Goal: Task Accomplishment & Management: Use online tool/utility

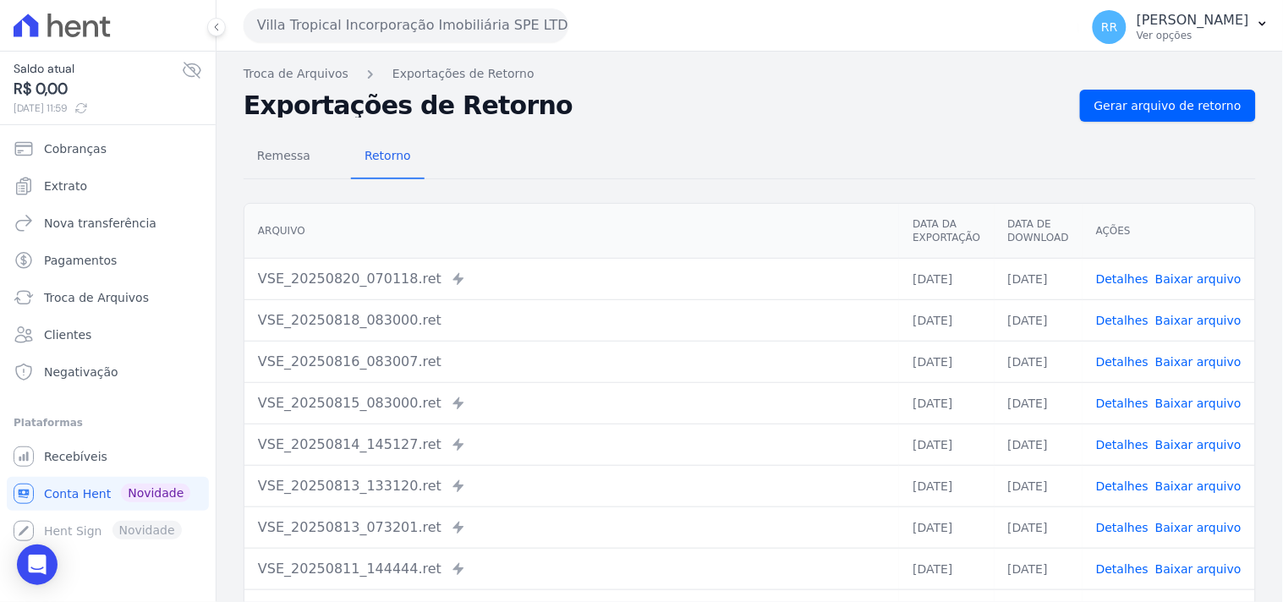
click at [408, 40] on button "Villa Tropical Incorporação Imobiliária SPE LTDA" at bounding box center [406, 25] width 325 height 34
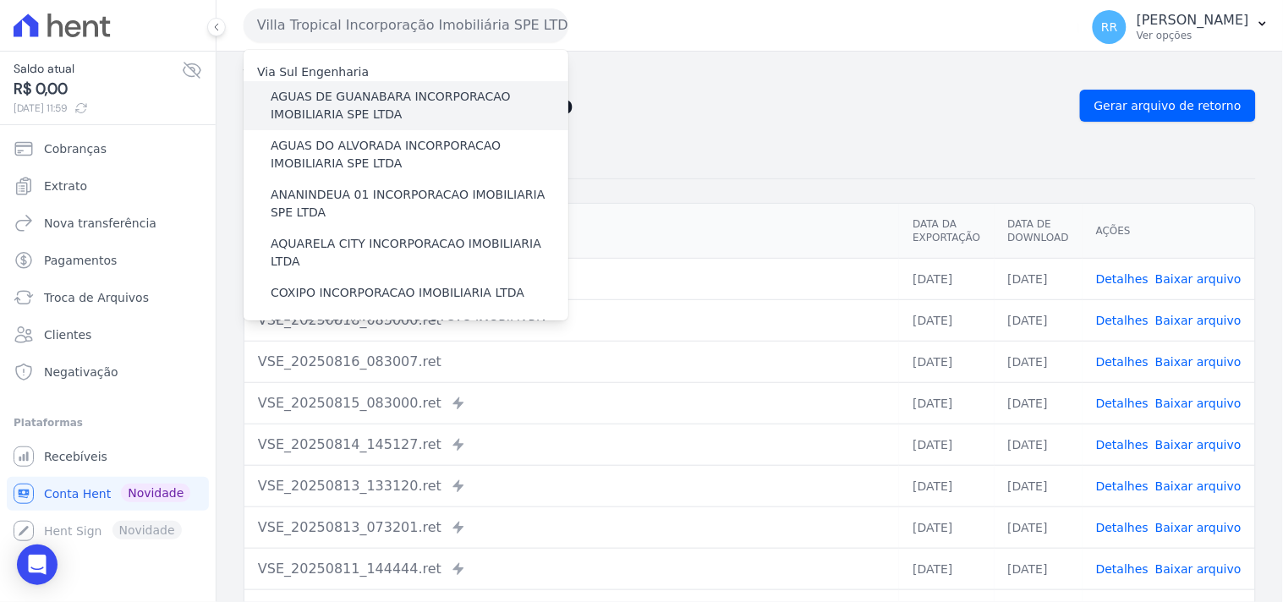
click at [419, 104] on label "AGUAS DE GUANABARA INCORPORACAO IMOBILIARIA SPE LTDA" at bounding box center [420, 106] width 298 height 36
click at [0, 0] on input "AGUAS DE GUANABARA INCORPORACAO IMOBILIARIA SPE LTDA" at bounding box center [0, 0] width 0 height 0
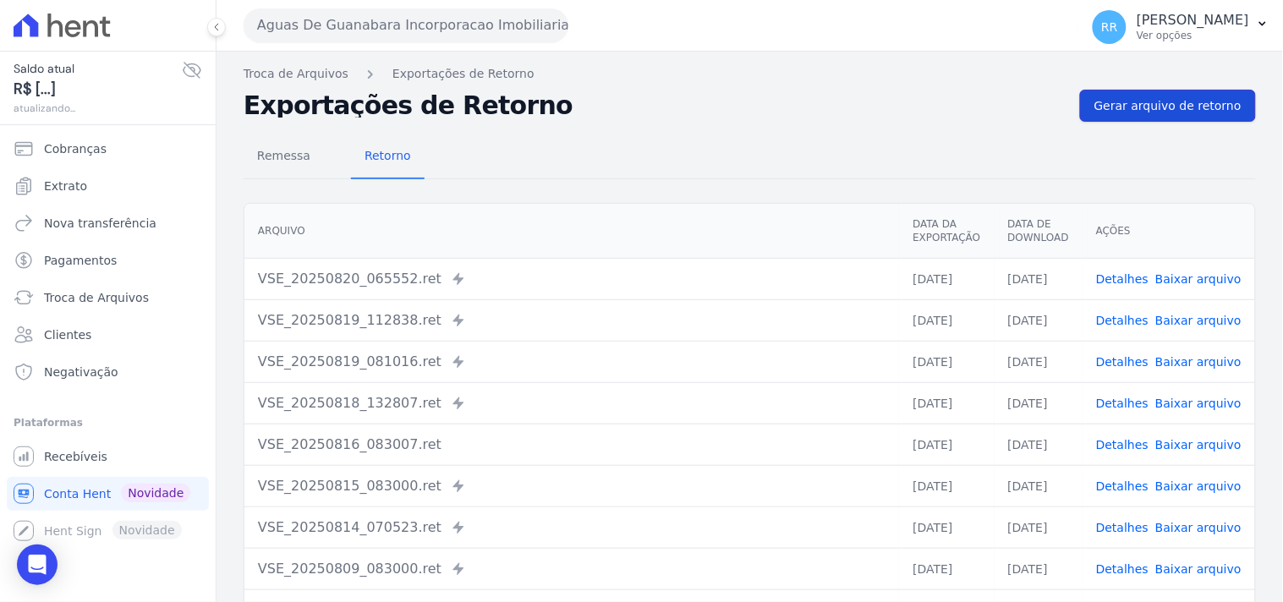
click at [970, 107] on span "Gerar arquivo de retorno" at bounding box center [1167, 105] width 147 height 17
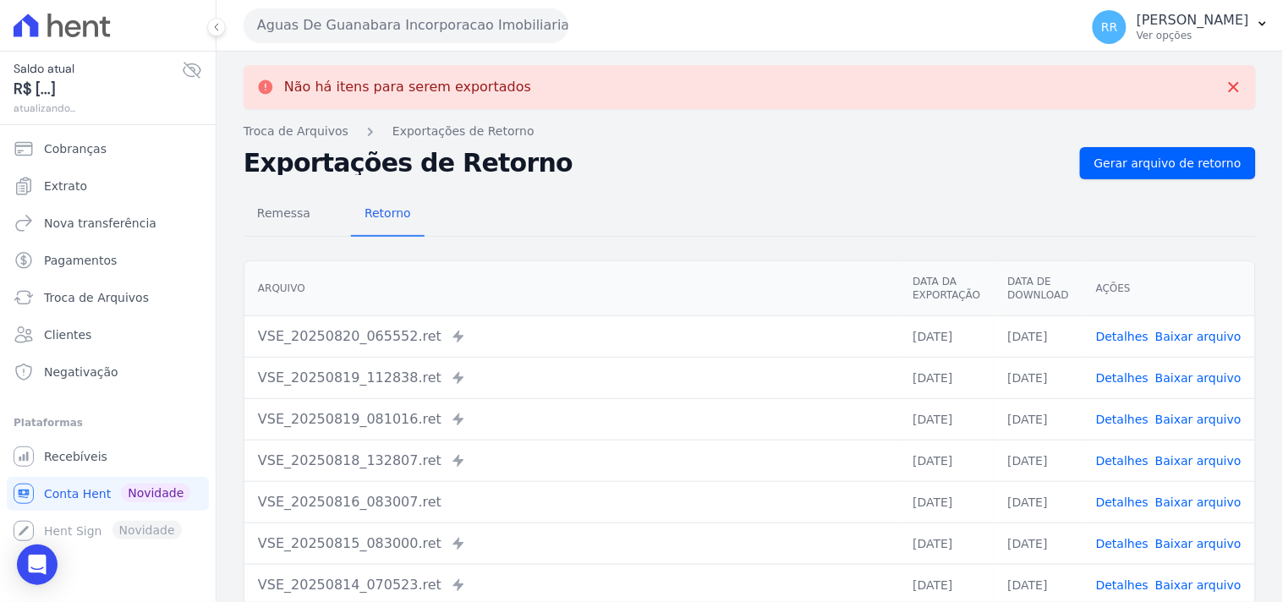
click at [508, 15] on button "Aguas De Guanabara Incorporacao Imobiliaria SPE LTDA" at bounding box center [406, 25] width 325 height 34
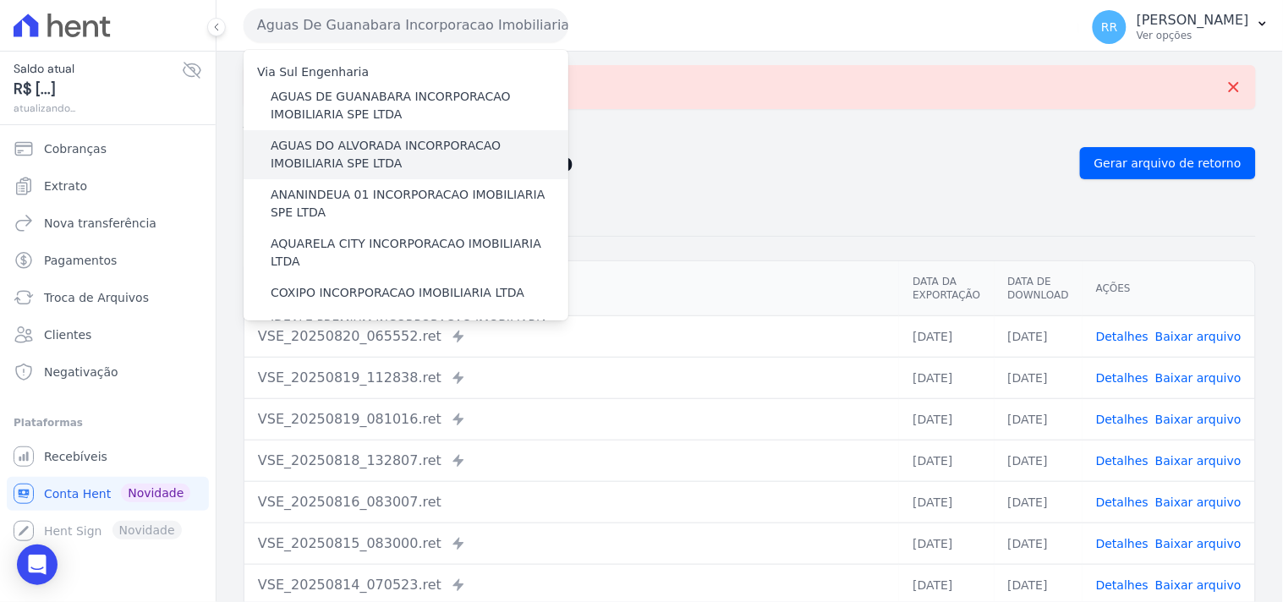
click at [347, 140] on label "AGUAS DO ALVORADA INCORPORACAO IMOBILIARIA SPE LTDA" at bounding box center [420, 155] width 298 height 36
click at [0, 0] on input "AGUAS DO ALVORADA INCORPORACAO IMOBILIARIA SPE LTDA" at bounding box center [0, 0] width 0 height 0
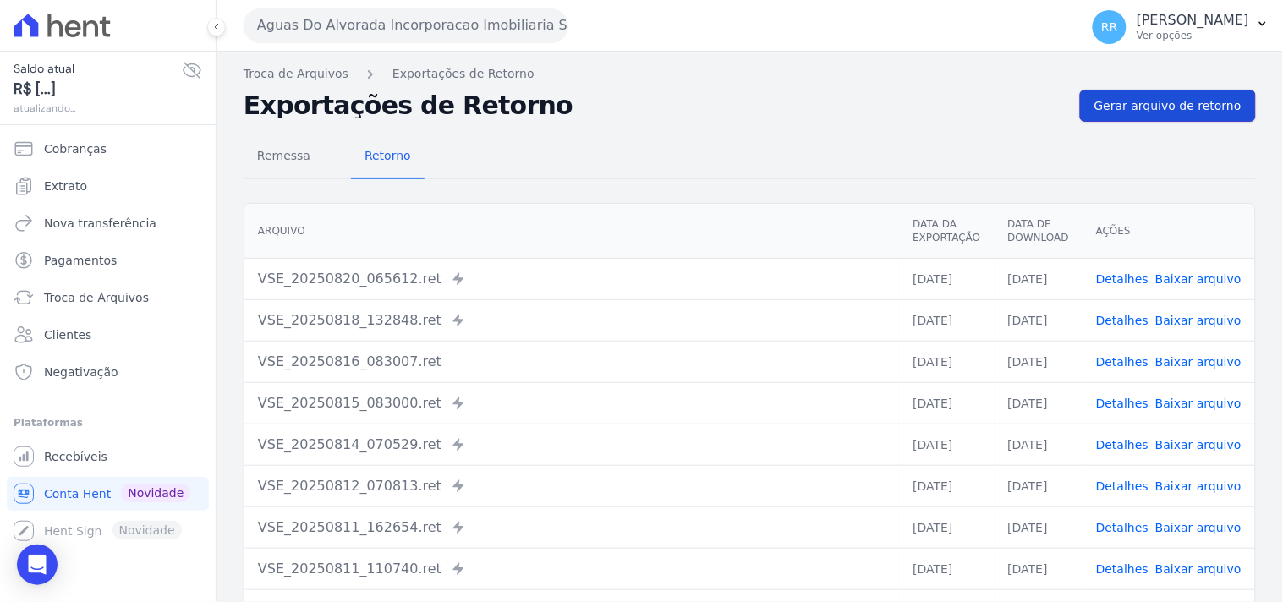
click at [970, 113] on span "Gerar arquivo de retorno" at bounding box center [1167, 105] width 147 height 17
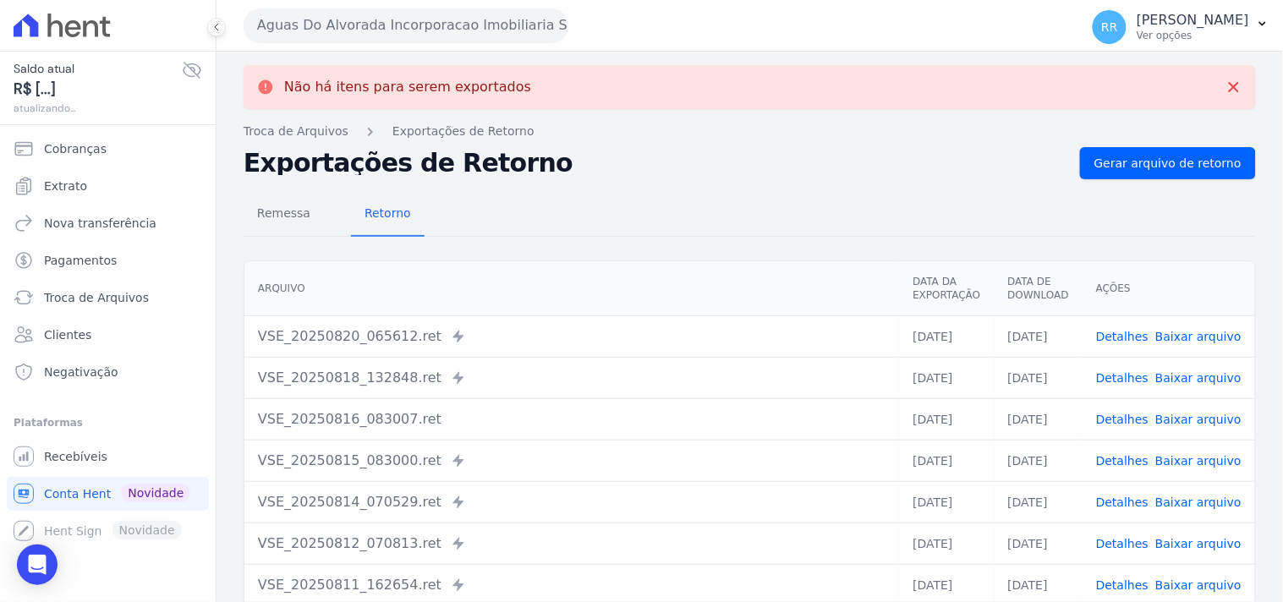
click at [304, 34] on button "Aguas Do Alvorada Incorporacao Imobiliaria SPE LTDA" at bounding box center [406, 25] width 325 height 34
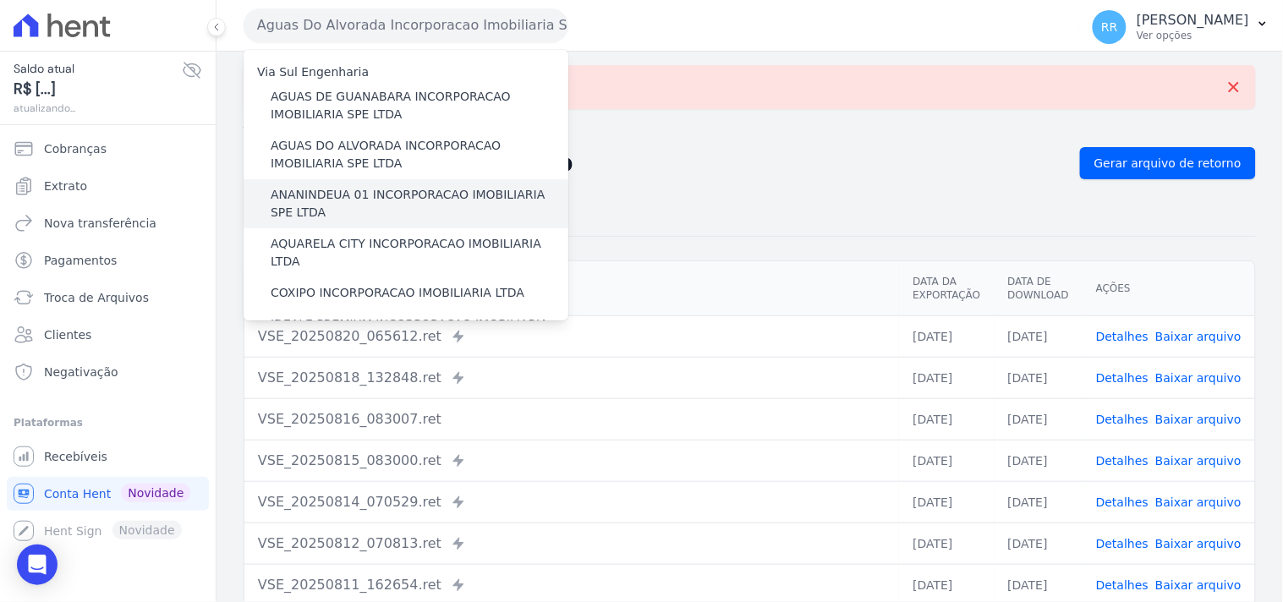
click at [343, 200] on label "ANANINDEUA 01 INCORPORACAO IMOBILIARIA SPE LTDA" at bounding box center [420, 204] width 298 height 36
click at [0, 0] on input "ANANINDEUA 01 INCORPORACAO IMOBILIARIA SPE LTDA" at bounding box center [0, 0] width 0 height 0
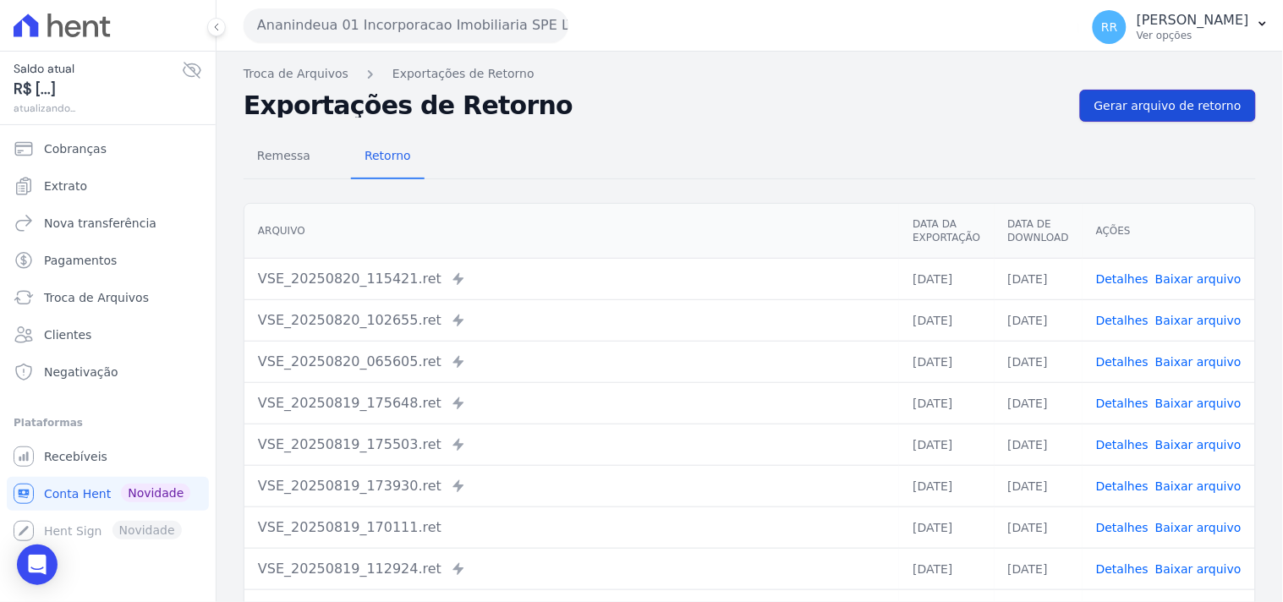
click at [970, 111] on span "Gerar arquivo de retorno" at bounding box center [1167, 105] width 147 height 17
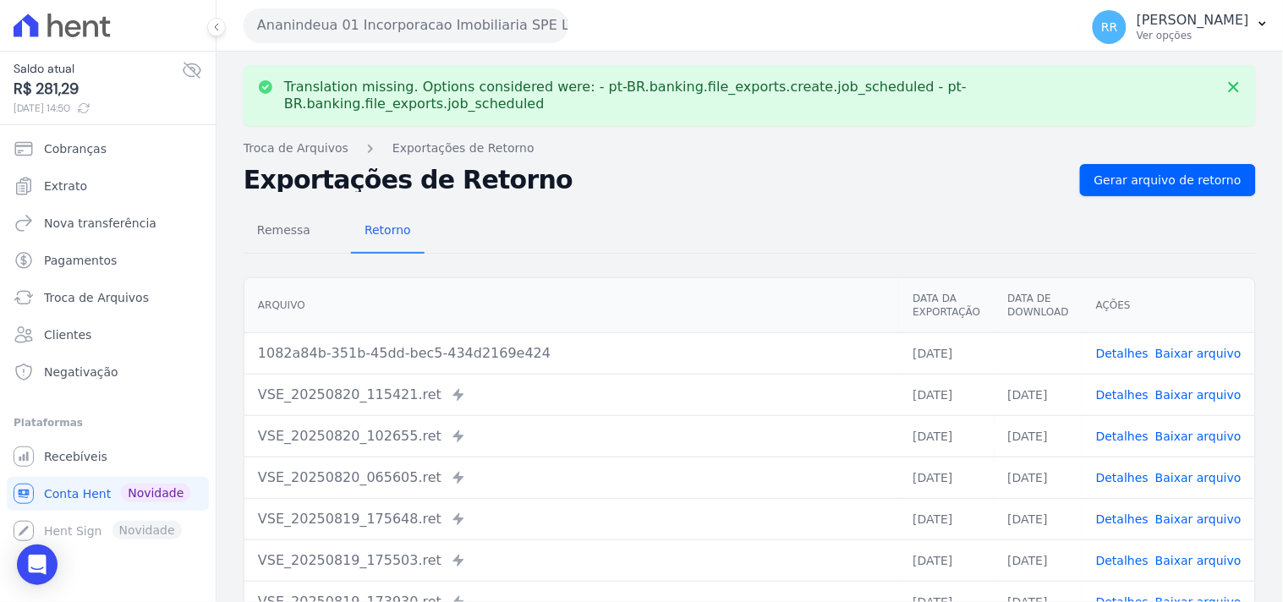
click at [970, 259] on td "Detalhes Baixar arquivo" at bounding box center [1168, 352] width 173 height 41
click at [970, 259] on link "Baixar arquivo" at bounding box center [1198, 354] width 86 height 14
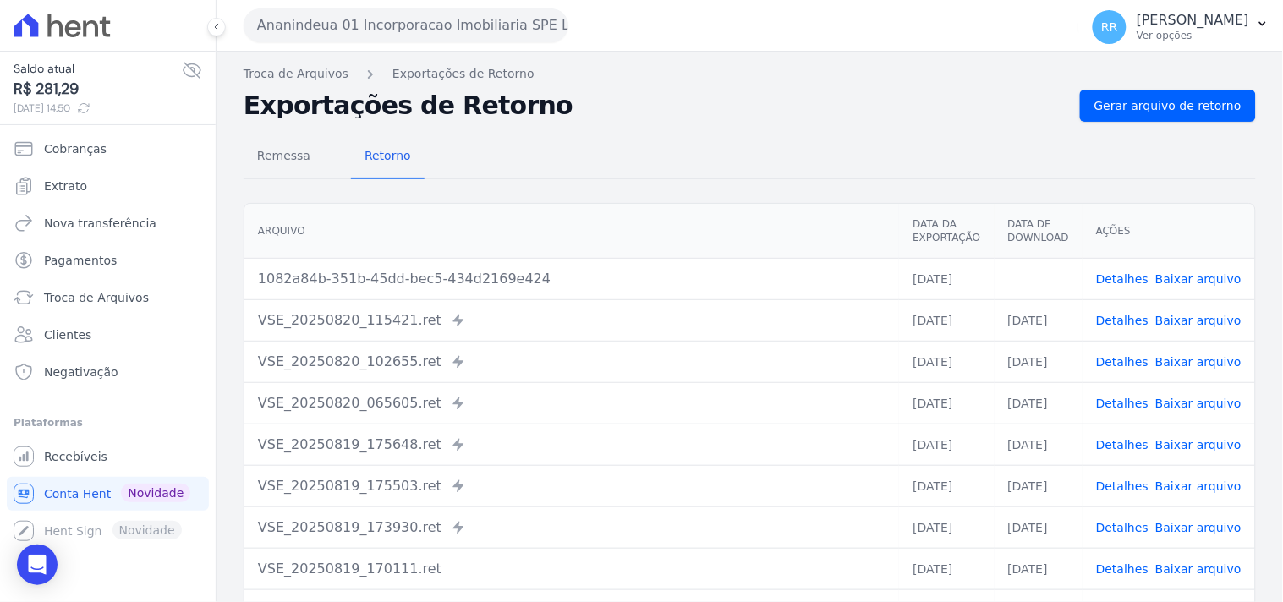
click at [817, 138] on div "Remessa Retorno" at bounding box center [750, 157] width 1012 height 44
click at [375, 30] on button "Ananindeua 01 Incorporacao Imobiliaria SPE LTDA" at bounding box center [406, 25] width 325 height 34
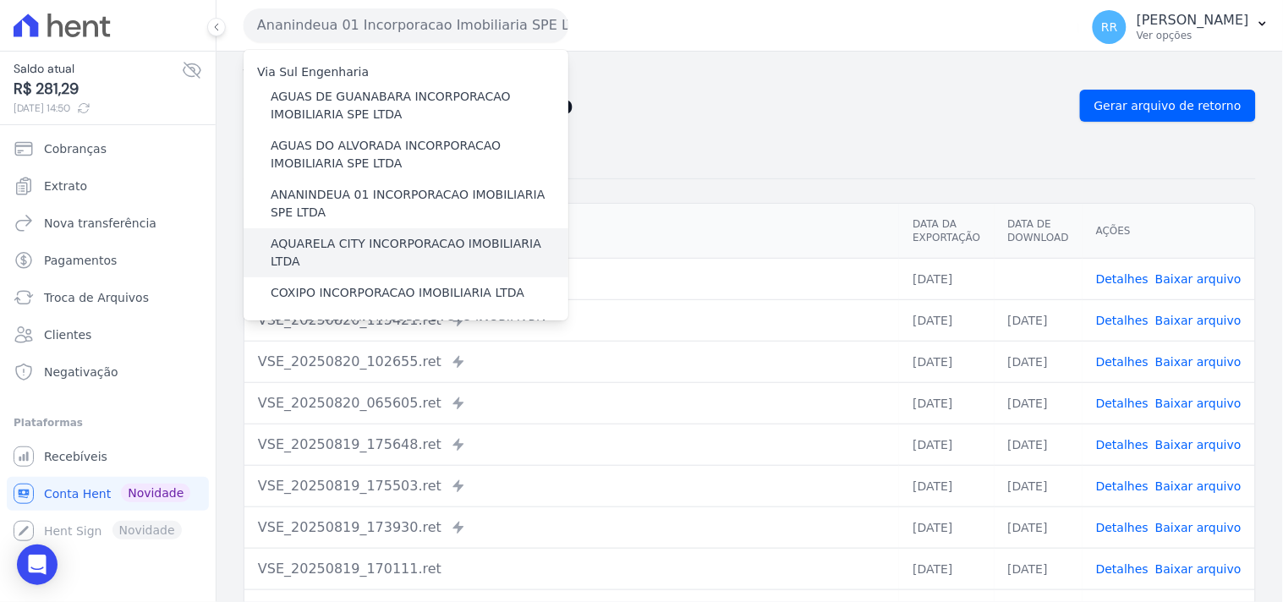
click at [342, 248] on label "AQUARELA CITY INCORPORACAO IMOBILIARIA LTDA" at bounding box center [420, 253] width 298 height 36
click at [0, 0] on input "AQUARELA CITY INCORPORACAO IMOBILIARIA LTDA" at bounding box center [0, 0] width 0 height 0
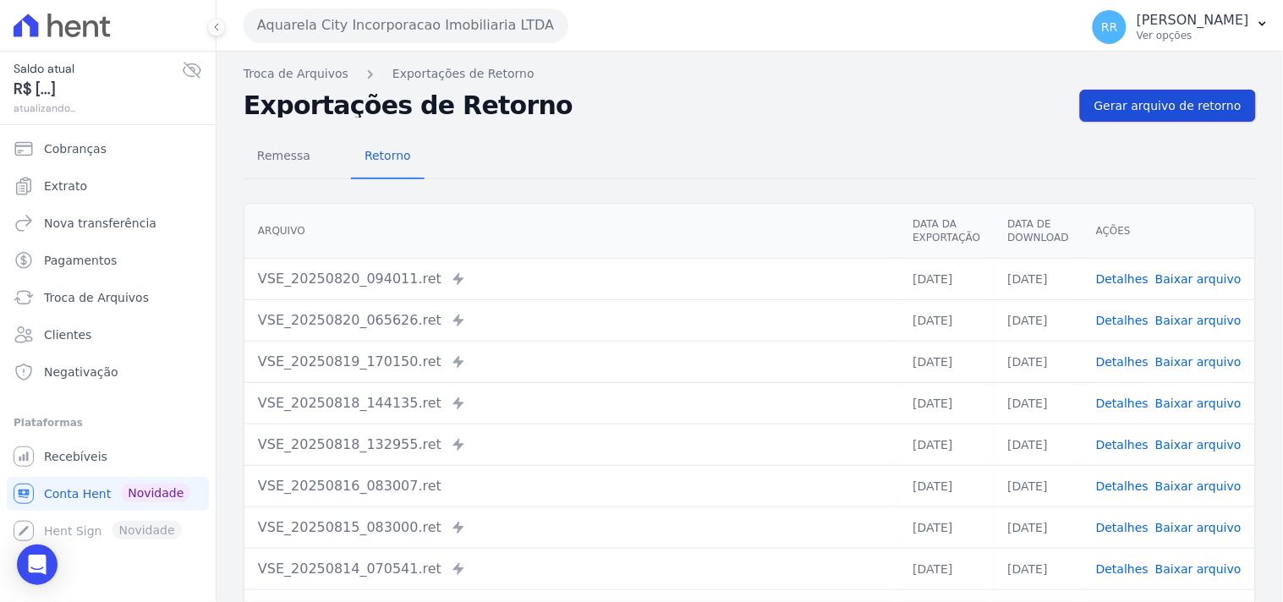
click at [970, 117] on link "Gerar arquivo de retorno" at bounding box center [1168, 106] width 176 height 32
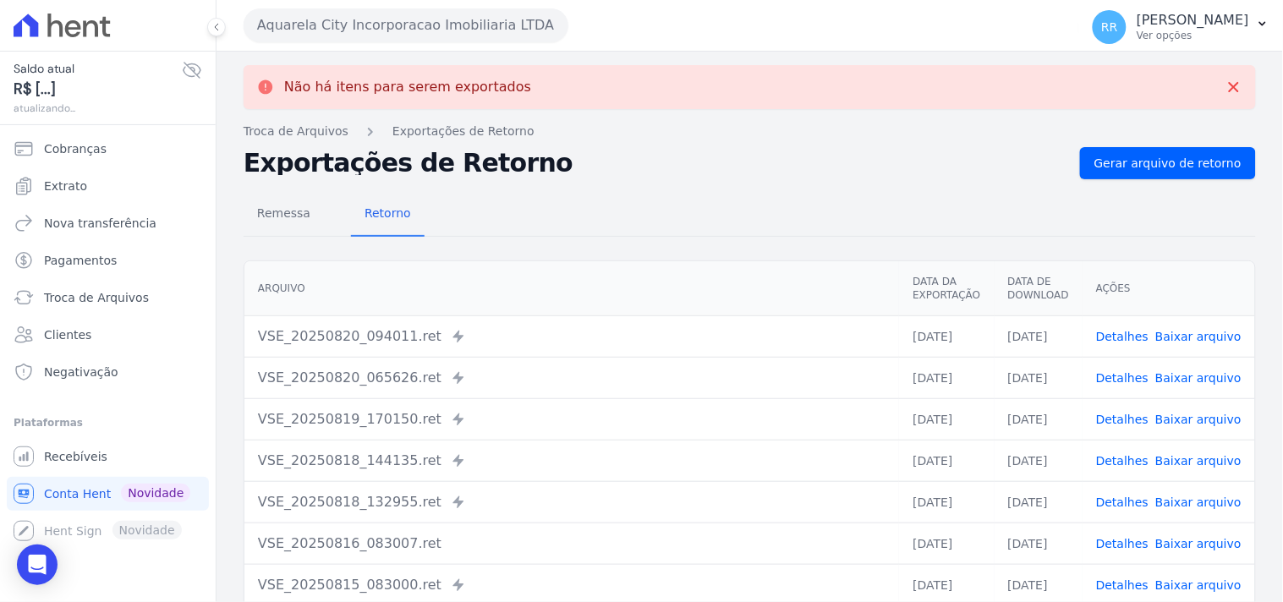
click at [488, 47] on div "Aquarela City Incorporacao Imobiliaria LTDA Via Sul Engenharia AGUAS DE [GEOGRA…" at bounding box center [658, 25] width 829 height 52
click at [487, 40] on button "Aquarela City Incorporacao Imobiliaria LTDA" at bounding box center [406, 25] width 325 height 34
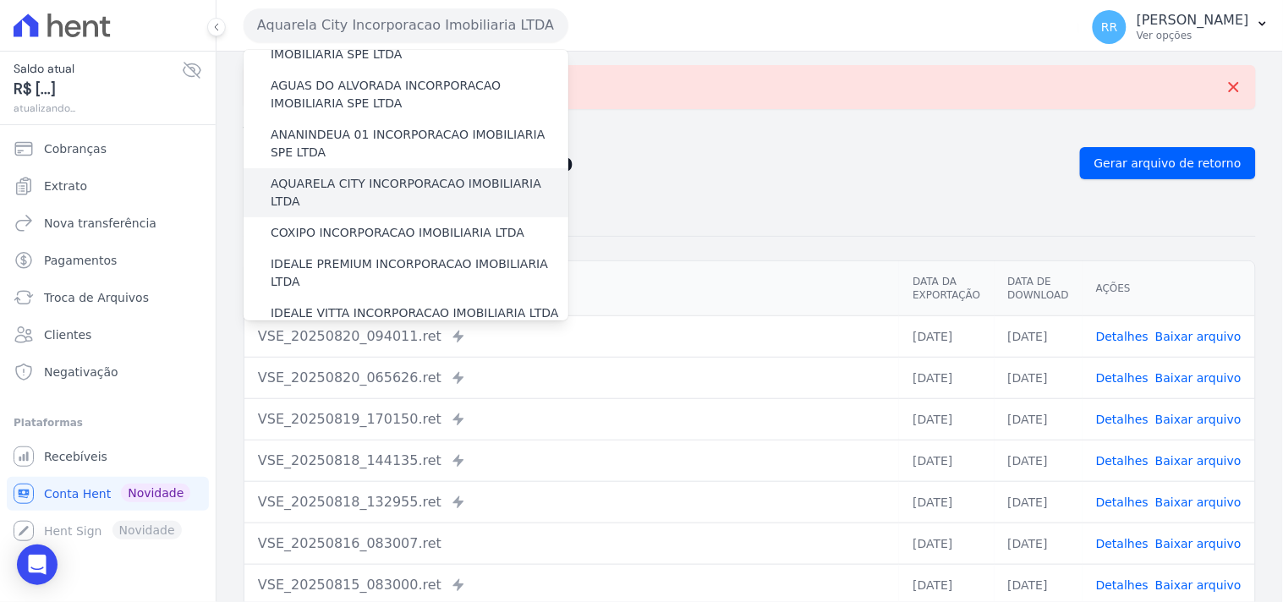
scroll to position [63, 0]
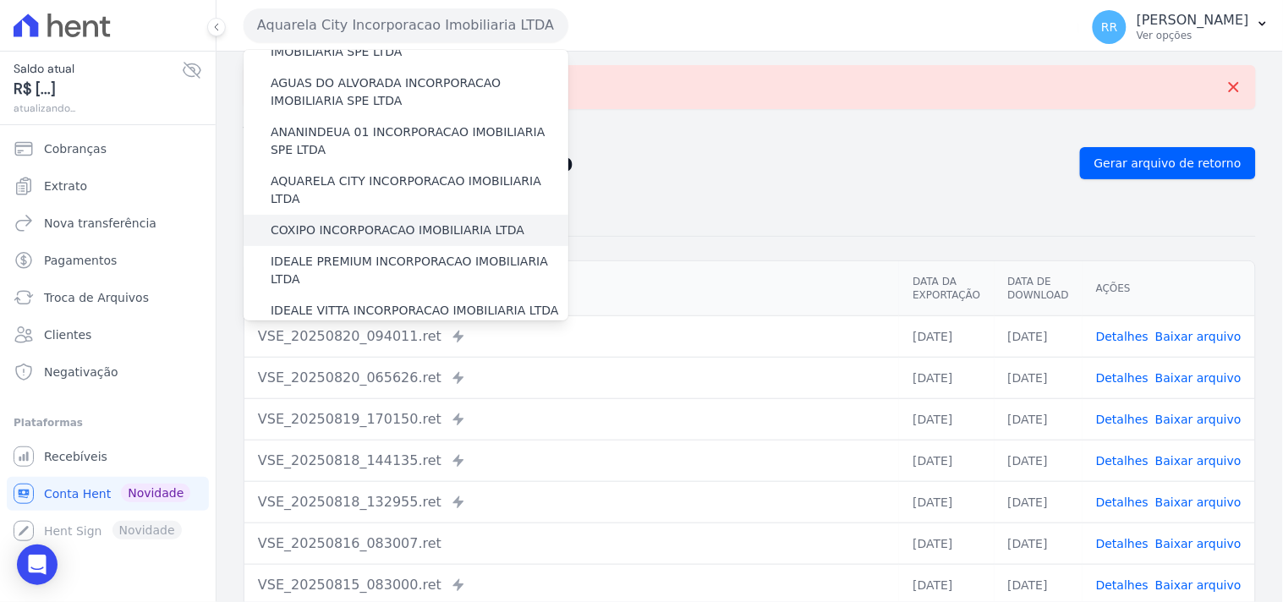
click at [337, 222] on label "COXIPO INCORPORACAO IMOBILIARIA LTDA" at bounding box center [398, 231] width 254 height 18
click at [0, 0] on input "COXIPO INCORPORACAO IMOBILIARIA LTDA" at bounding box center [0, 0] width 0 height 0
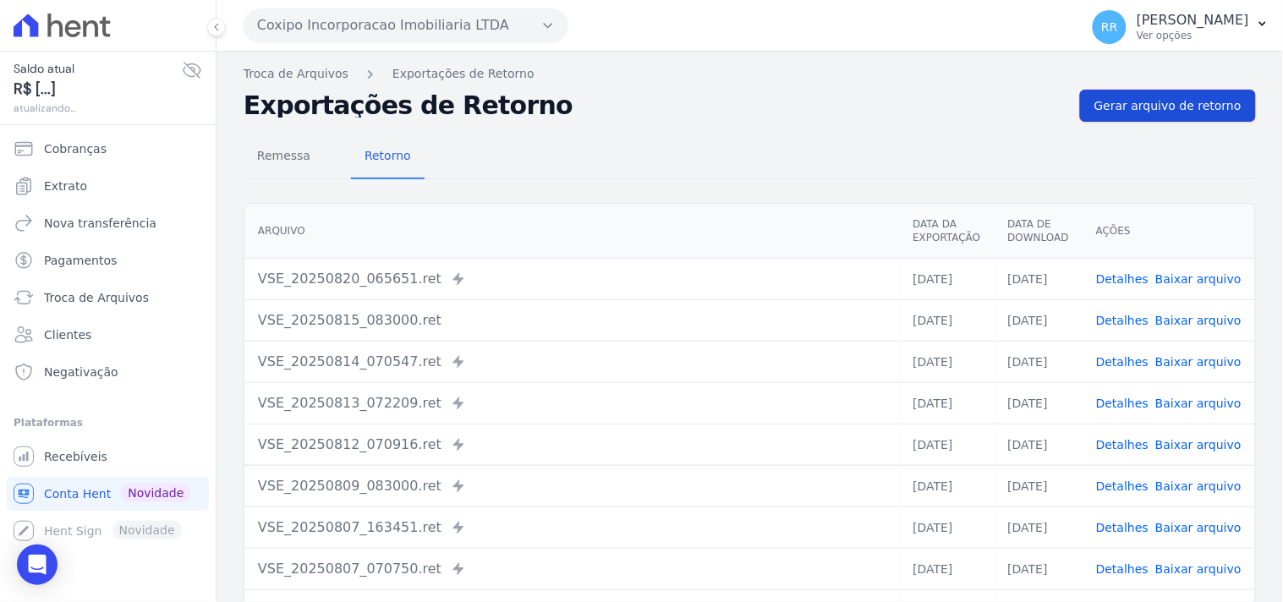
click at [970, 114] on link "Gerar arquivo de retorno" at bounding box center [1168, 106] width 176 height 32
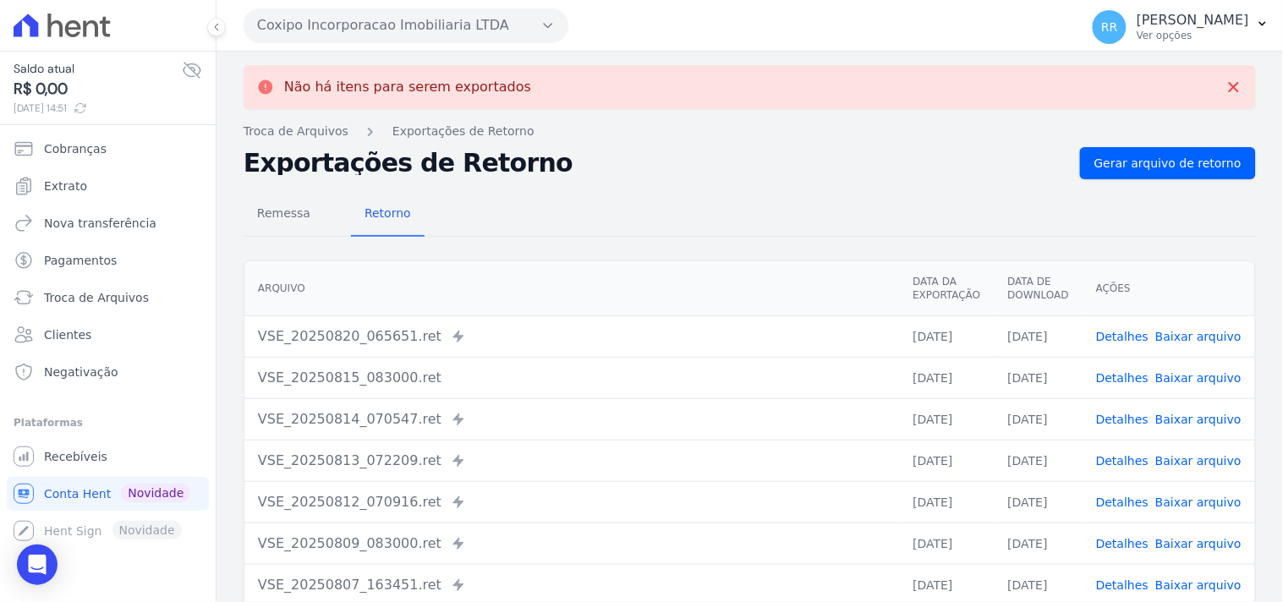
click at [469, 30] on button "Coxipo Incorporacao Imobiliaria LTDA" at bounding box center [406, 25] width 325 height 34
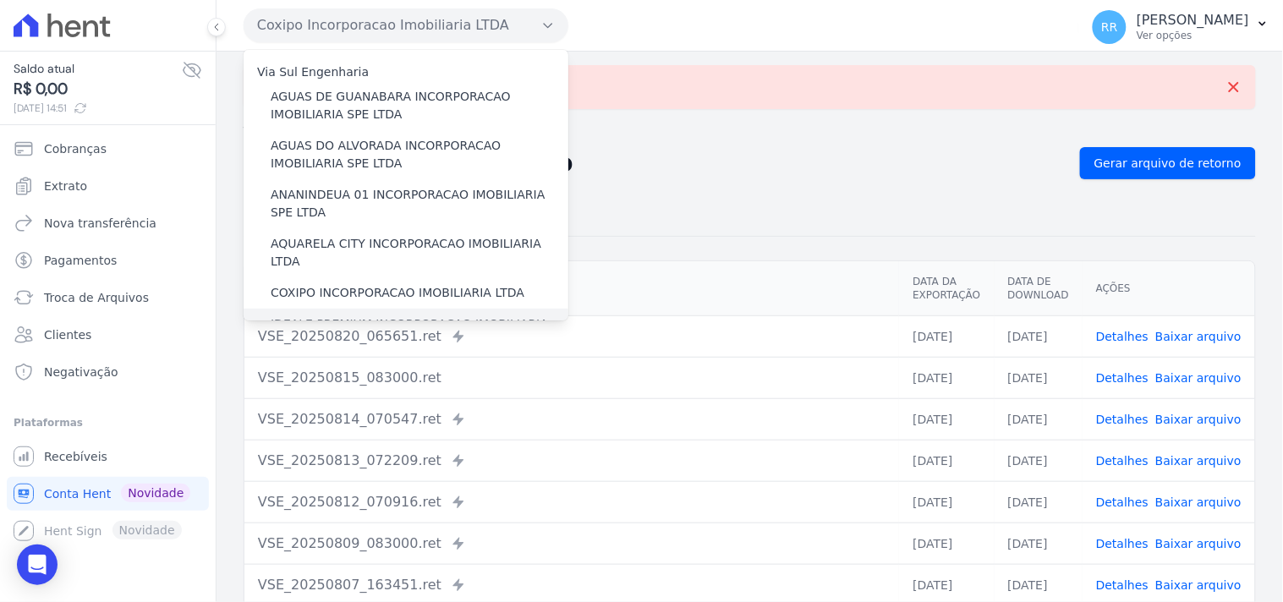
click at [332, 259] on label "IDEALE PREMIUM INCORPORACAO IMOBILIARIA LTDA" at bounding box center [420, 333] width 298 height 36
click at [0, 0] on input "IDEALE PREMIUM INCORPORACAO IMOBILIARIA LTDA" at bounding box center [0, 0] width 0 height 0
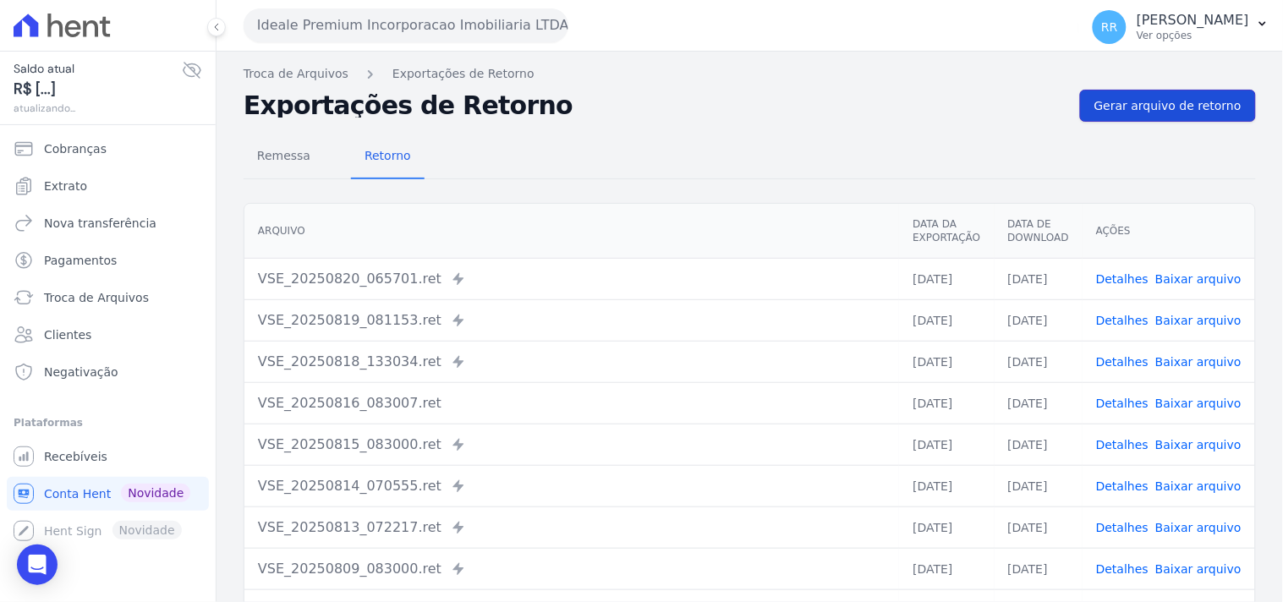
click at [970, 101] on span "Gerar arquivo de retorno" at bounding box center [1167, 105] width 147 height 17
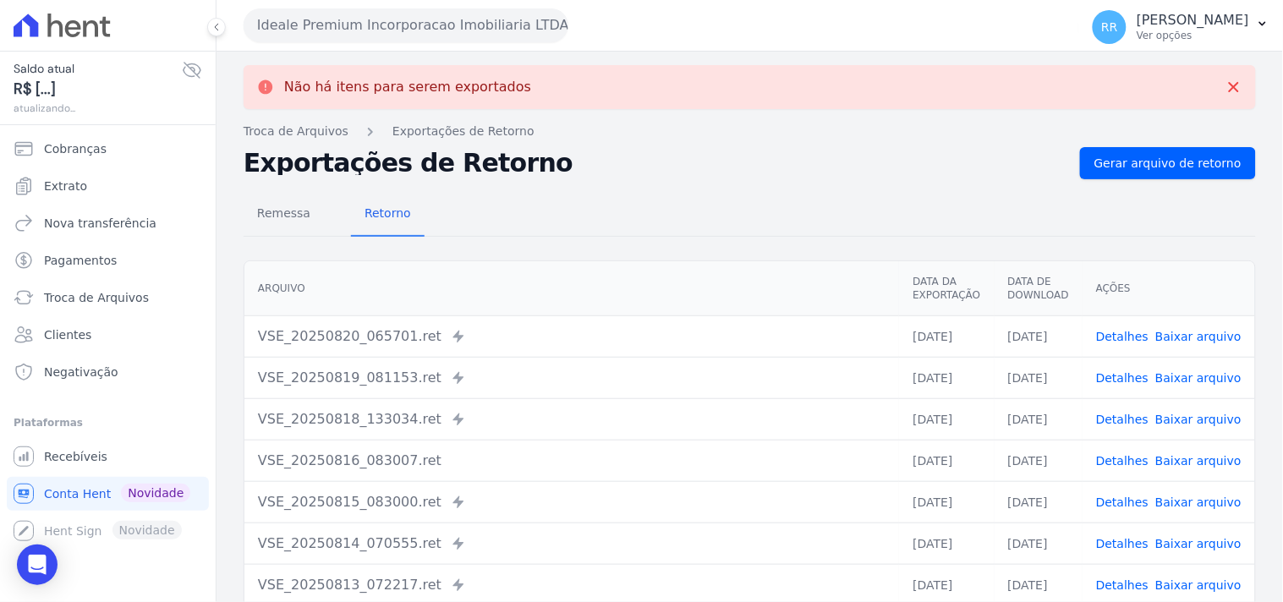
click at [480, 21] on button "Ideale Premium Incorporacao Imobiliaria LTDA" at bounding box center [406, 25] width 325 height 34
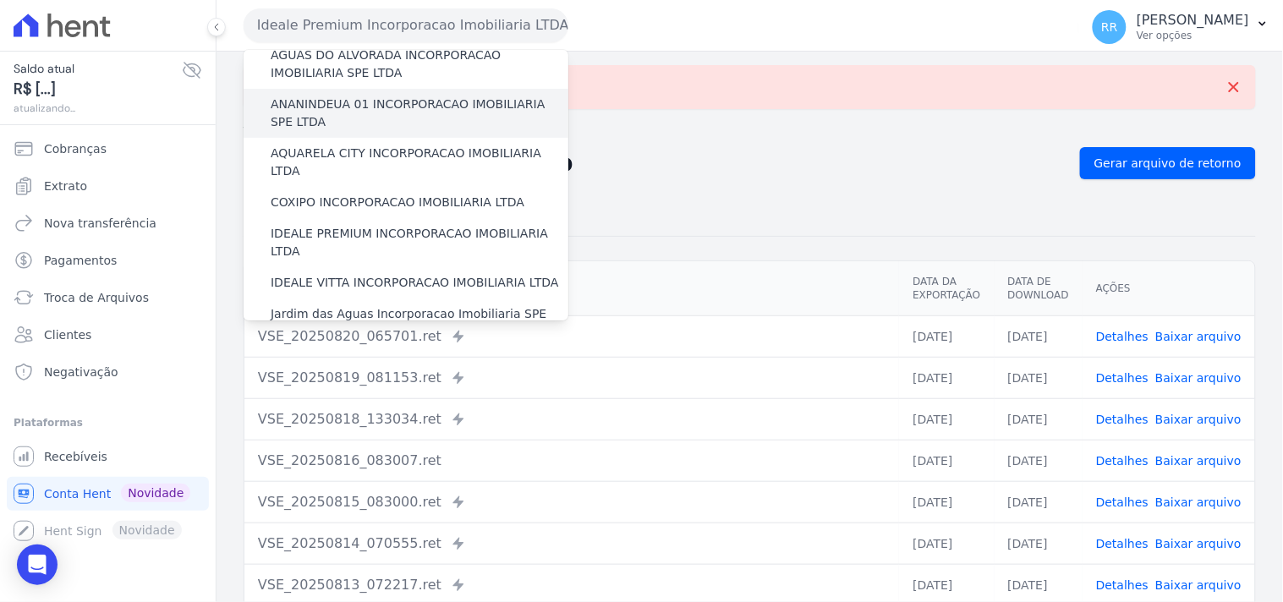
scroll to position [94, 0]
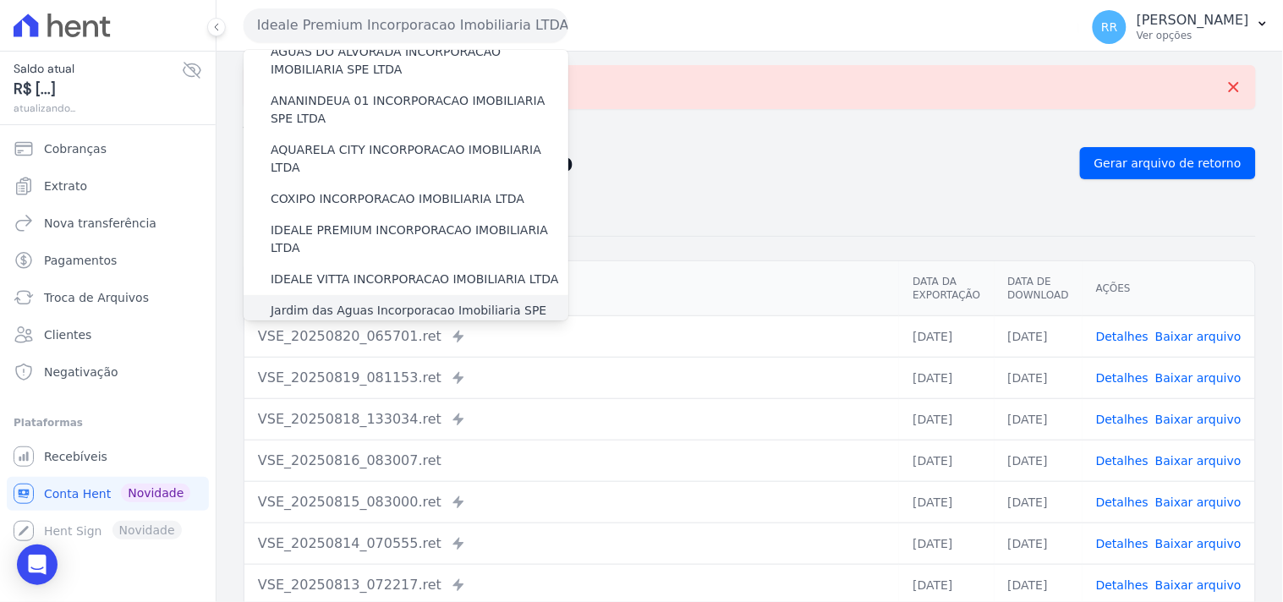
click at [330, 259] on label "Jardim das Aguas Incorporacao Imobiliaria SPE LTDA" at bounding box center [420, 320] width 298 height 36
click at [0, 0] on input "Jardim das Aguas Incorporacao Imobiliaria SPE LTDA" at bounding box center [0, 0] width 0 height 0
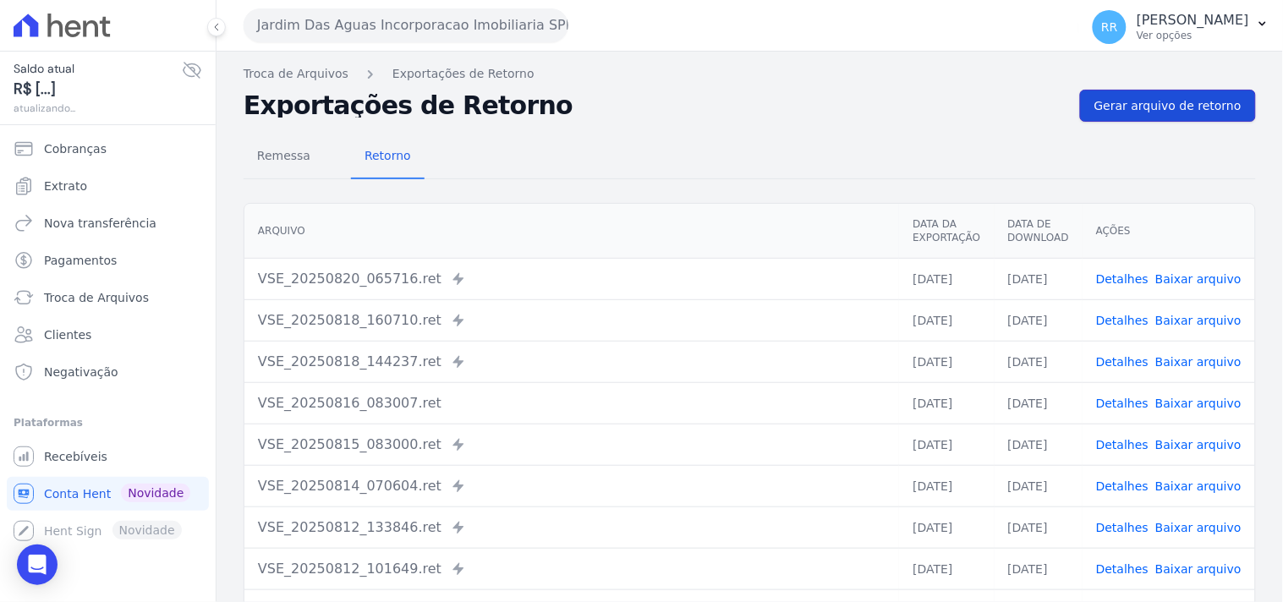
click at [970, 117] on link "Gerar arquivo de retorno" at bounding box center [1168, 106] width 176 height 32
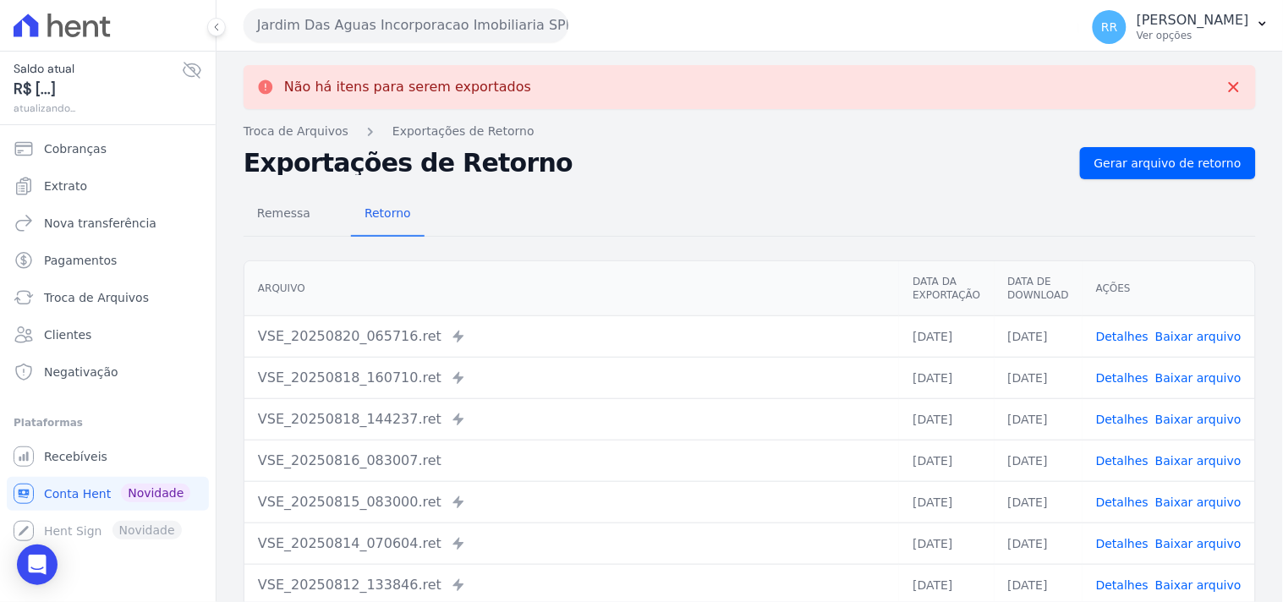
click at [366, 40] on button "Jardim Das Aguas Incorporacao Imobiliaria SPE LTDA" at bounding box center [406, 25] width 325 height 34
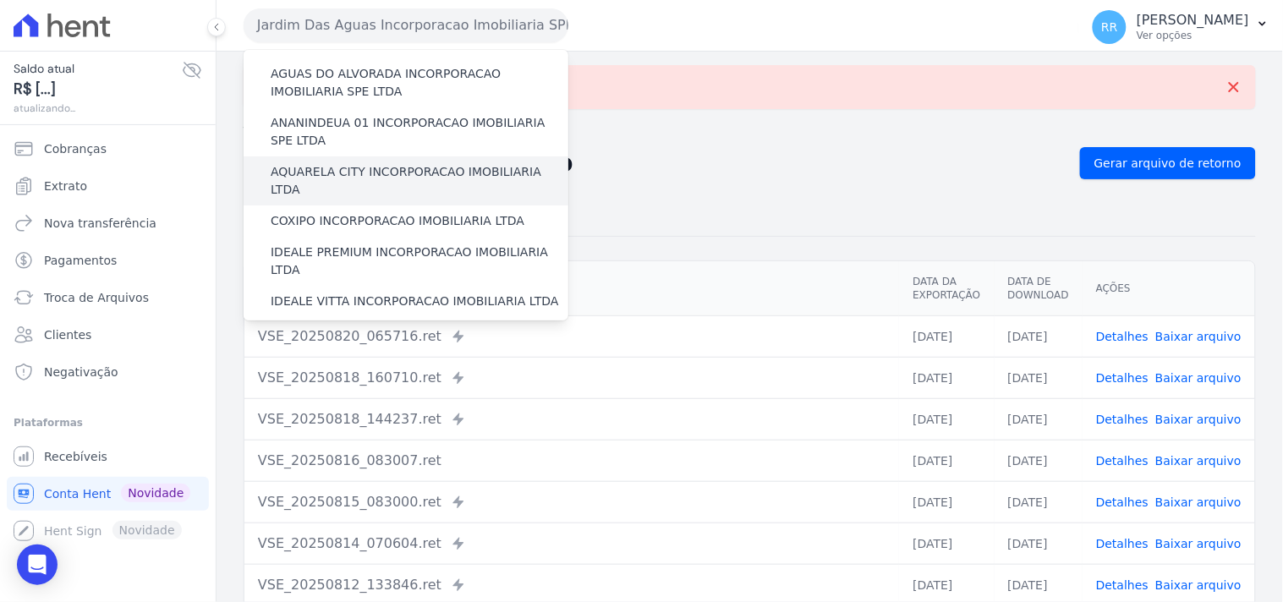
scroll to position [188, 0]
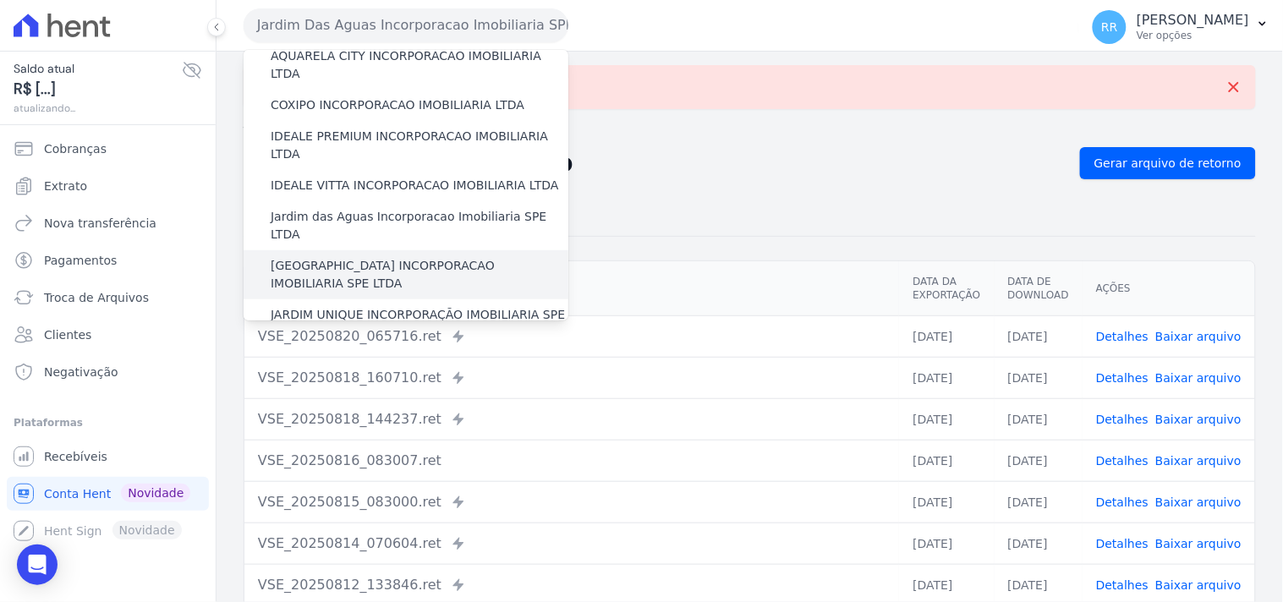
click at [344, 257] on label "[GEOGRAPHIC_DATA] INCORPORACAO IMOBILIARIA SPE LTDA" at bounding box center [420, 275] width 298 height 36
click at [0, 0] on input "[GEOGRAPHIC_DATA] INCORPORACAO IMOBILIARIA SPE LTDA" at bounding box center [0, 0] width 0 height 0
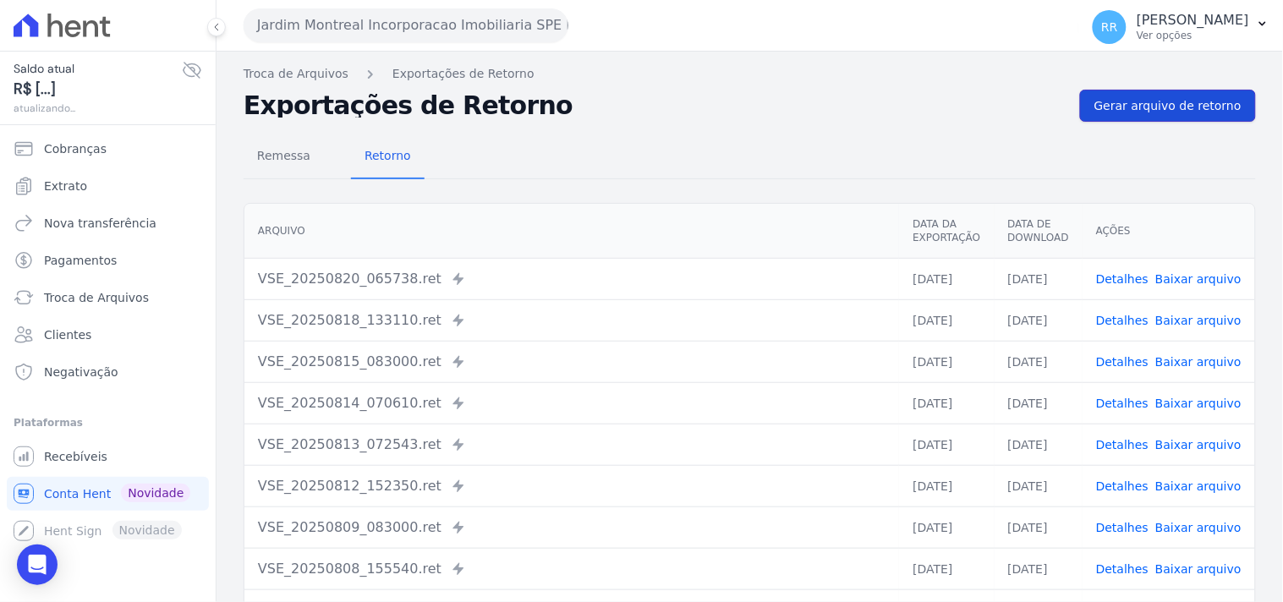
click at [970, 114] on link "Gerar arquivo de retorno" at bounding box center [1168, 106] width 176 height 32
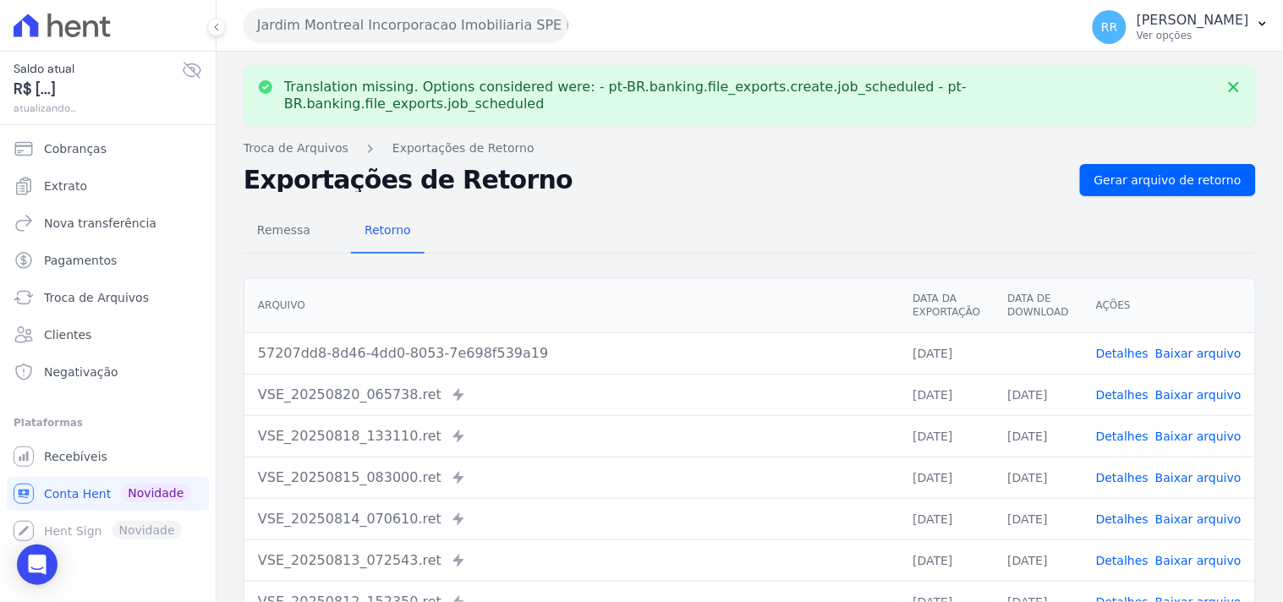
click at [970, 259] on link "Baixar arquivo" at bounding box center [1198, 354] width 86 height 14
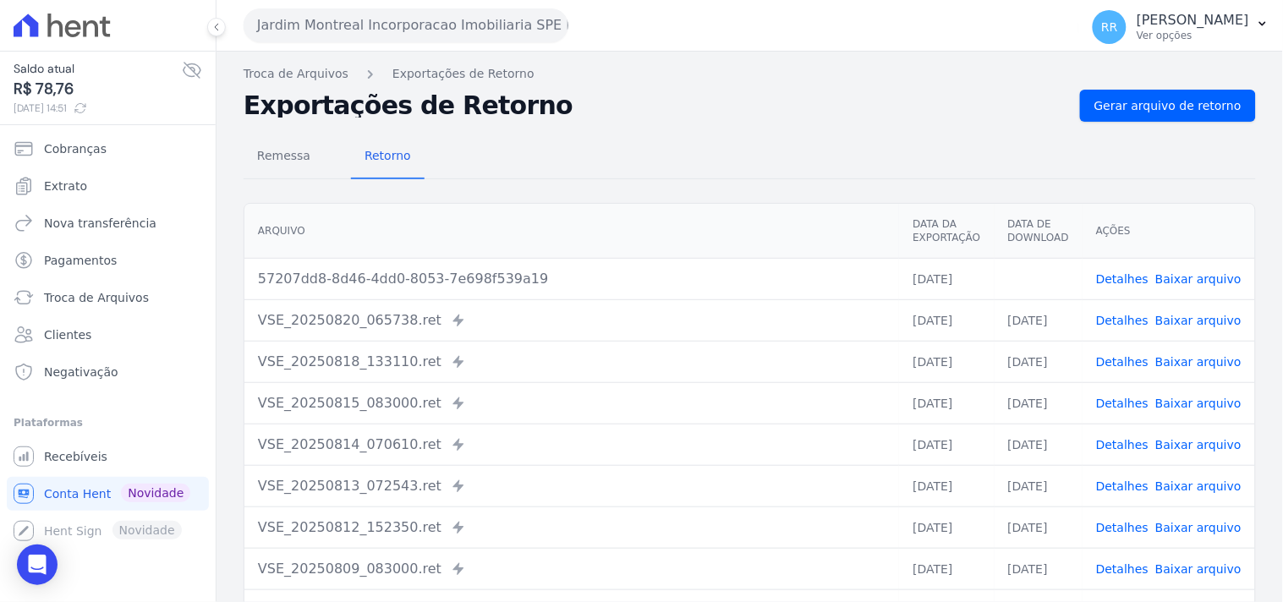
click at [693, 116] on h2 "Exportações de Retorno" at bounding box center [655, 106] width 823 height 24
click at [301, 30] on button "Jardim Montreal Incorporacao Imobiliaria SPE LTDA" at bounding box center [406, 25] width 325 height 34
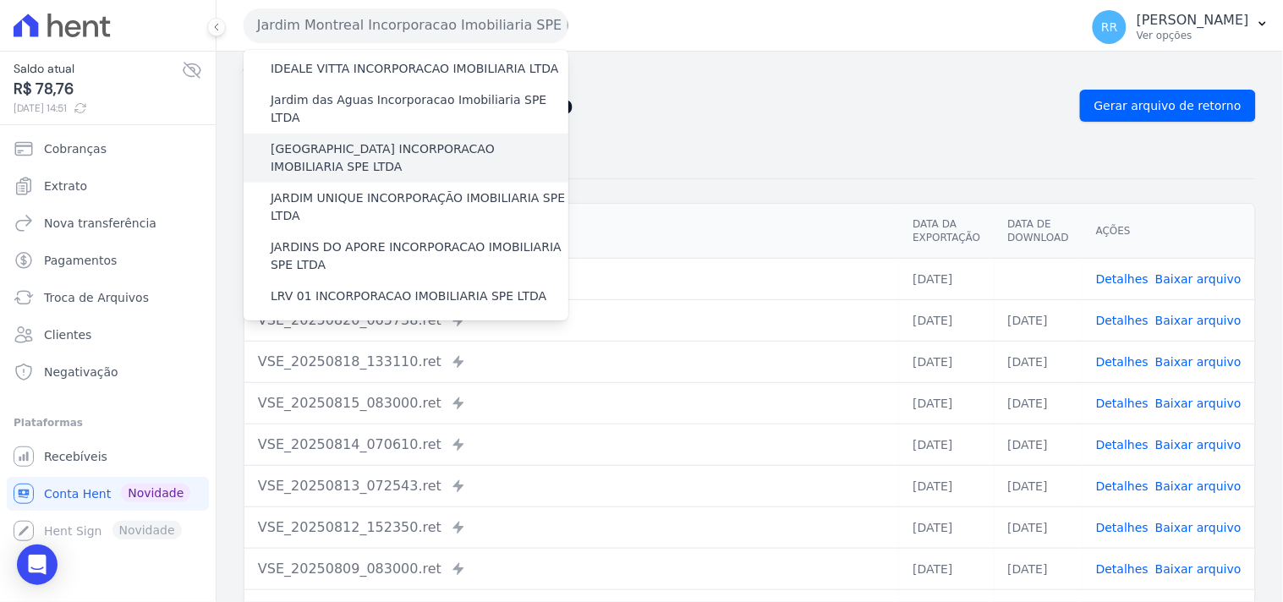
scroll to position [313, 0]
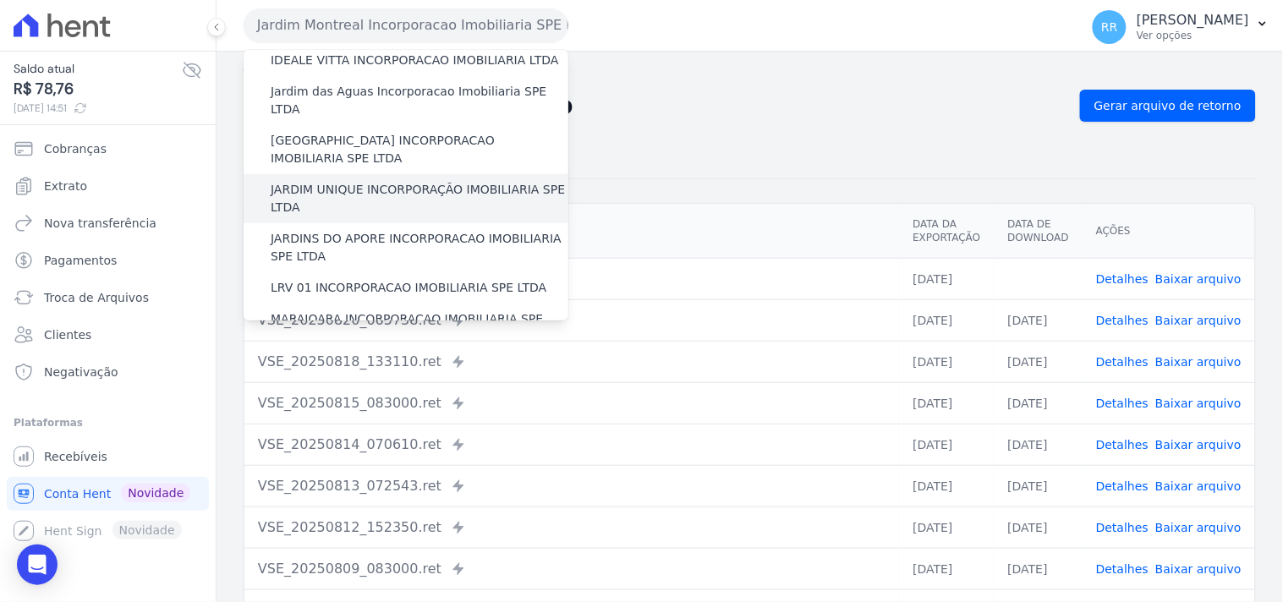
click at [381, 181] on label "JARDIM UNIQUE INCORPORAÇÃO IMOBILIARIA SPE LTDA" at bounding box center [420, 199] width 298 height 36
click at [0, 0] on input "JARDIM UNIQUE INCORPORAÇÃO IMOBILIARIA SPE LTDA" at bounding box center [0, 0] width 0 height 0
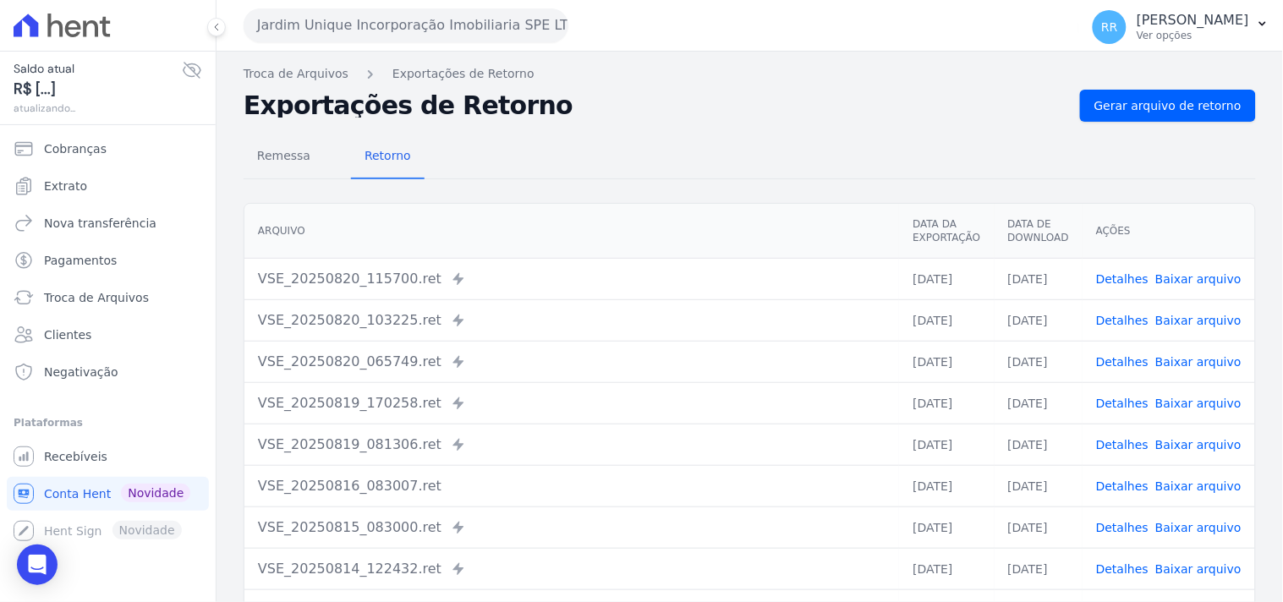
click at [970, 131] on div "Remessa Retorno [GEOGRAPHIC_DATA] Data da Exportação Data de Download Ações VSE…" at bounding box center [750, 427] width 1012 height 611
click at [970, 97] on span "Gerar arquivo de retorno" at bounding box center [1167, 105] width 147 height 17
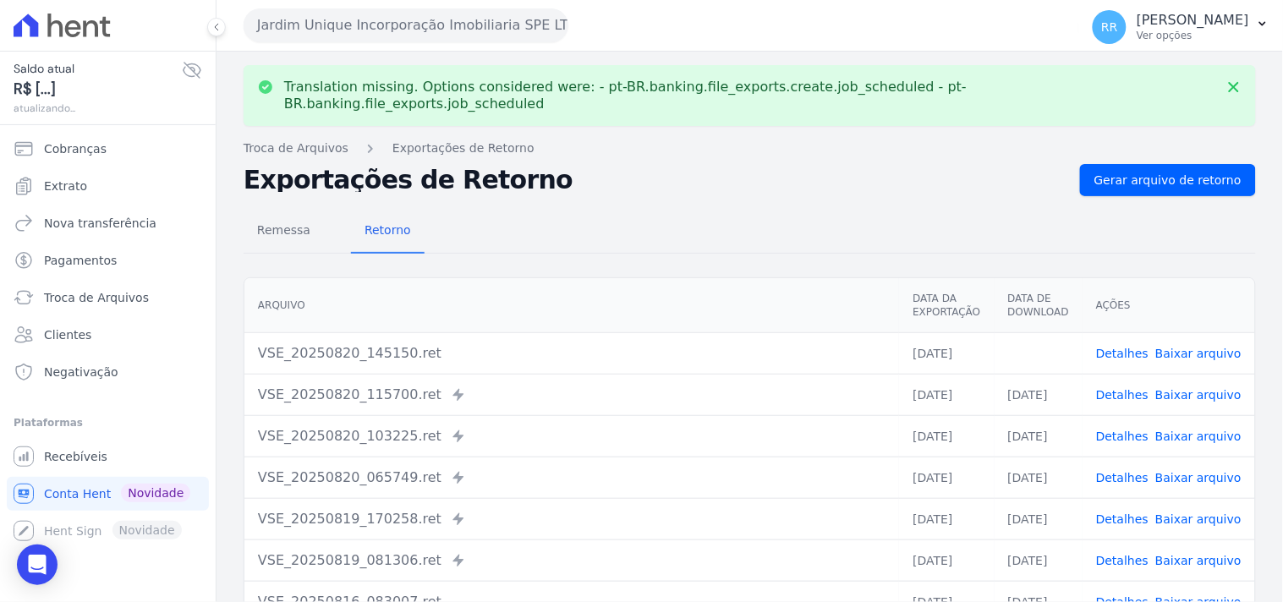
click at [970, 259] on link "Baixar arquivo" at bounding box center [1198, 354] width 86 height 14
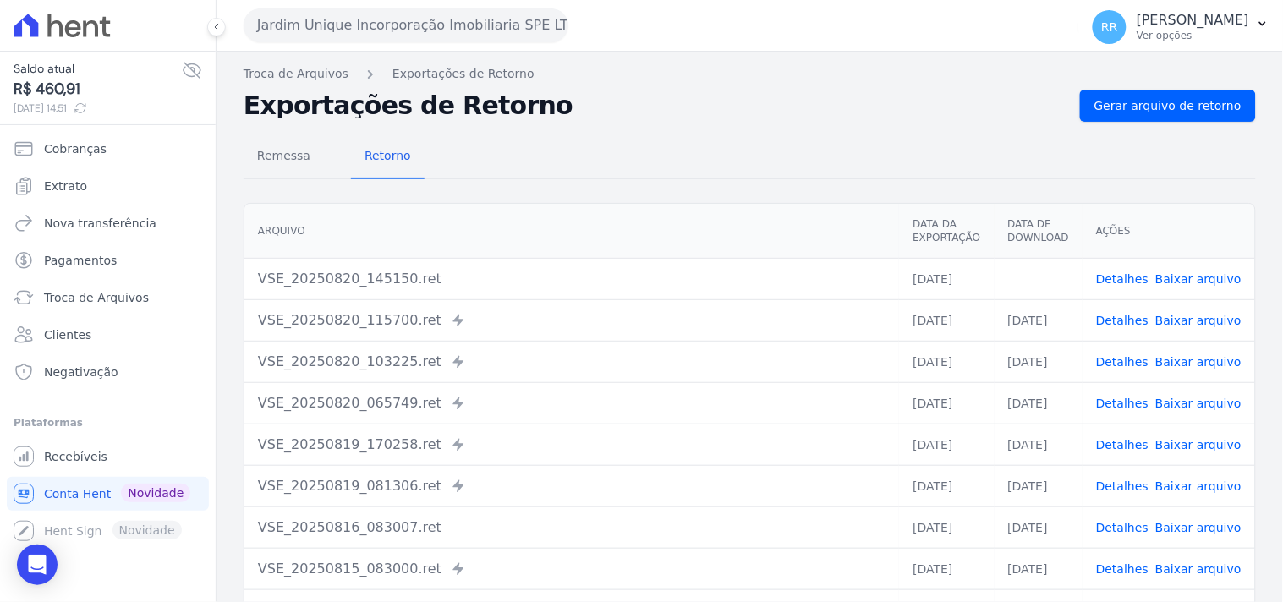
drag, startPoint x: 675, startPoint y: 124, endPoint x: 655, endPoint y: 119, distance: 20.9
click at [675, 124] on div "Remessa Retorno [GEOGRAPHIC_DATA] Data da Exportação Data de Download Ações VSE…" at bounding box center [750, 427] width 1012 height 611
click at [509, 22] on button "Jardim Unique Incorporação Imobiliaria SPE LTDA" at bounding box center [406, 25] width 325 height 34
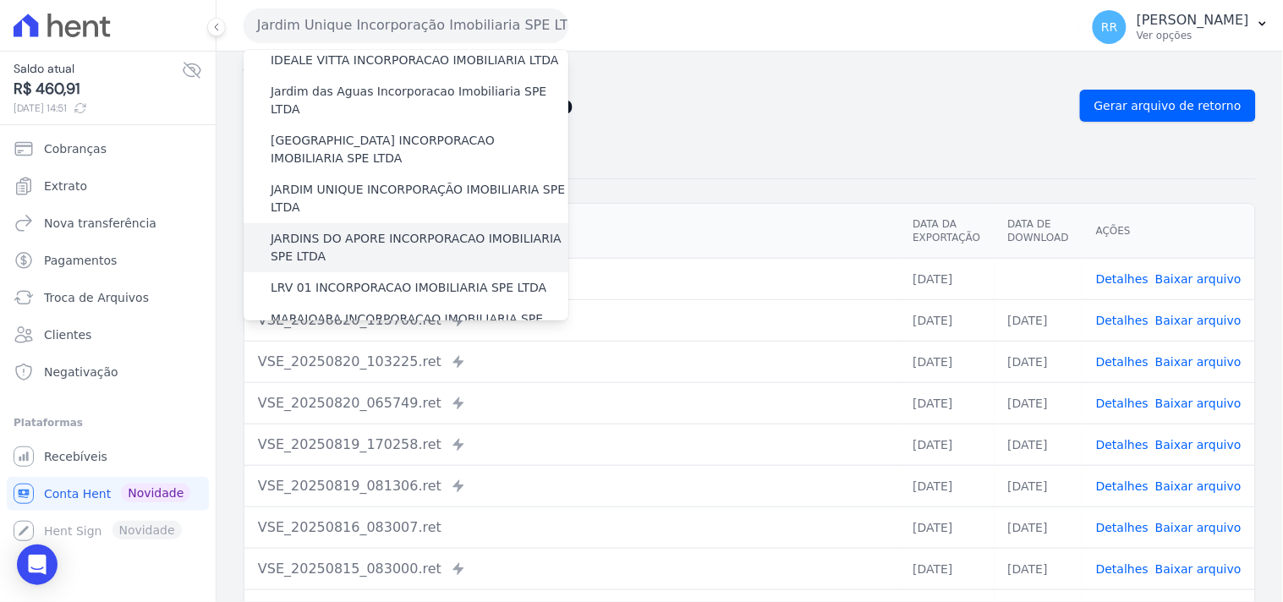
click at [353, 230] on label "JARDINS DO APORE INCORPORACAO IMOBILIARIA SPE LTDA" at bounding box center [420, 248] width 298 height 36
click at [0, 0] on input "JARDINS DO APORE INCORPORACAO IMOBILIARIA SPE LTDA" at bounding box center [0, 0] width 0 height 0
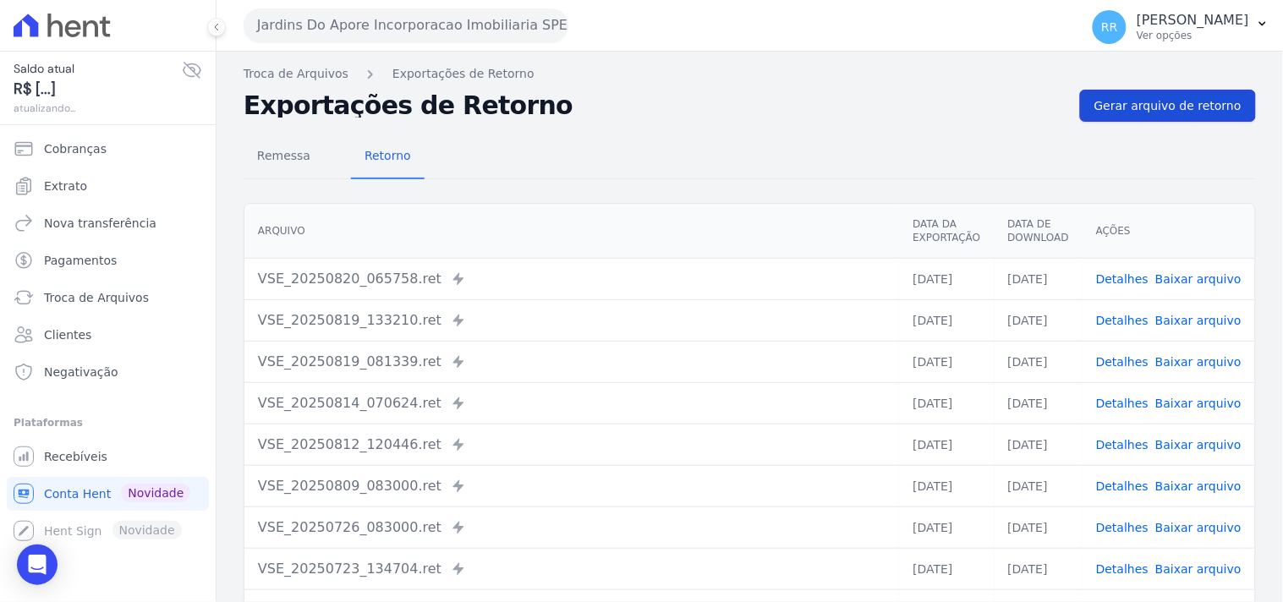
click at [970, 110] on span "Gerar arquivo de retorno" at bounding box center [1167, 105] width 147 height 17
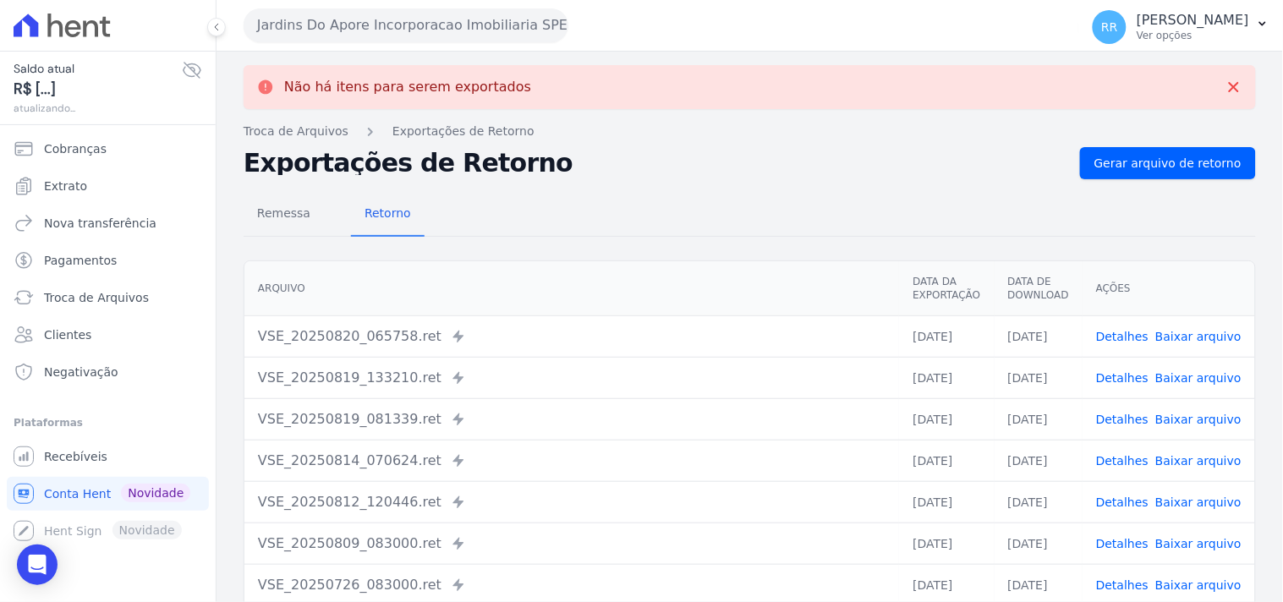
click at [324, 42] on div "Jardins Do Apore Incorporacao Imobiliaria SPE LTDA Via Sul Engenharia AGUAS DE …" at bounding box center [658, 25] width 829 height 52
click at [364, 43] on div "Jardins Do Apore Incorporacao Imobiliaria SPE LTDA Via Sul Engenharia AGUAS DE …" at bounding box center [658, 25] width 829 height 52
click at [378, 30] on button "Jardins Do Apore Incorporacao Imobiliaria SPE LTDA" at bounding box center [406, 25] width 325 height 34
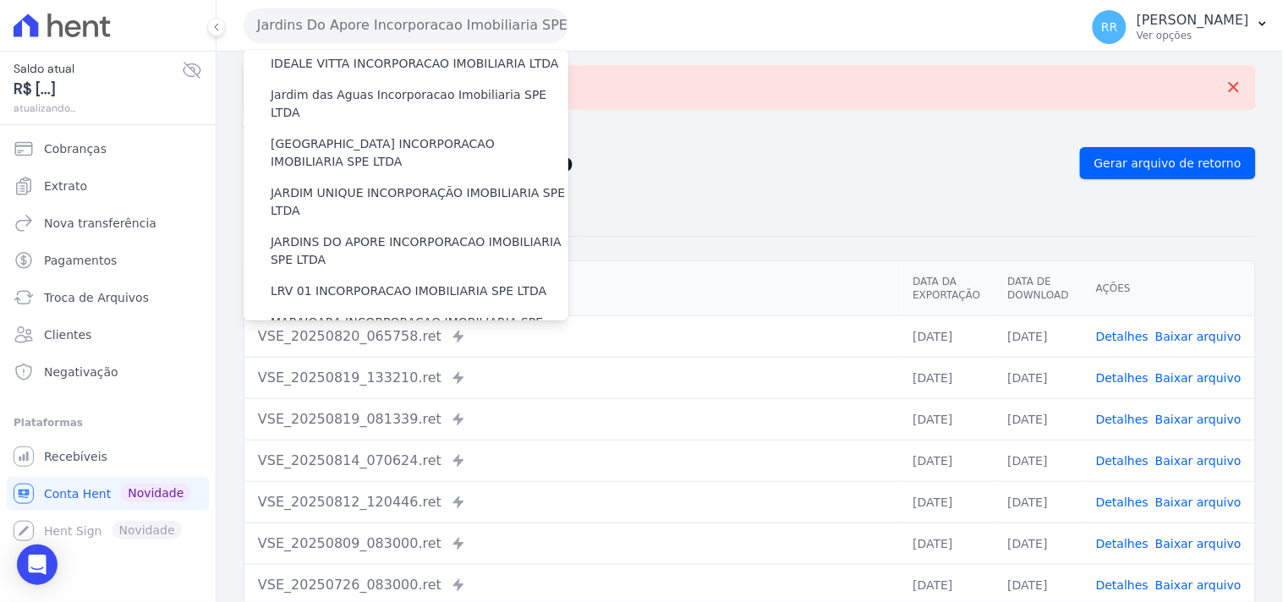
scroll to position [344, 0]
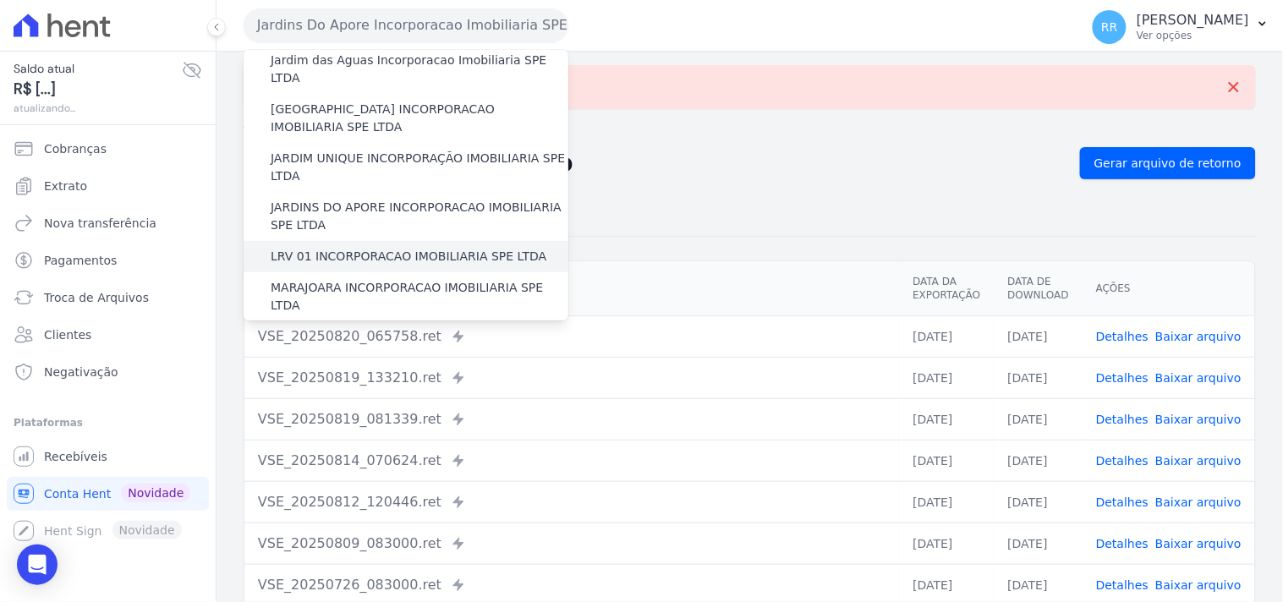
click at [381, 248] on label "LRV 01 INCORPORACAO IMOBILIARIA SPE LTDA" at bounding box center [409, 257] width 276 height 18
click at [0, 0] on input "LRV 01 INCORPORACAO IMOBILIARIA SPE LTDA" at bounding box center [0, 0] width 0 height 0
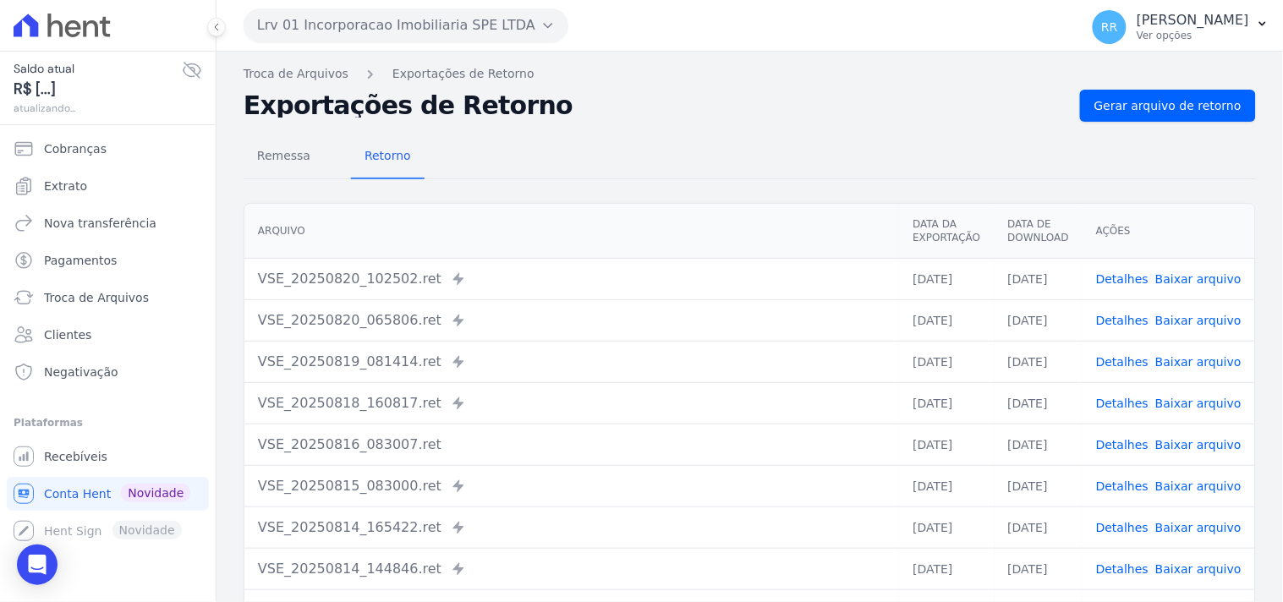
click at [970, 133] on div "Remessa Retorno [GEOGRAPHIC_DATA] Data da Exportação Data de Download Ações VSE…" at bounding box center [750, 427] width 1012 height 611
click at [970, 112] on span "Gerar arquivo de retorno" at bounding box center [1167, 105] width 147 height 17
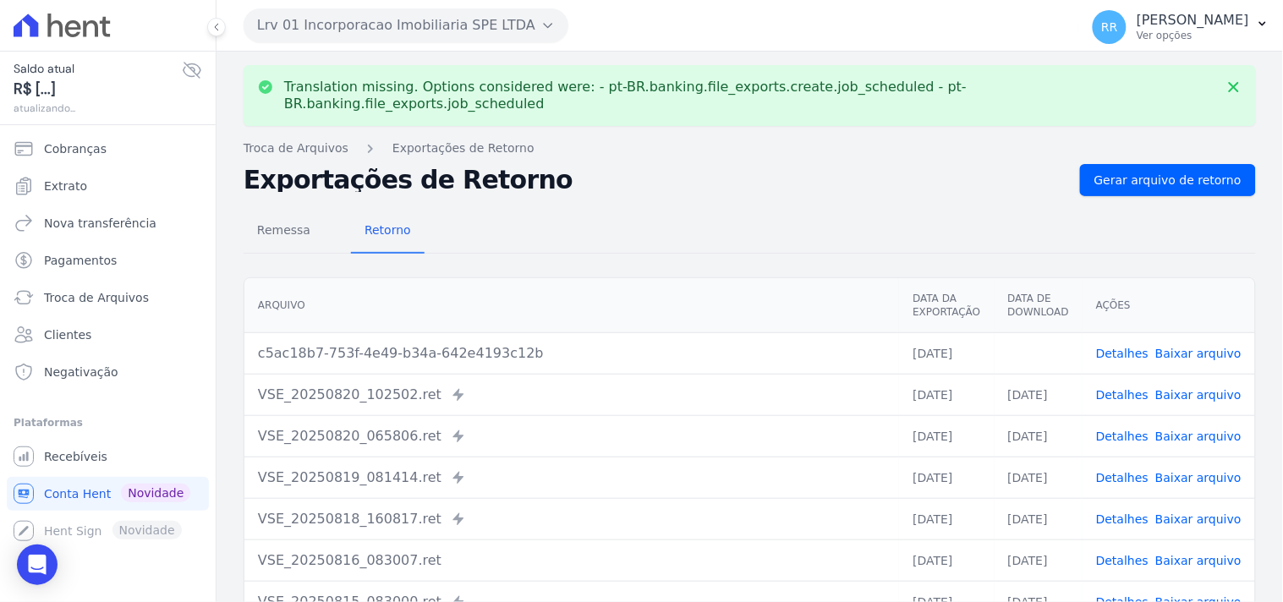
click at [970, 259] on link "Baixar arquivo" at bounding box center [1198, 354] width 86 height 14
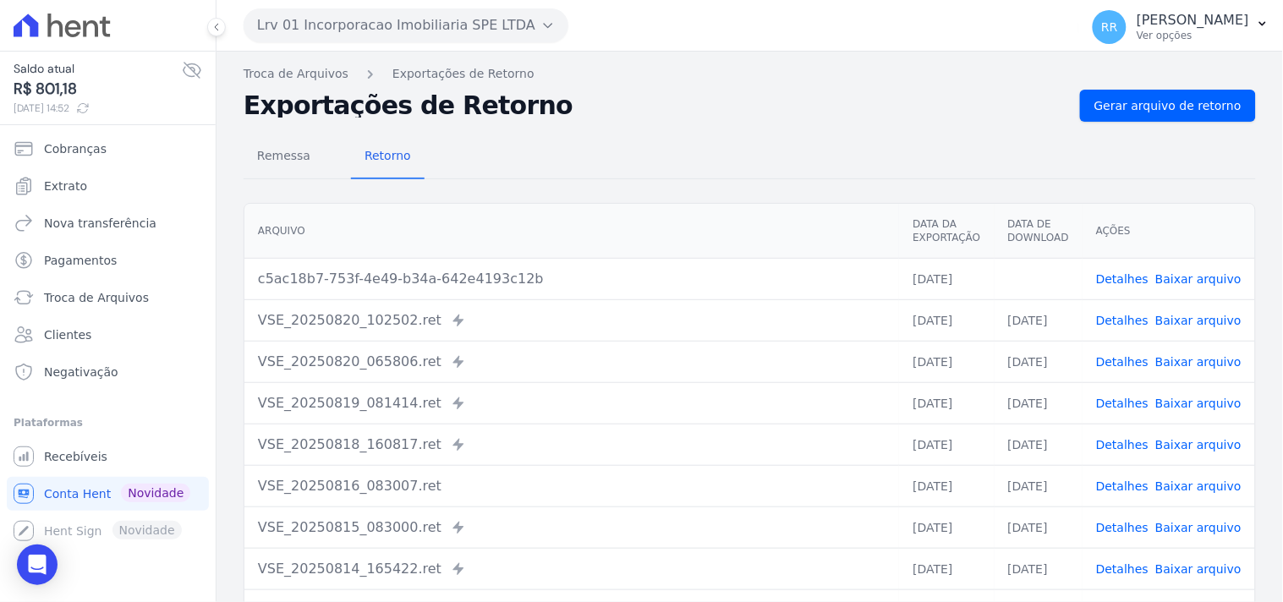
click at [788, 227] on th "Arquivo" at bounding box center [571, 231] width 655 height 55
click at [314, 36] on button "Lrv 01 Incorporacao Imobiliaria SPE LTDA" at bounding box center [406, 25] width 325 height 34
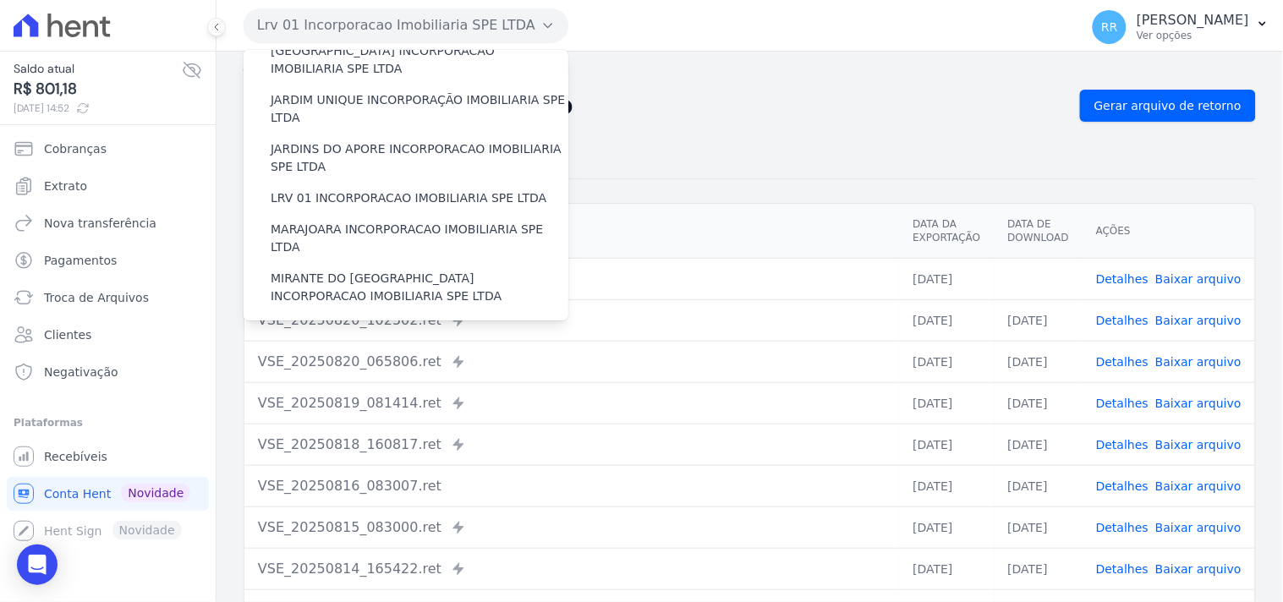
scroll to position [407, 0]
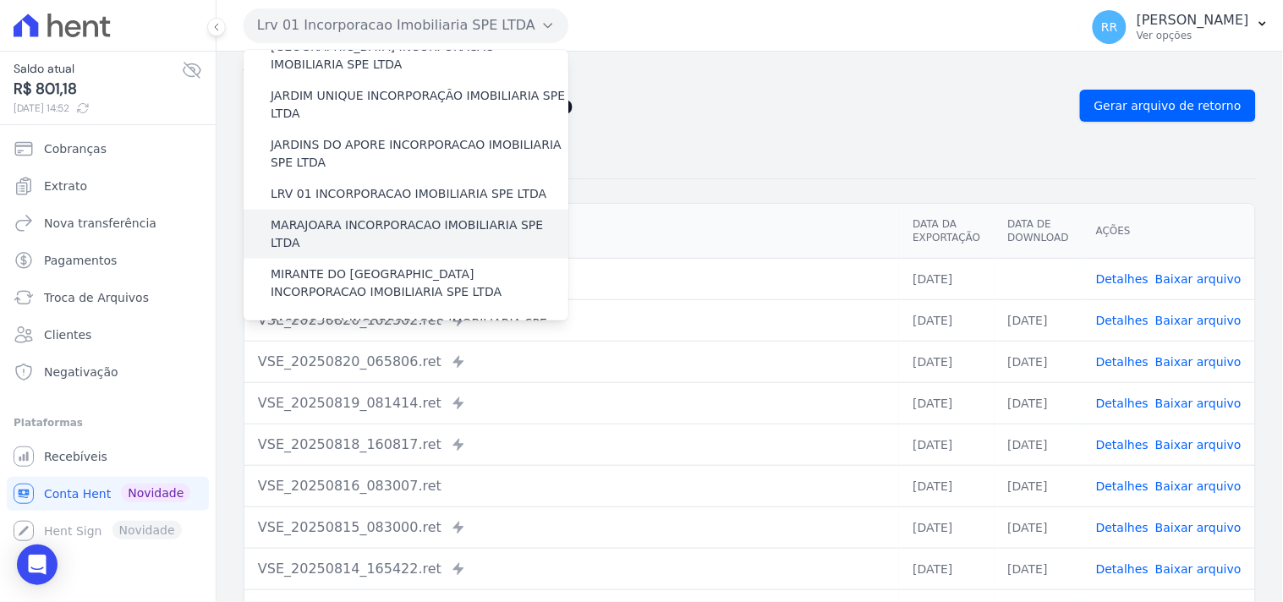
click at [381, 216] on label "MARAJOARA INCORPORACAO IMOBILIARIA SPE LTDA" at bounding box center [420, 234] width 298 height 36
click at [0, 0] on input "MARAJOARA INCORPORACAO IMOBILIARIA SPE LTDA" at bounding box center [0, 0] width 0 height 0
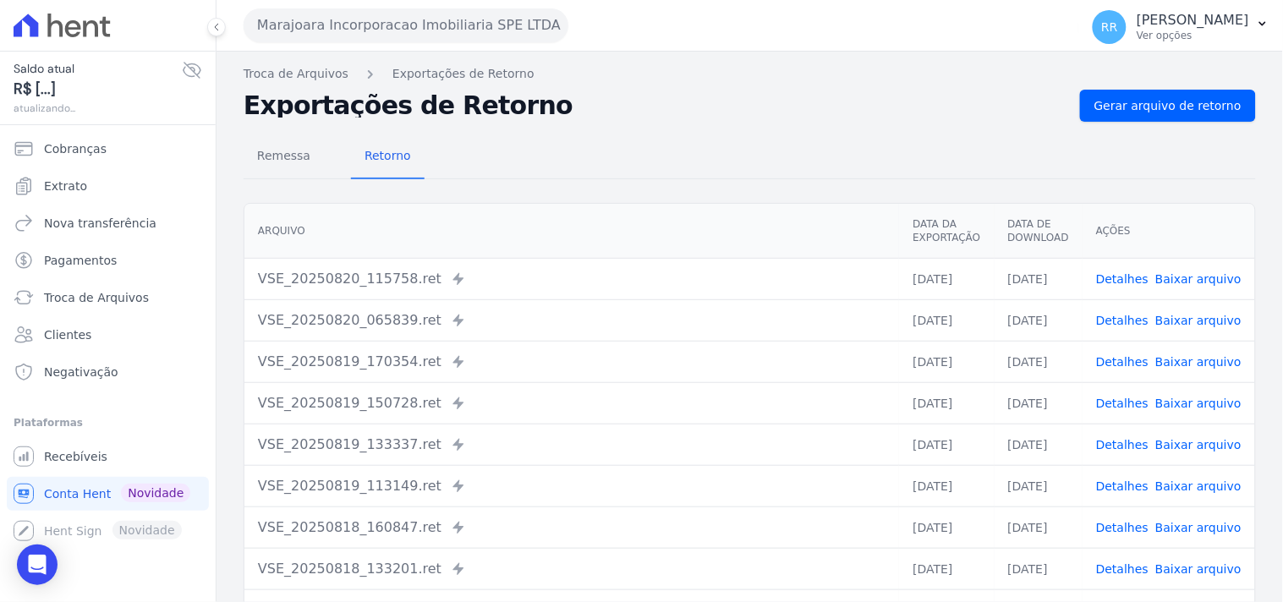
click at [970, 88] on div "Troca de Arquivos Exportações de Retorno Exportações de Retorno Gerar arquivo d…" at bounding box center [749, 399] width 1066 height 695
click at [970, 112] on span "Gerar arquivo de retorno" at bounding box center [1167, 105] width 147 height 17
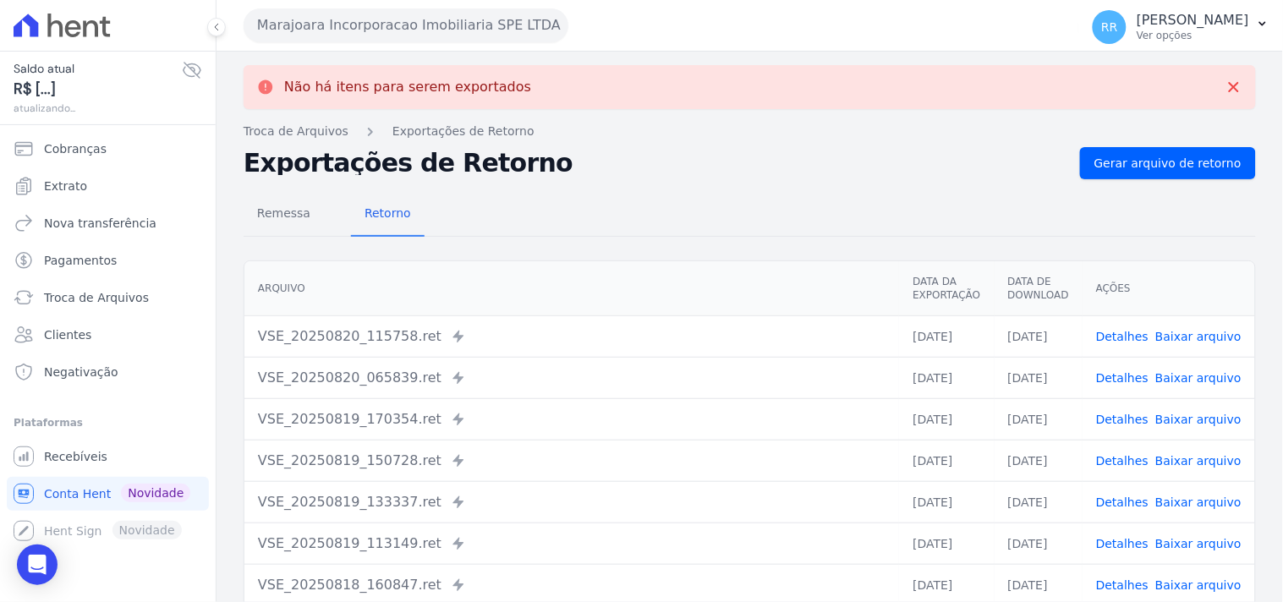
click at [455, 19] on button "Marajoara Incorporacao Imobiliaria SPE LTDA" at bounding box center [406, 25] width 325 height 34
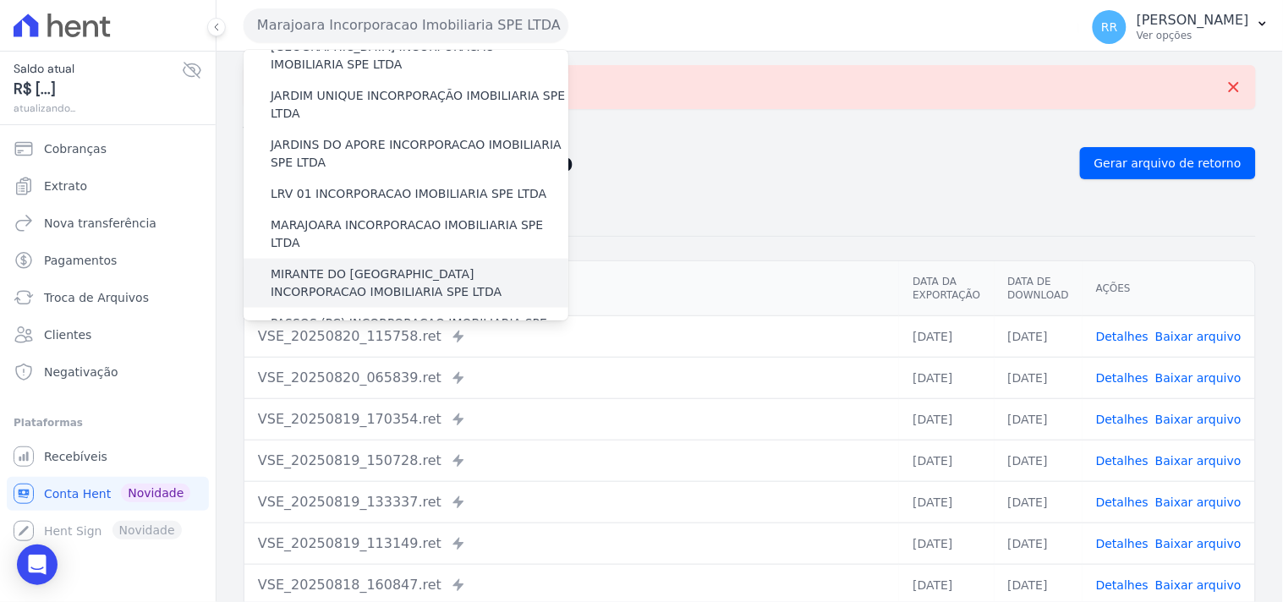
click at [341, 259] on label "MIRANTE DO [GEOGRAPHIC_DATA] INCORPORACAO IMOBILIARIA SPE LTDA" at bounding box center [420, 284] width 298 height 36
click at [0, 0] on input "MIRANTE DO [GEOGRAPHIC_DATA] INCORPORACAO IMOBILIARIA SPE LTDA" at bounding box center [0, 0] width 0 height 0
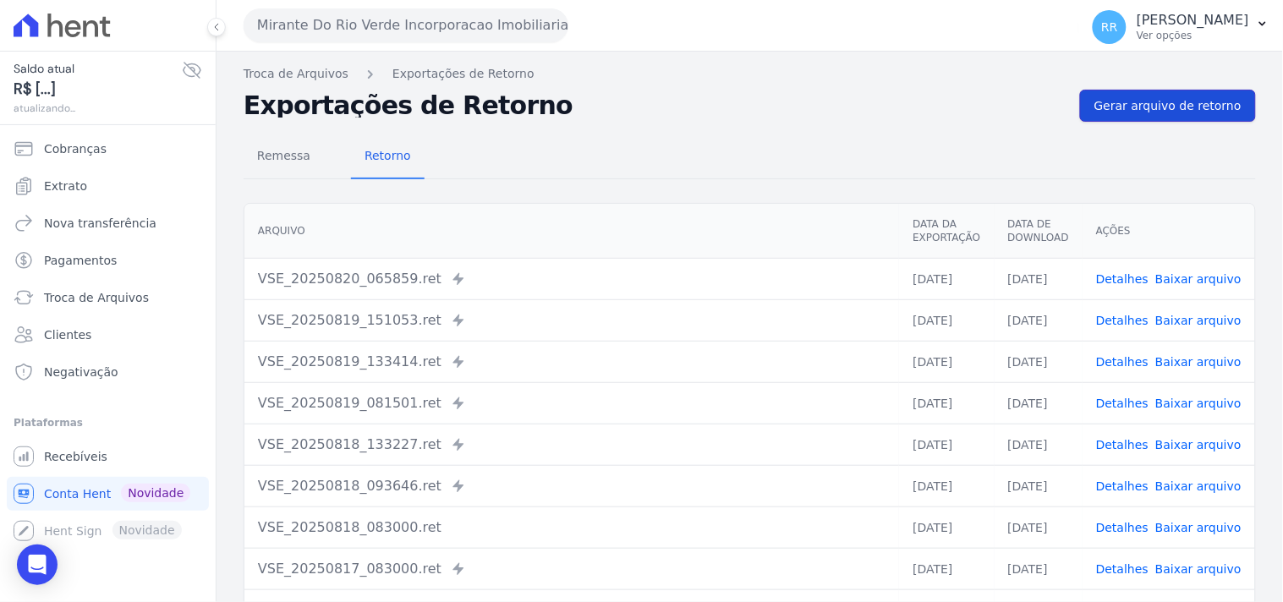
click at [970, 112] on span "Gerar arquivo de retorno" at bounding box center [1167, 105] width 147 height 17
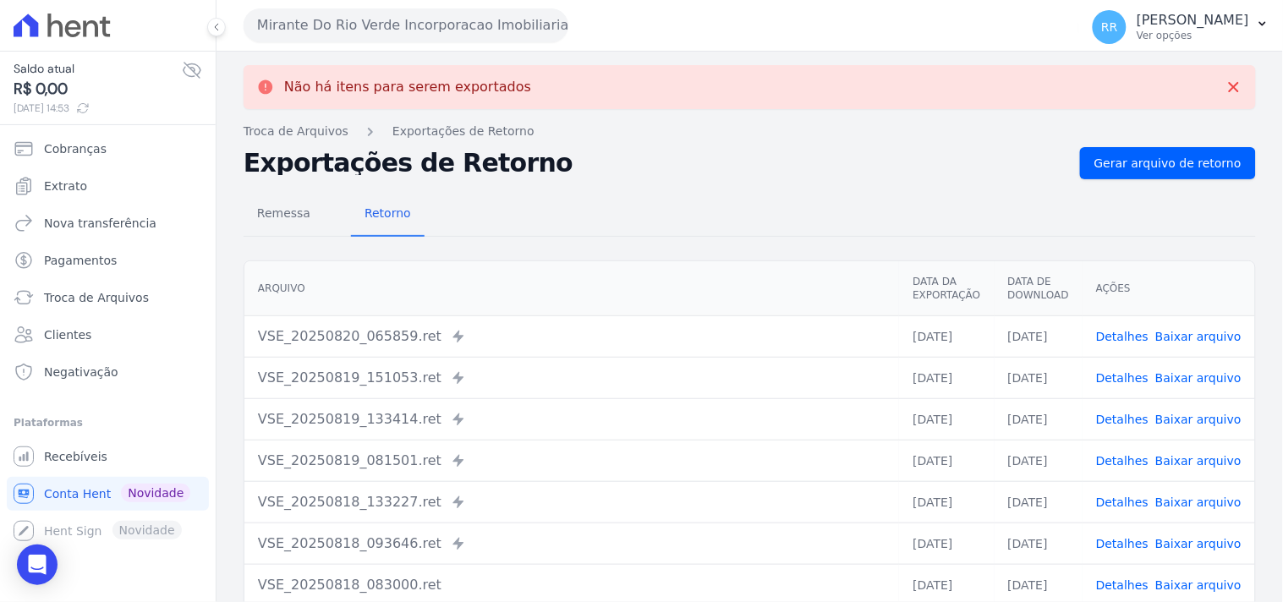
click at [474, 47] on div "Mirante Do Rio Verde Incorporacao Imobiliaria SPE LTDA Via Sul Engenharia AGUAS…" at bounding box center [658, 25] width 829 height 52
click at [474, 24] on button "Mirante Do Rio Verde Incorporacao Imobiliaria SPE LTDA" at bounding box center [406, 25] width 325 height 34
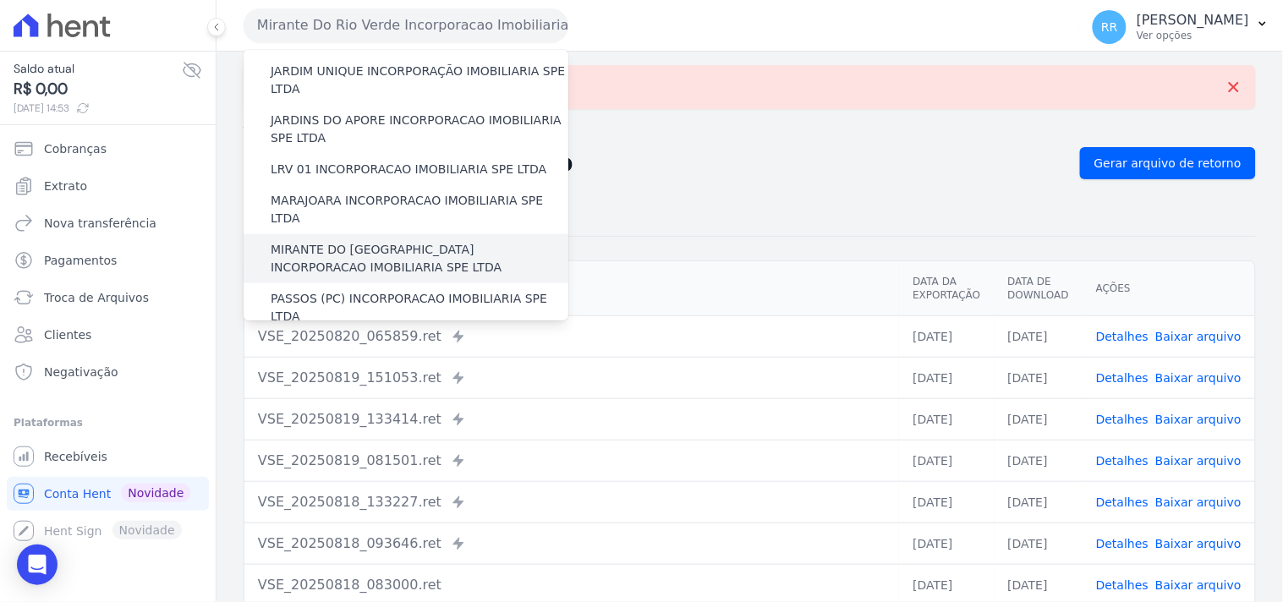
scroll to position [438, 0]
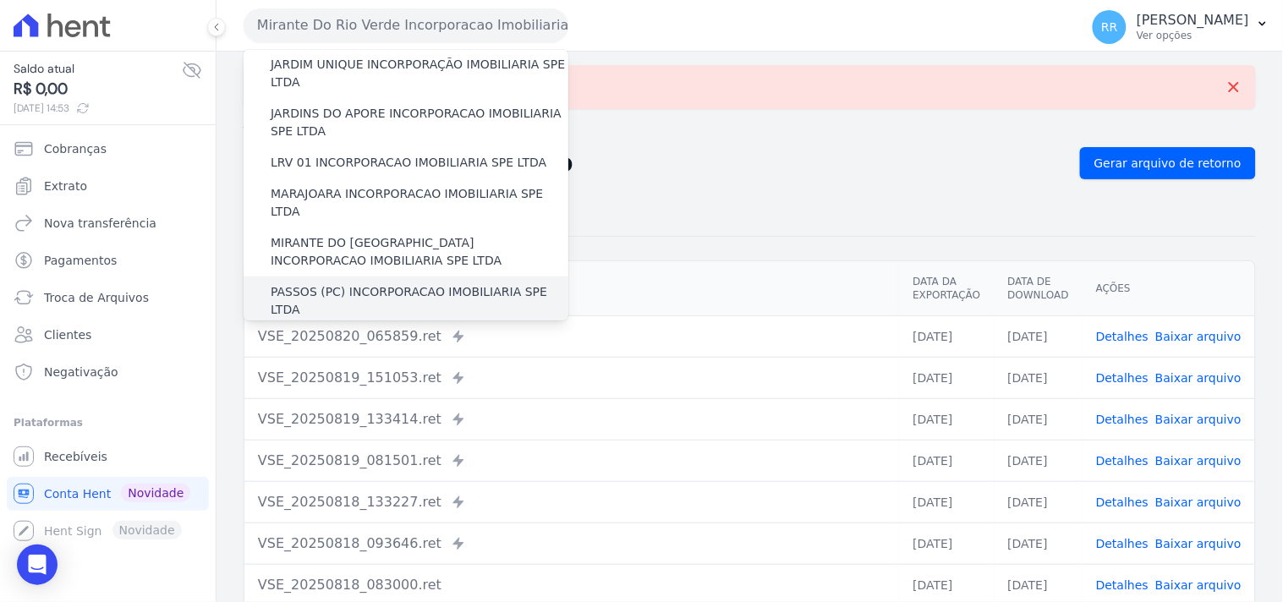
click at [347, 259] on label "PASSOS (PC) INCORPORACAO IMOBILIARIA SPE LTDA" at bounding box center [420, 301] width 298 height 36
click at [0, 0] on input "PASSOS (PC) INCORPORACAO IMOBILIARIA SPE LTDA" at bounding box center [0, 0] width 0 height 0
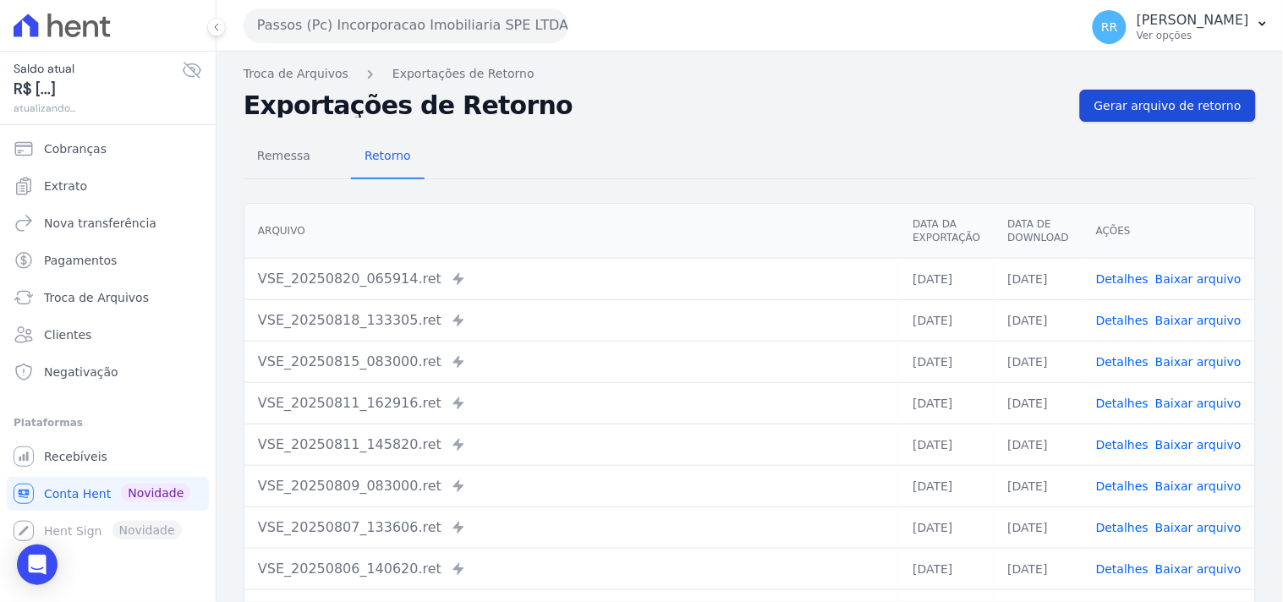
click at [970, 113] on span "Gerar arquivo de retorno" at bounding box center [1167, 105] width 147 height 17
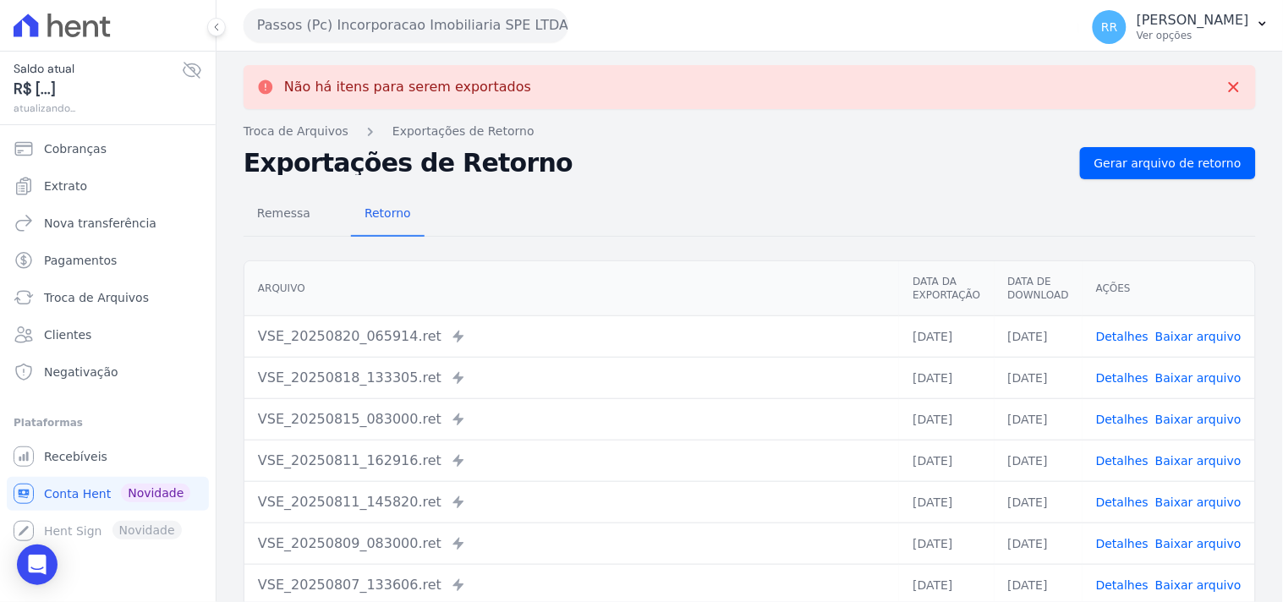
click at [375, 23] on button "Passos (Pc) Incorporacao Imobiliaria SPE LTDA" at bounding box center [406, 25] width 325 height 34
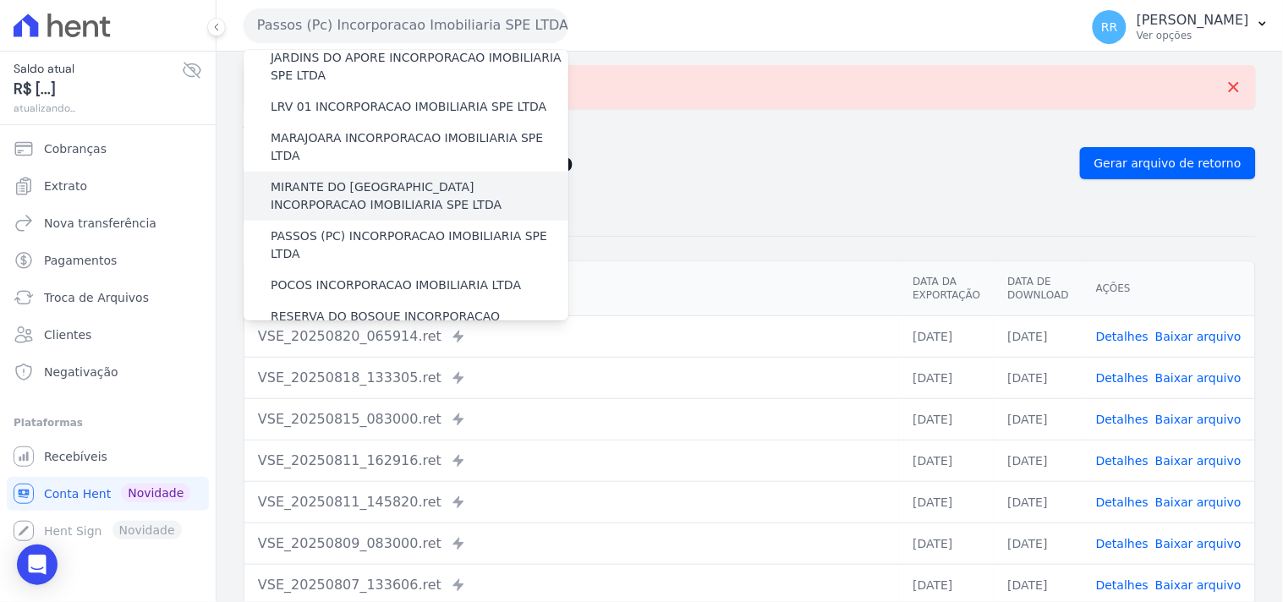
scroll to position [501, 0]
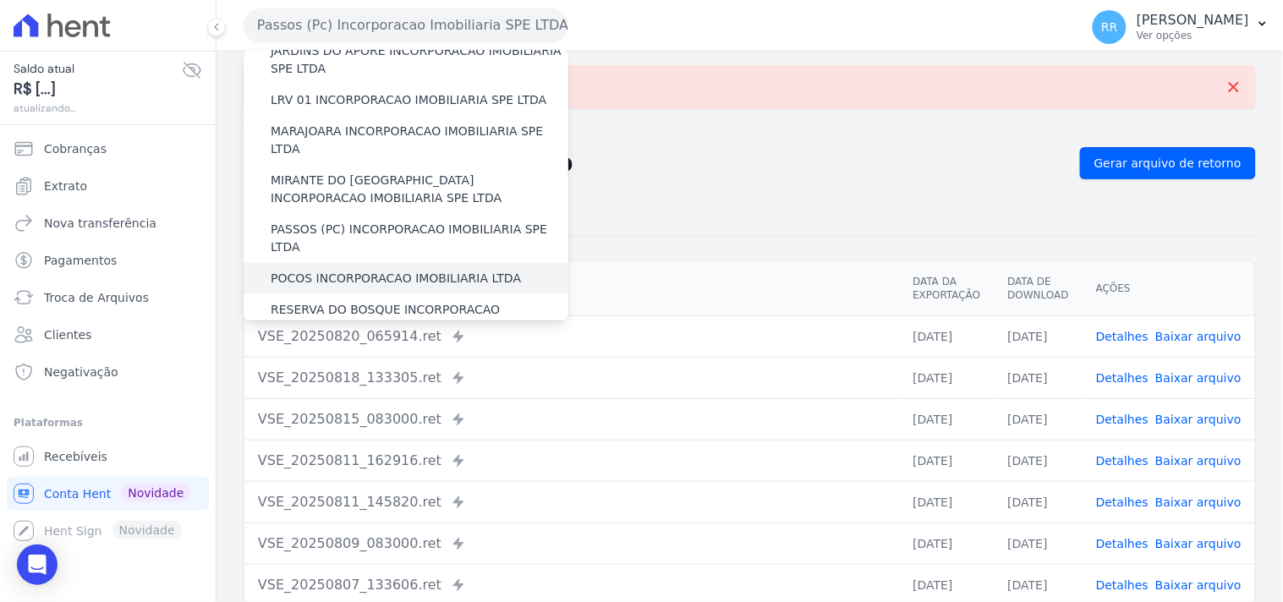
click at [345, 259] on div "POCOS INCORPORACAO IMOBILIARIA LTDA" at bounding box center [406, 278] width 325 height 31
click at [355, 259] on label "POCOS INCORPORACAO IMOBILIARIA LTDA" at bounding box center [396, 279] width 250 height 18
click at [0, 0] on input "POCOS INCORPORACAO IMOBILIARIA LTDA" at bounding box center [0, 0] width 0 height 0
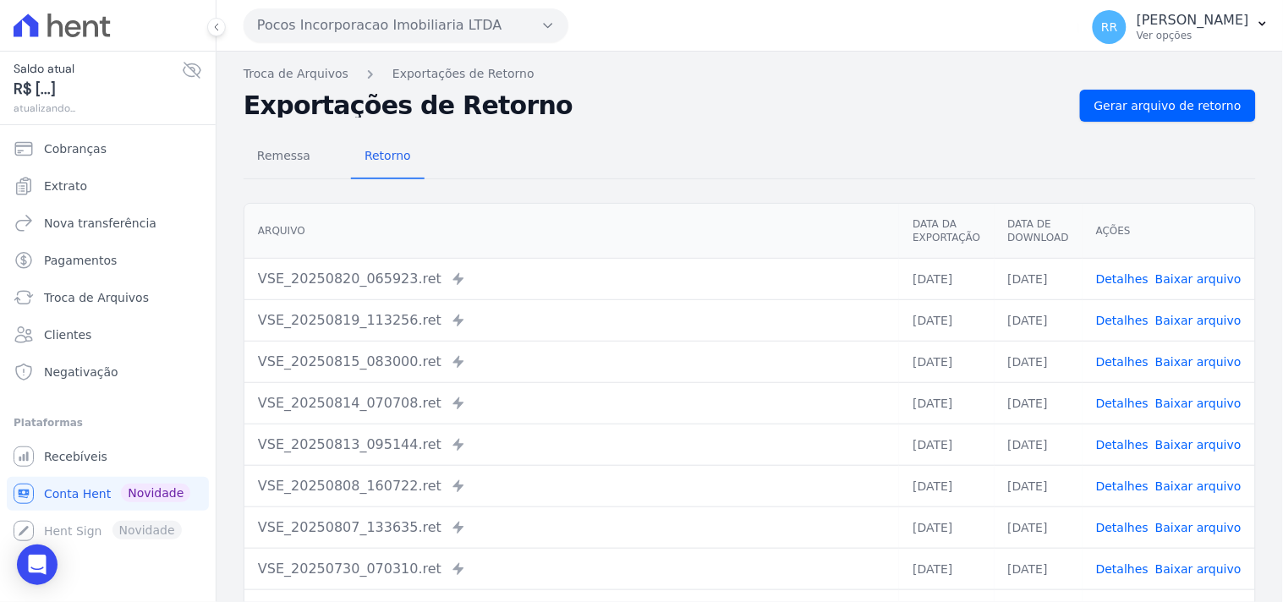
click at [970, 122] on div "Remessa Retorno [GEOGRAPHIC_DATA] Data da Exportação Data de Download Ações VSE…" at bounding box center [750, 427] width 1012 height 611
click at [970, 117] on link "Gerar arquivo de retorno" at bounding box center [1168, 106] width 176 height 32
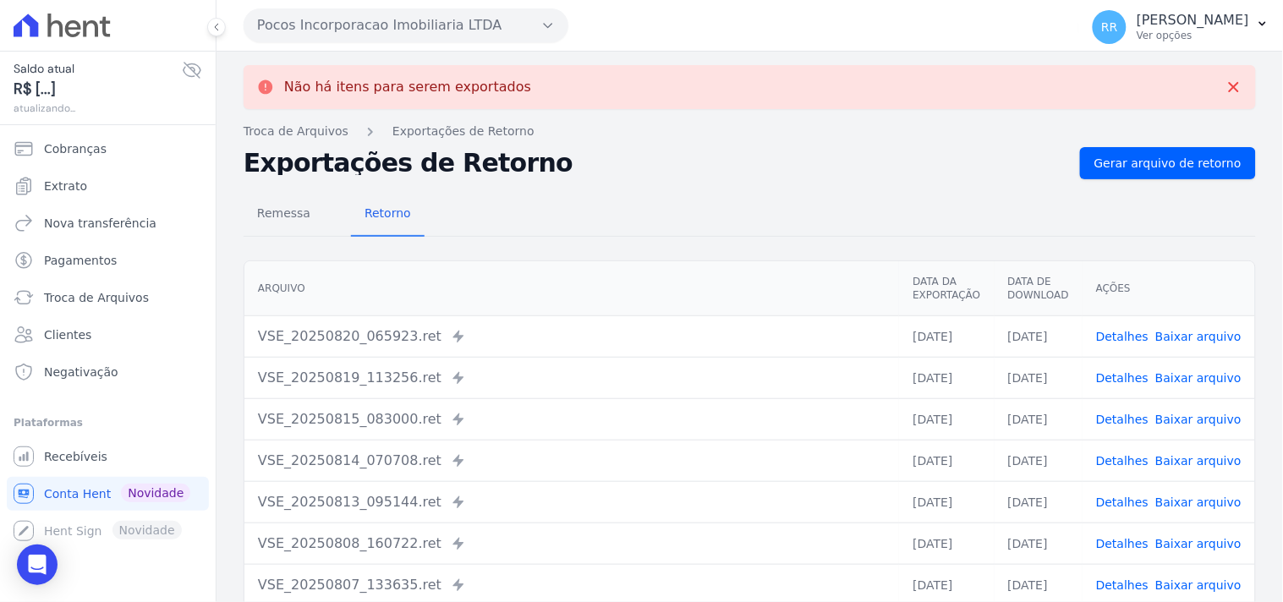
click at [317, 27] on button "Pocos Incorporacao Imobiliaria LTDA" at bounding box center [406, 25] width 325 height 34
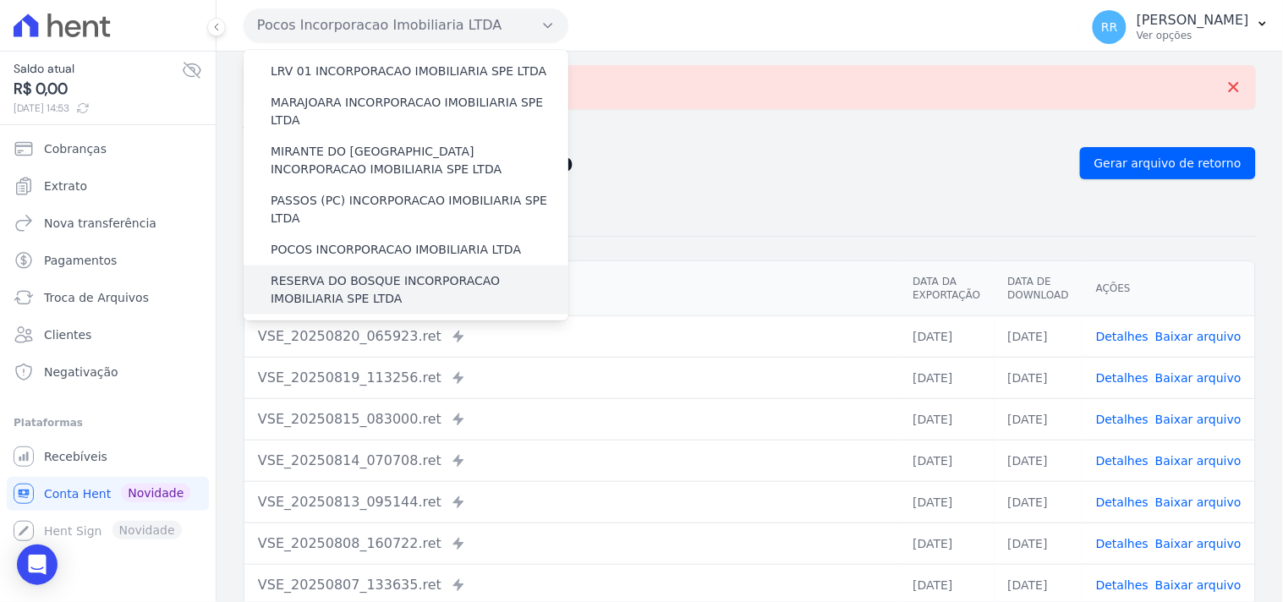
scroll to position [533, 0]
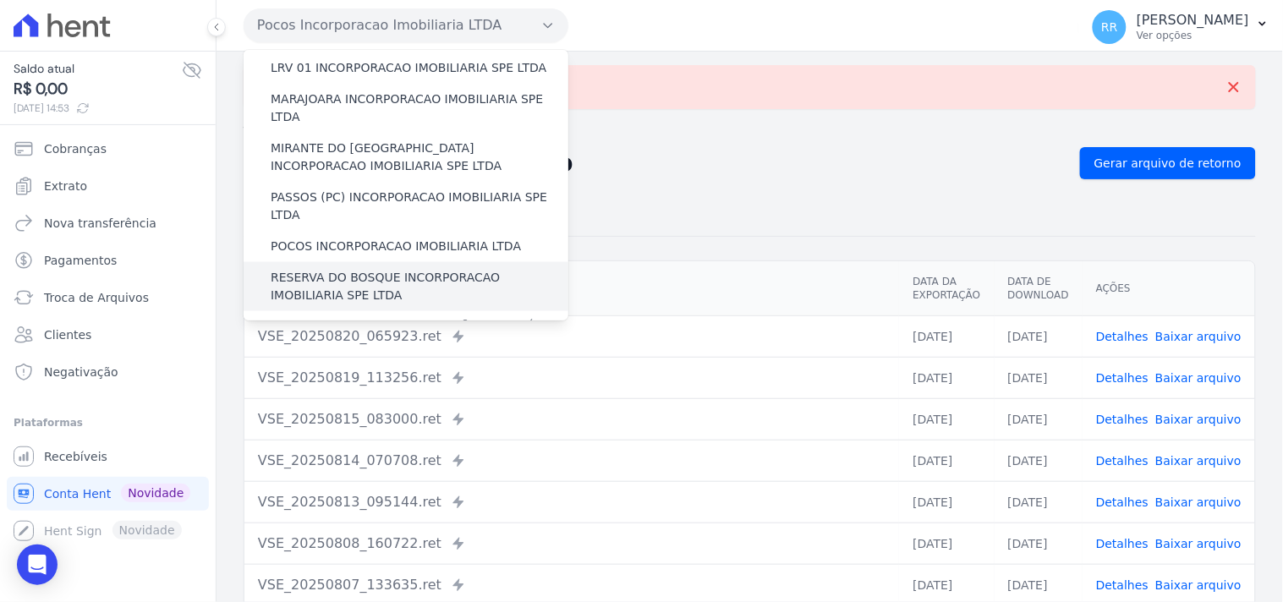
click at [341, 259] on label "RESERVA DO BOSQUE INCORPORACAO IMOBILIARIA SPE LTDA" at bounding box center [420, 287] width 298 height 36
click at [0, 0] on input "RESERVA DO BOSQUE INCORPORACAO IMOBILIARIA SPE LTDA" at bounding box center [0, 0] width 0 height 0
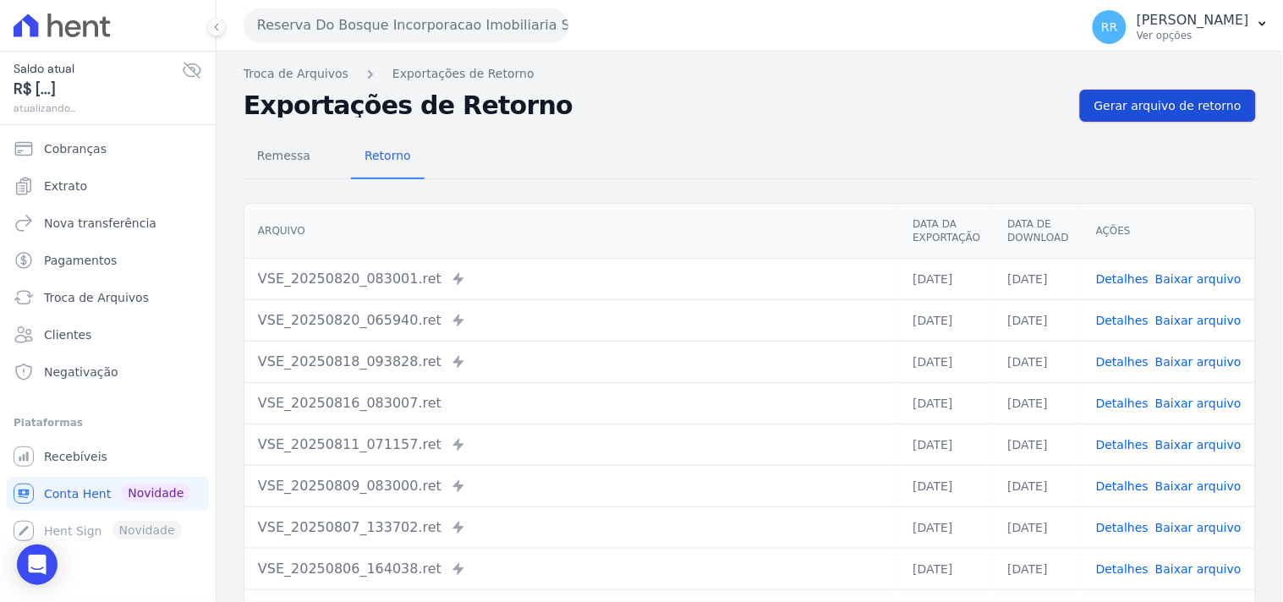
click at [970, 108] on span "Gerar arquivo de retorno" at bounding box center [1167, 105] width 147 height 17
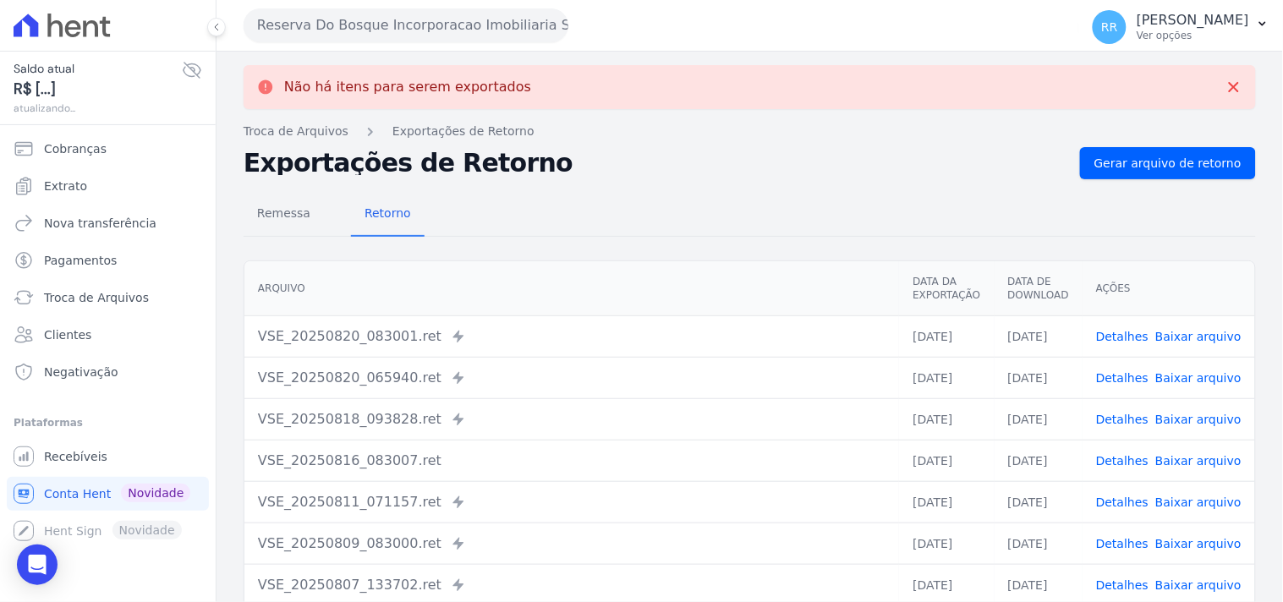
click at [339, 22] on button "Reserva Do Bosque Incorporacao Imobiliaria SPE LTDA" at bounding box center [406, 25] width 325 height 34
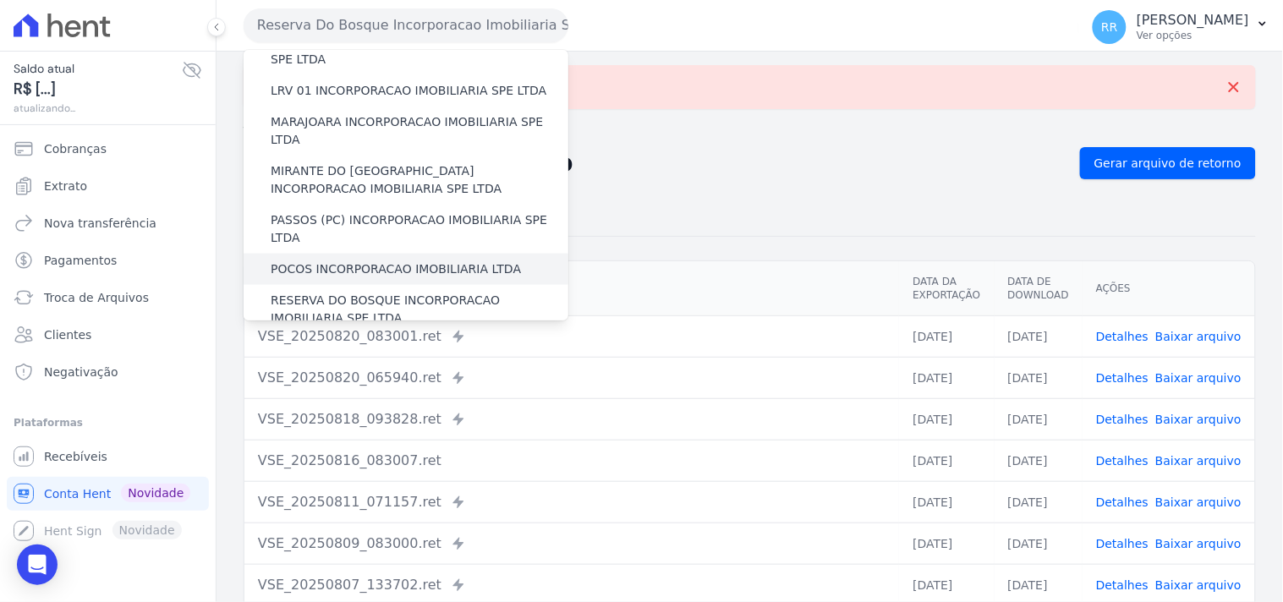
scroll to position [563, 0]
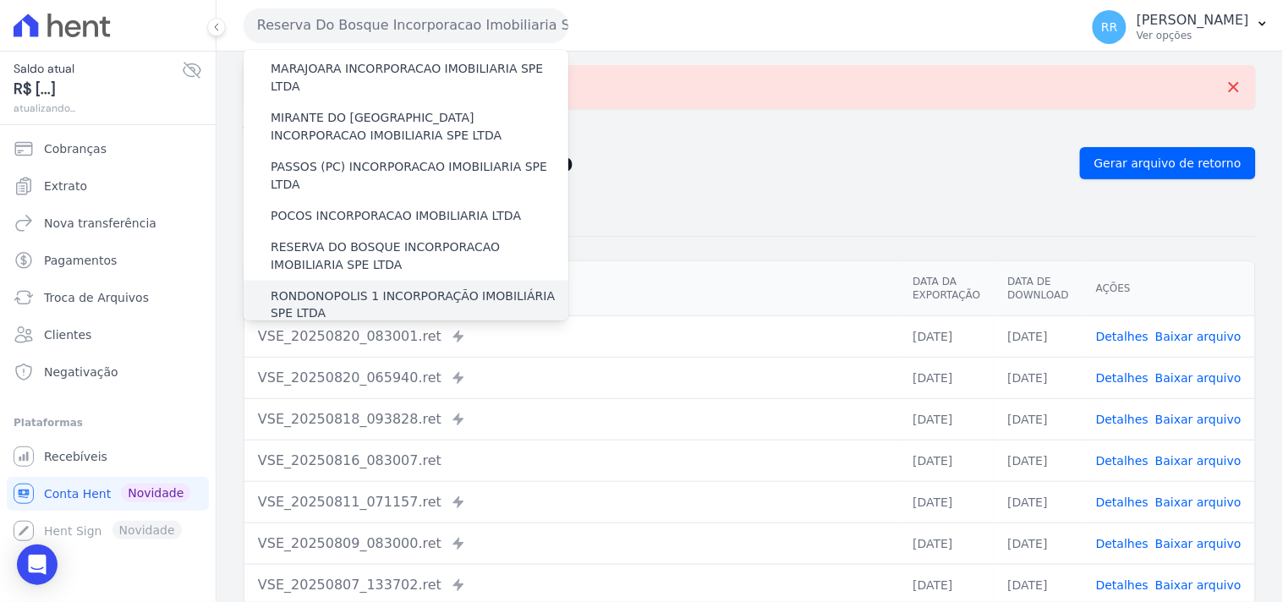
click at [365, 259] on label "RONDONOPOLIS 1 INCORPORAÇÃO IMOBILIÁRIA SPE LTDA" at bounding box center [420, 306] width 298 height 36
click at [0, 0] on input "RONDONOPOLIS 1 INCORPORAÇÃO IMOBILIÁRIA SPE LTDA" at bounding box center [0, 0] width 0 height 0
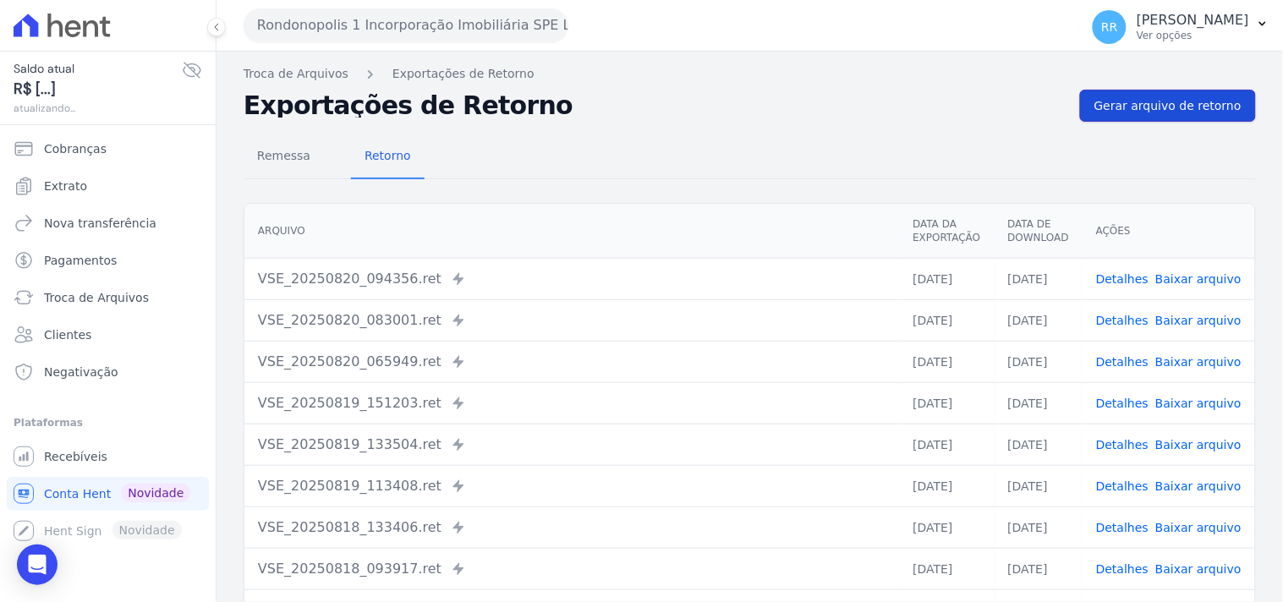
click at [970, 112] on link "Gerar arquivo de retorno" at bounding box center [1168, 106] width 176 height 32
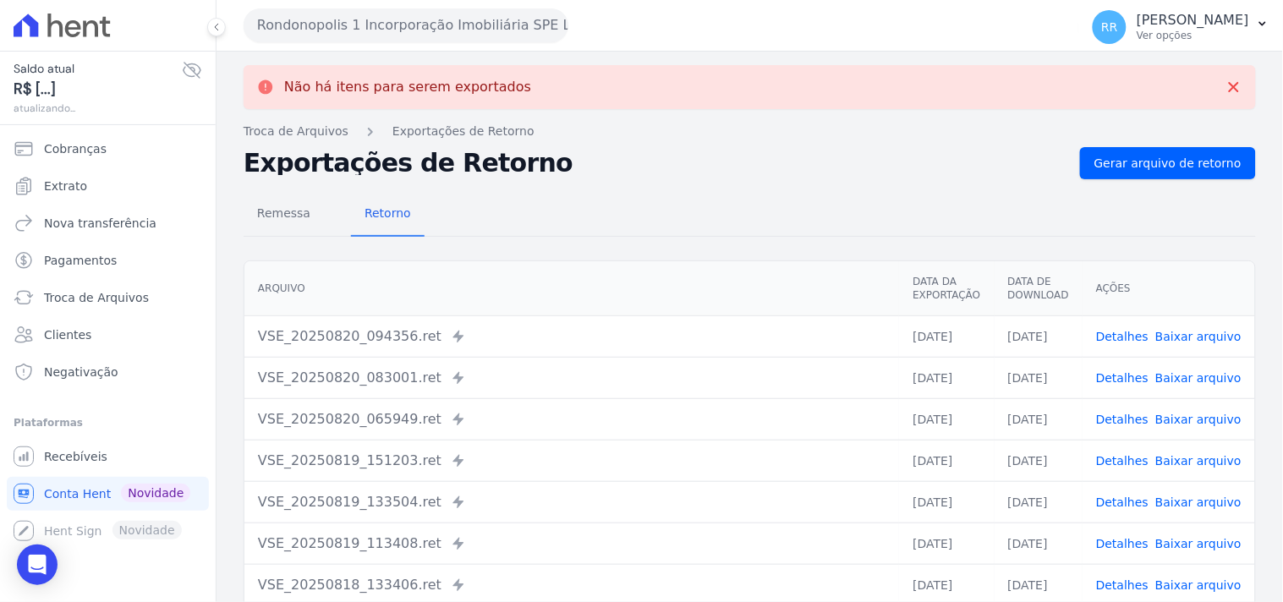
click at [398, 38] on button "Rondonopolis 1 Incorporação Imobiliária SPE LTDA" at bounding box center [406, 25] width 325 height 34
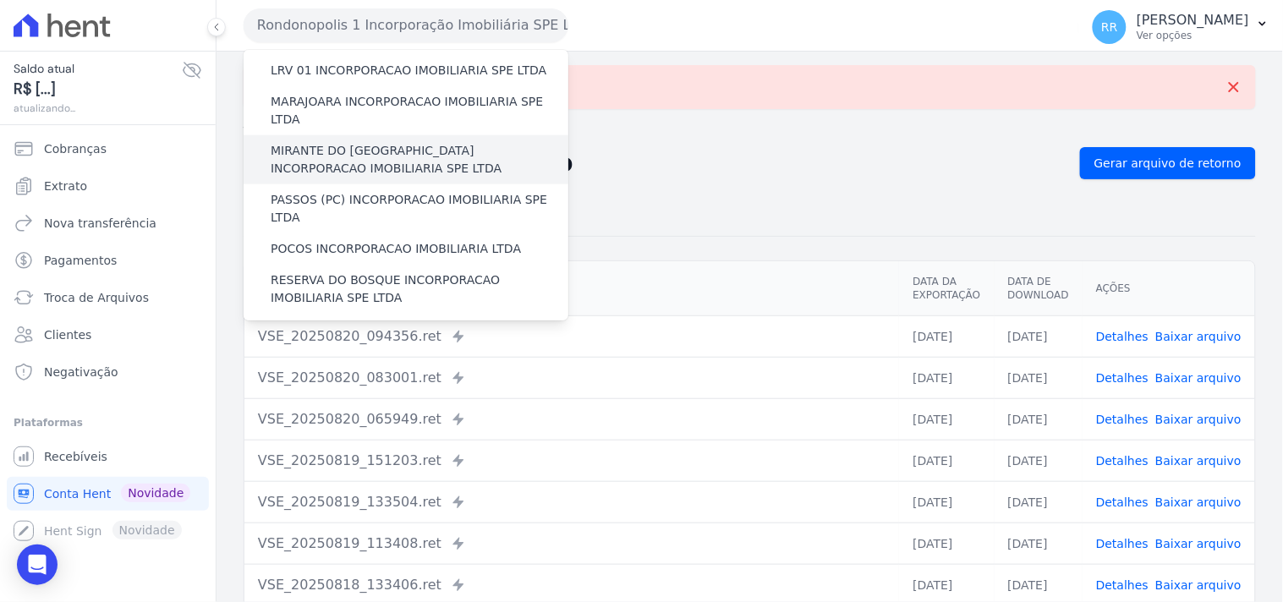
scroll to position [627, 0]
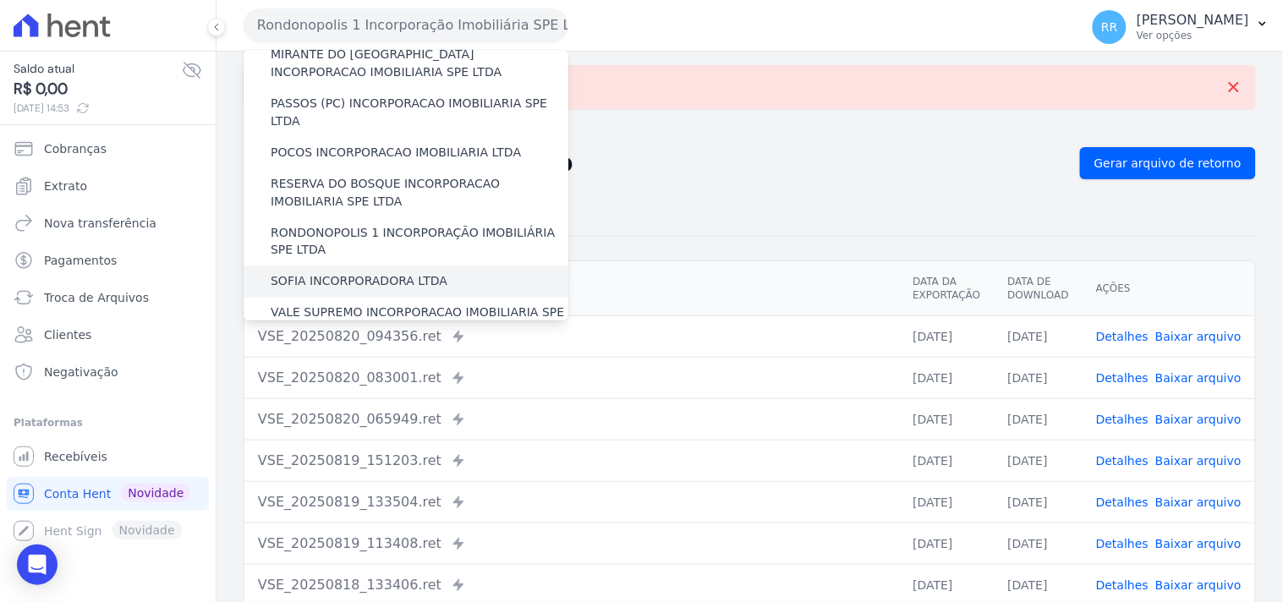
click at [387, 259] on label "SOFIA INCORPORADORA LTDA" at bounding box center [359, 282] width 177 height 18
click at [0, 0] on input "SOFIA INCORPORADORA LTDA" at bounding box center [0, 0] width 0 height 0
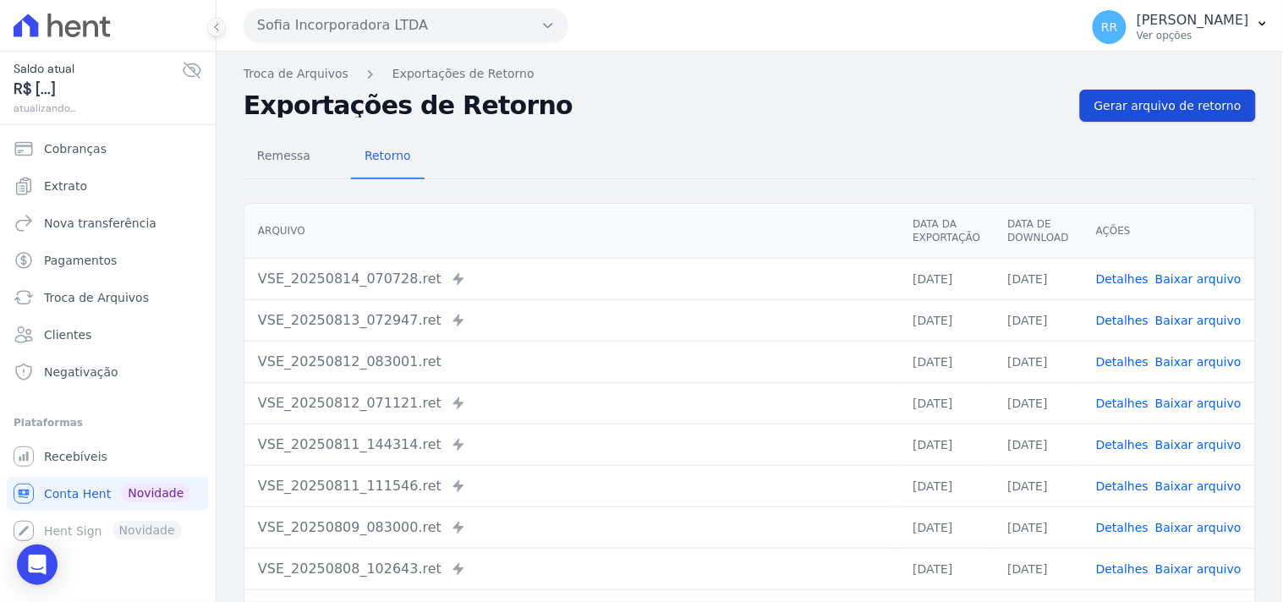
click at [970, 90] on link "Gerar arquivo de retorno" at bounding box center [1168, 106] width 176 height 32
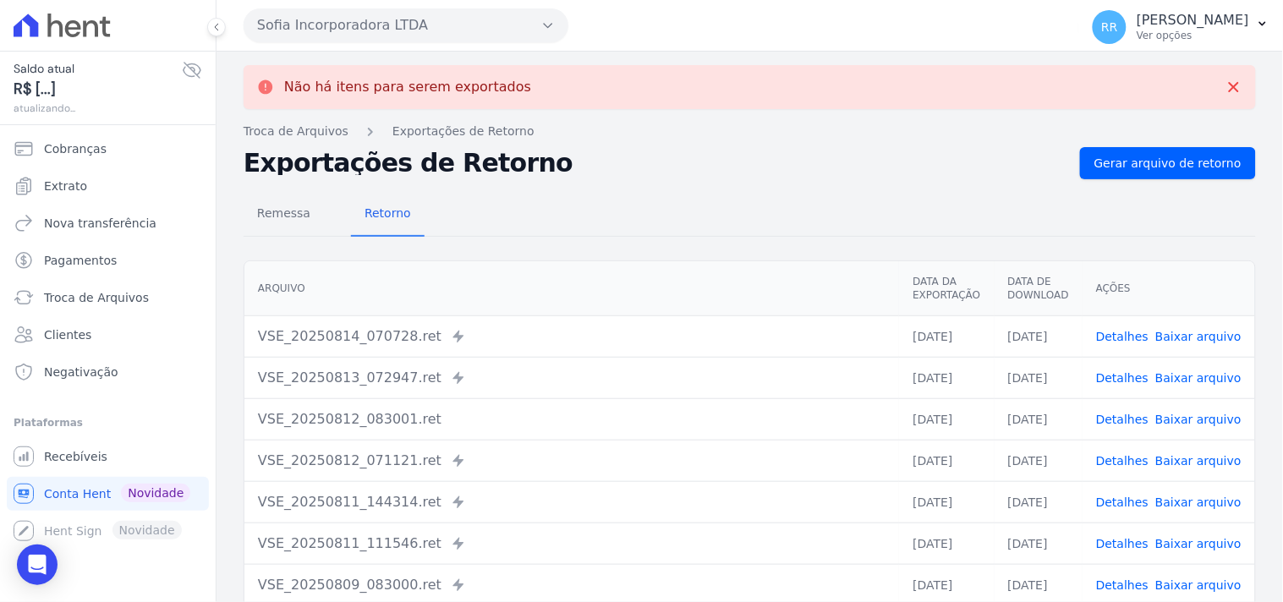
click at [357, 20] on button "Sofia Incorporadora LTDA" at bounding box center [406, 25] width 325 height 34
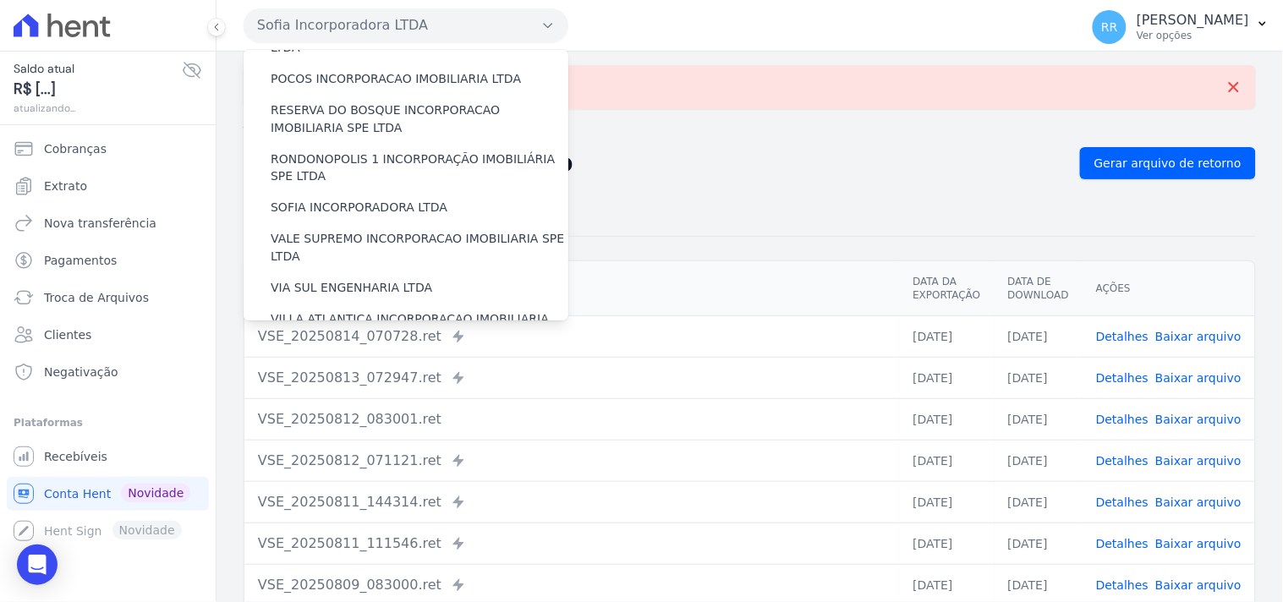
scroll to position [721, 0]
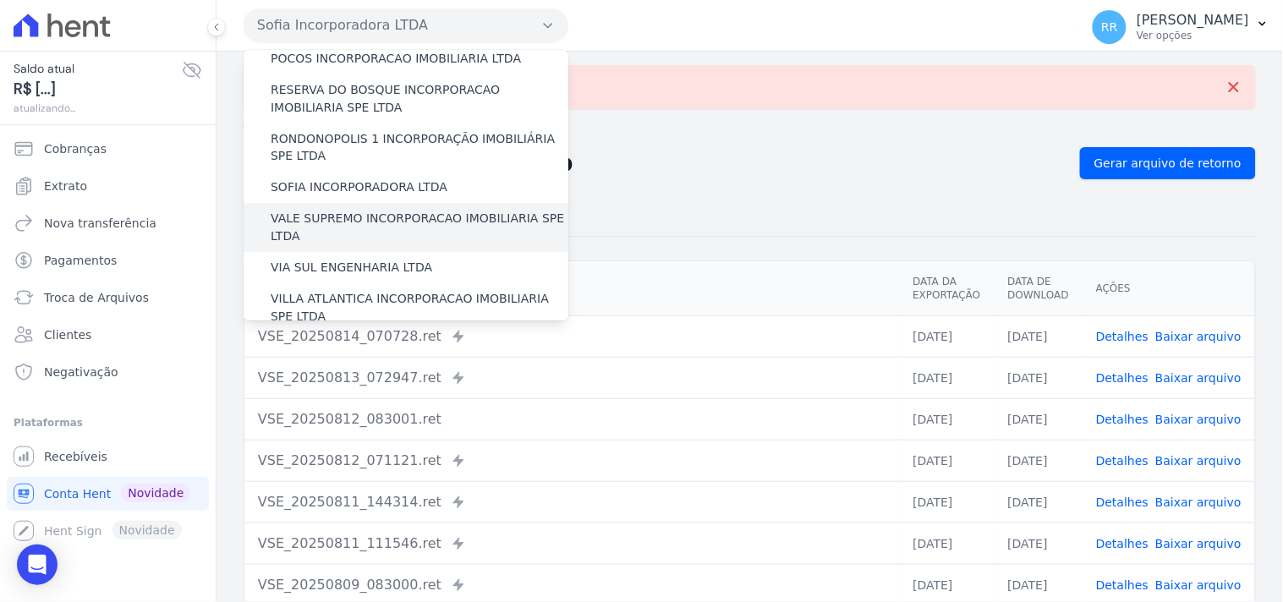
click at [348, 211] on label "VALE SUPREMO INCORPORACAO IMOBILIARIA SPE LTDA" at bounding box center [420, 229] width 298 height 36
click at [0, 0] on input "VALE SUPREMO INCORPORACAO IMOBILIARIA SPE LTDA" at bounding box center [0, 0] width 0 height 0
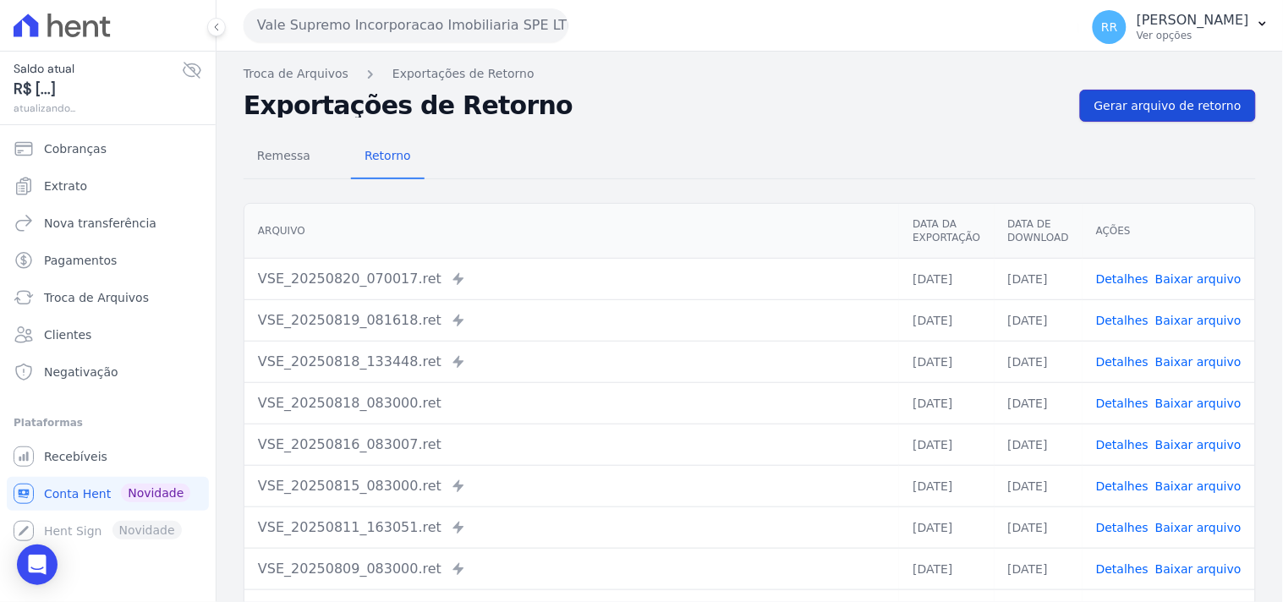
click at [970, 98] on span "Gerar arquivo de retorno" at bounding box center [1167, 105] width 147 height 17
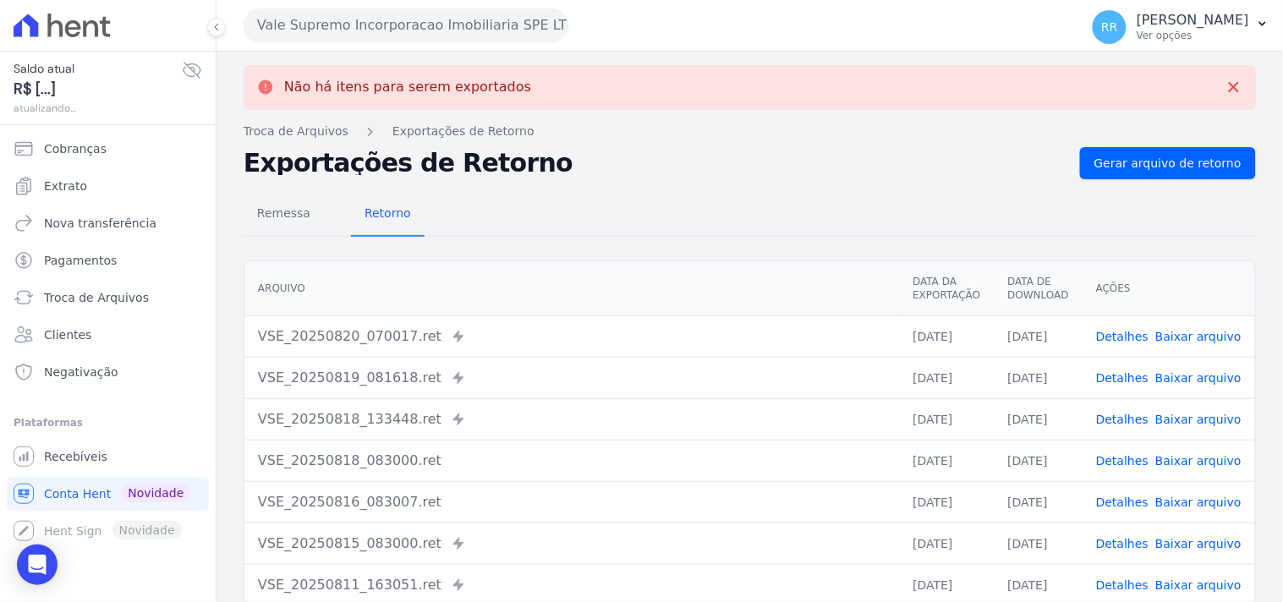
click at [476, 21] on button "Vale Supremo Incorporacao Imobiliaria SPE LTDA" at bounding box center [406, 25] width 325 height 34
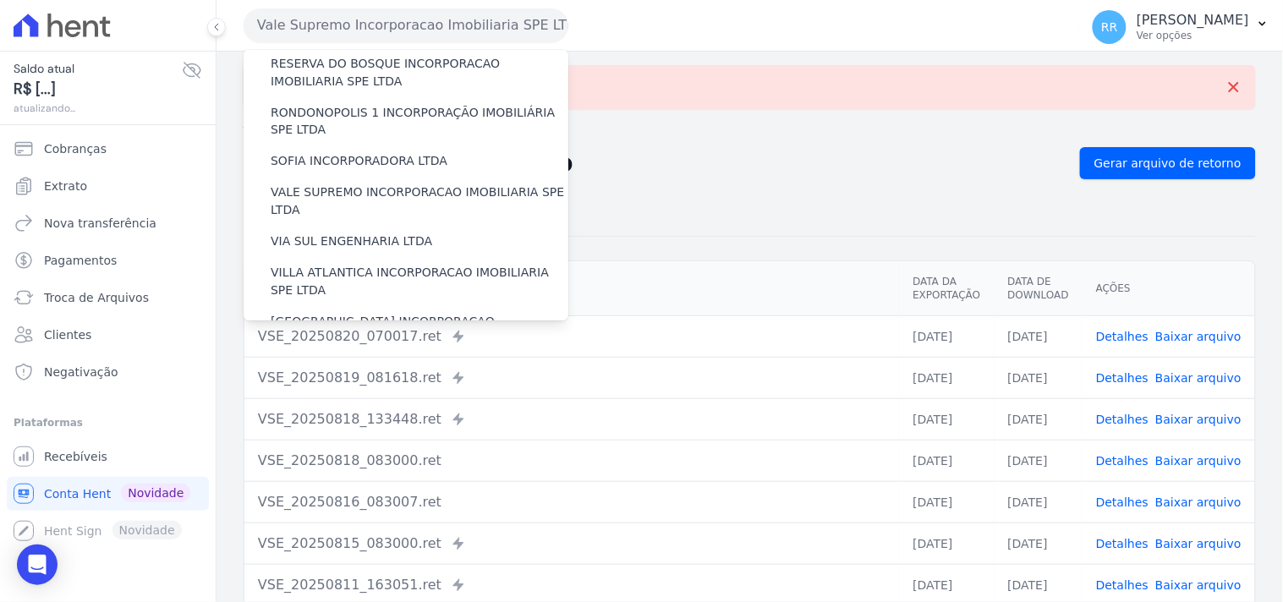
scroll to position [755, 0]
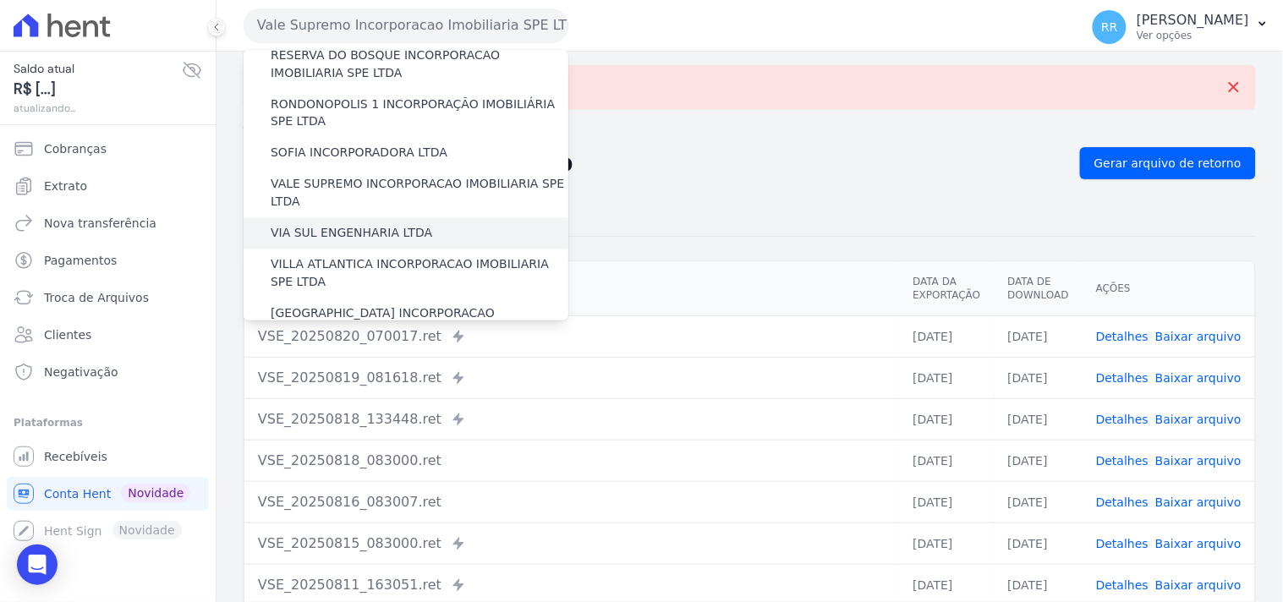
click at [341, 225] on label "VIA SUL ENGENHARIA LTDA" at bounding box center [352, 234] width 162 height 18
click at [0, 0] on input "VIA SUL ENGENHARIA LTDA" at bounding box center [0, 0] width 0 height 0
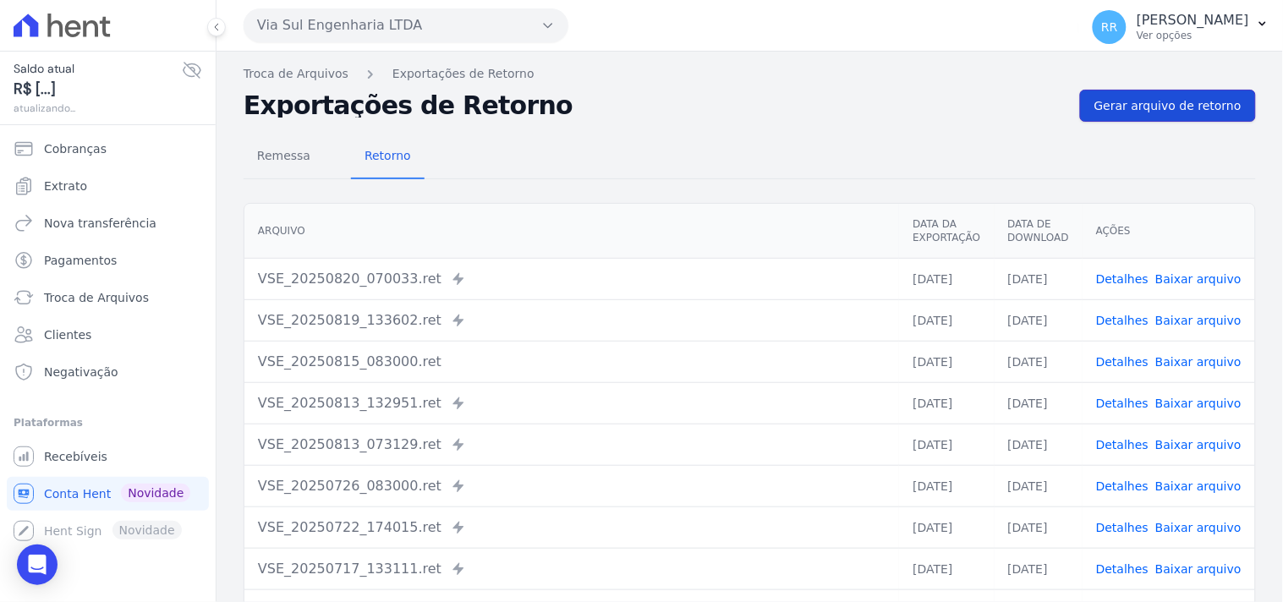
click at [970, 116] on link "Gerar arquivo de retorno" at bounding box center [1168, 106] width 176 height 32
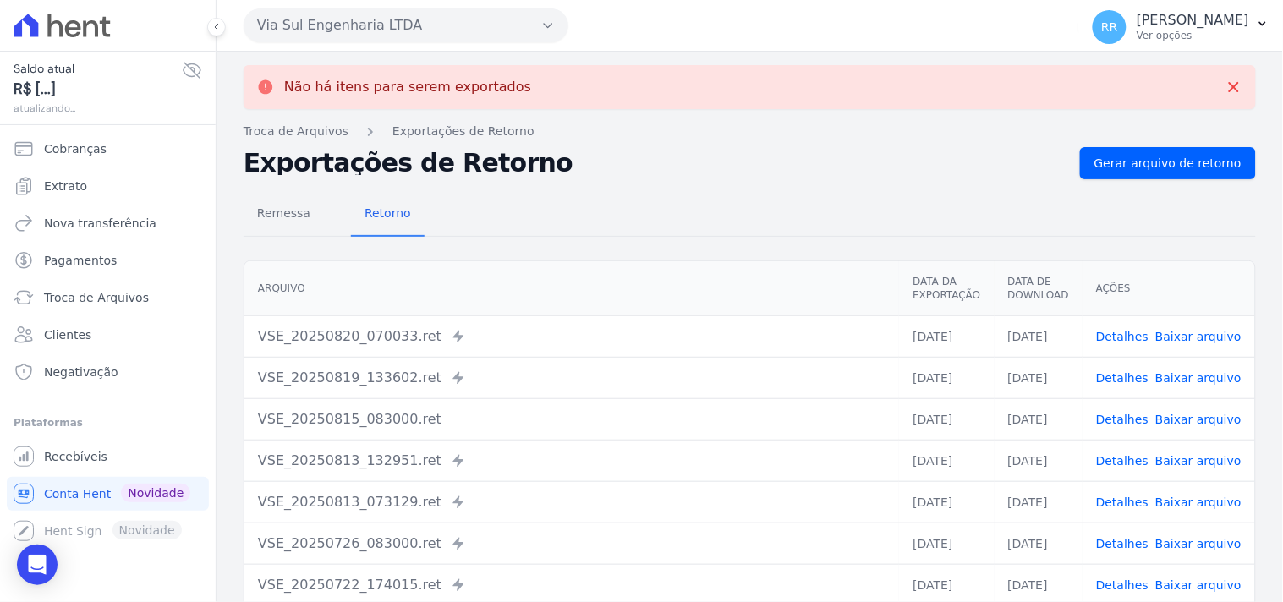
click at [409, 12] on button "Via Sul Engenharia LTDA" at bounding box center [406, 25] width 325 height 34
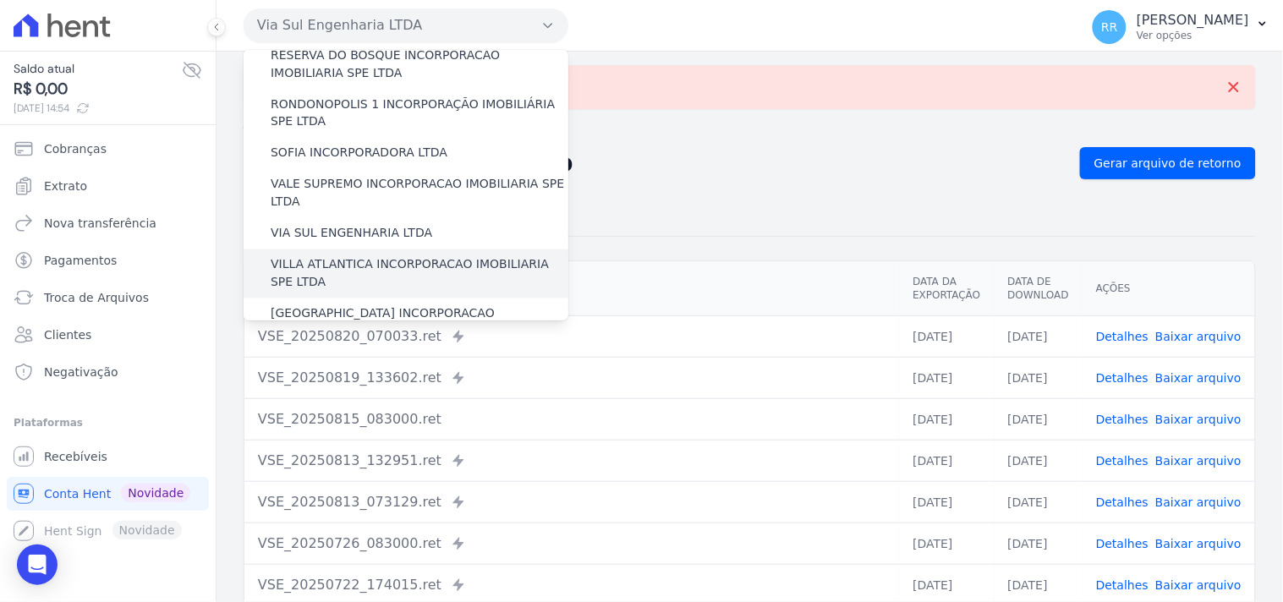
click at [372, 256] on label "VILLA ATLANTICA INCORPORACAO IMOBILIARIA SPE LTDA" at bounding box center [420, 274] width 298 height 36
click at [0, 0] on input "VILLA ATLANTICA INCORPORACAO IMOBILIARIA SPE LTDA" at bounding box center [0, 0] width 0 height 0
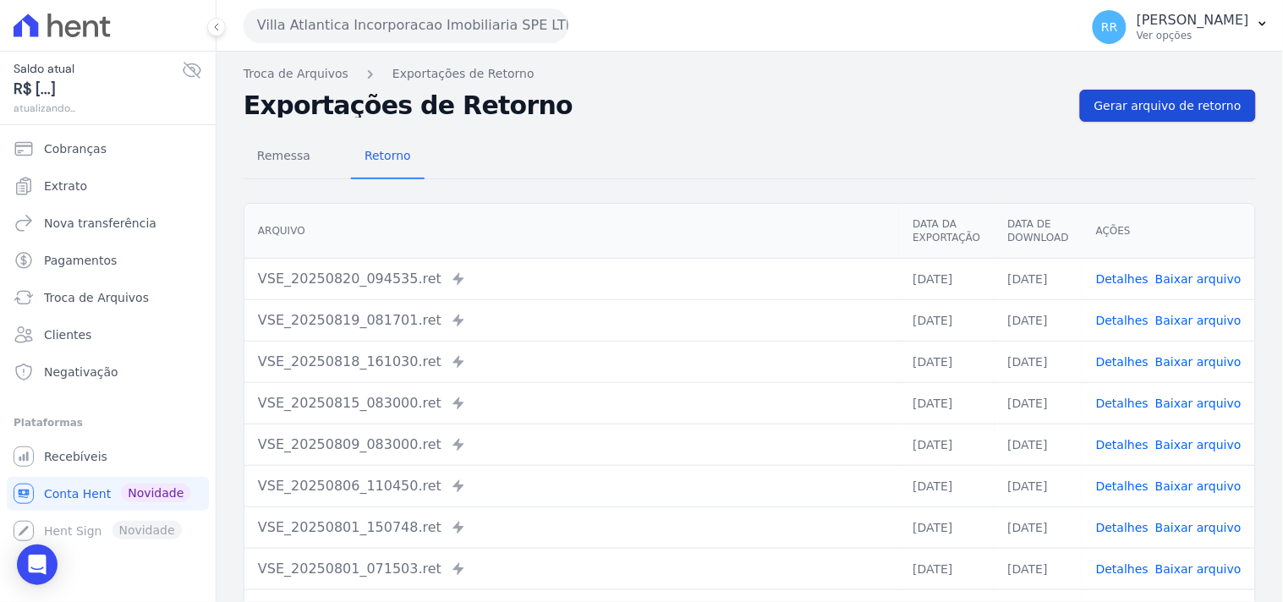
click at [970, 107] on span "Gerar arquivo de retorno" at bounding box center [1167, 105] width 147 height 17
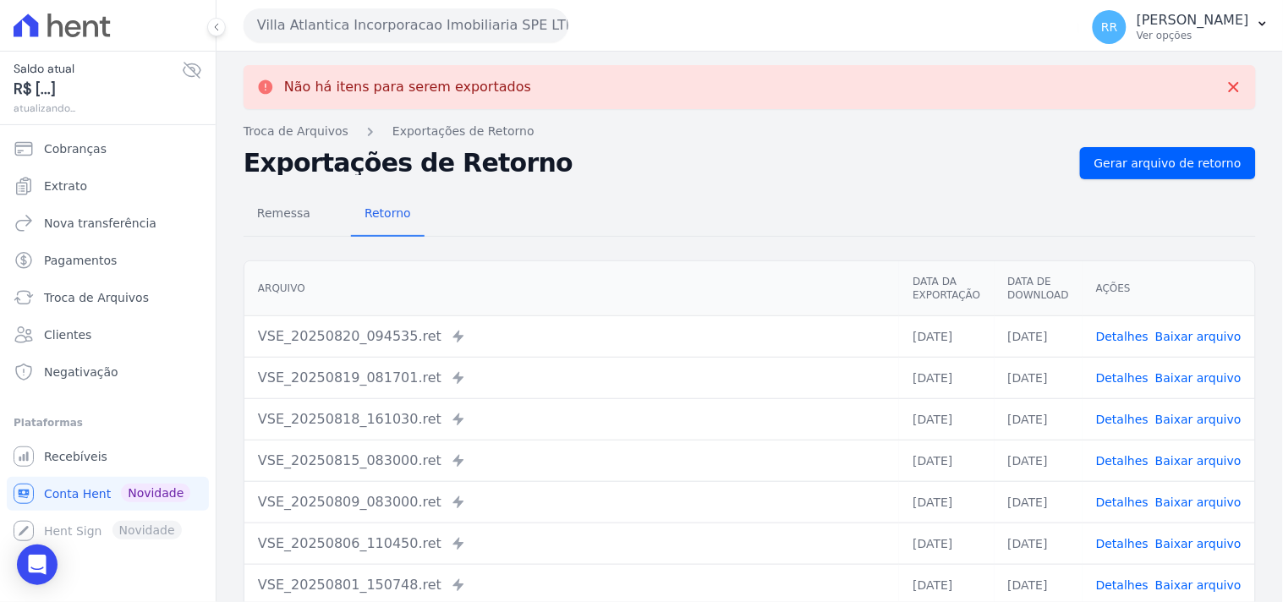
click at [425, 25] on button "Villa Atlantica Incorporacao Imobiliaria SPE LTDA" at bounding box center [406, 25] width 325 height 34
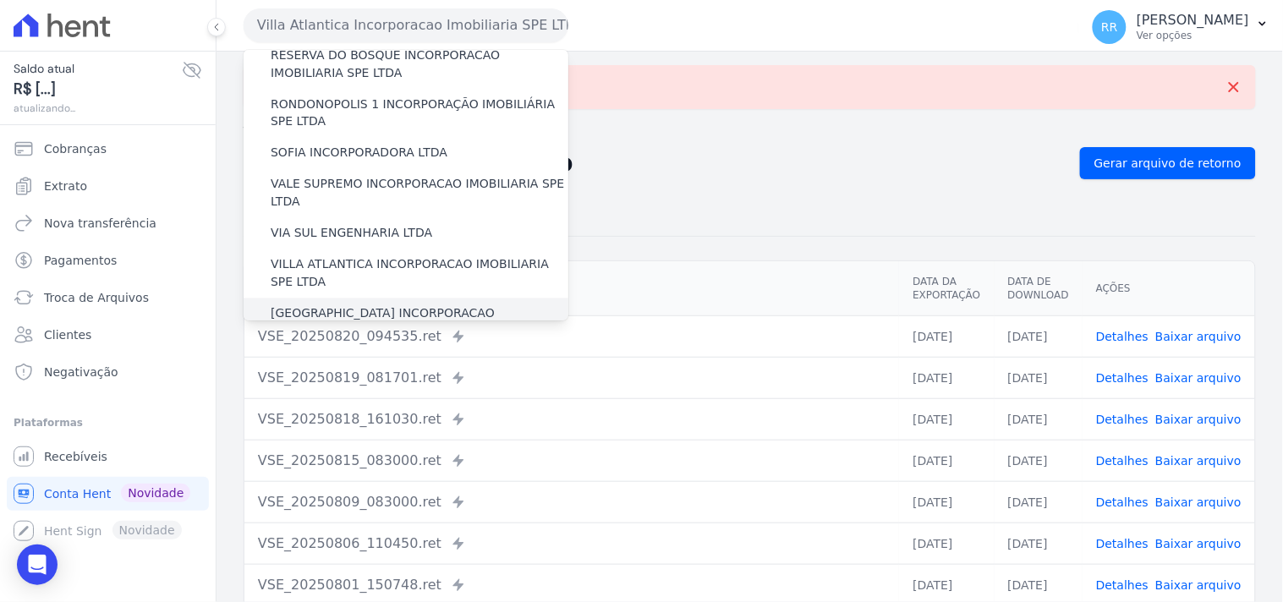
click at [359, 259] on label "[GEOGRAPHIC_DATA] INCORPORACAO IMOBILIARIA SPE LTDA" at bounding box center [420, 323] width 298 height 36
click at [0, 0] on input "[GEOGRAPHIC_DATA] INCORPORACAO IMOBILIARIA SPE LTDA" at bounding box center [0, 0] width 0 height 0
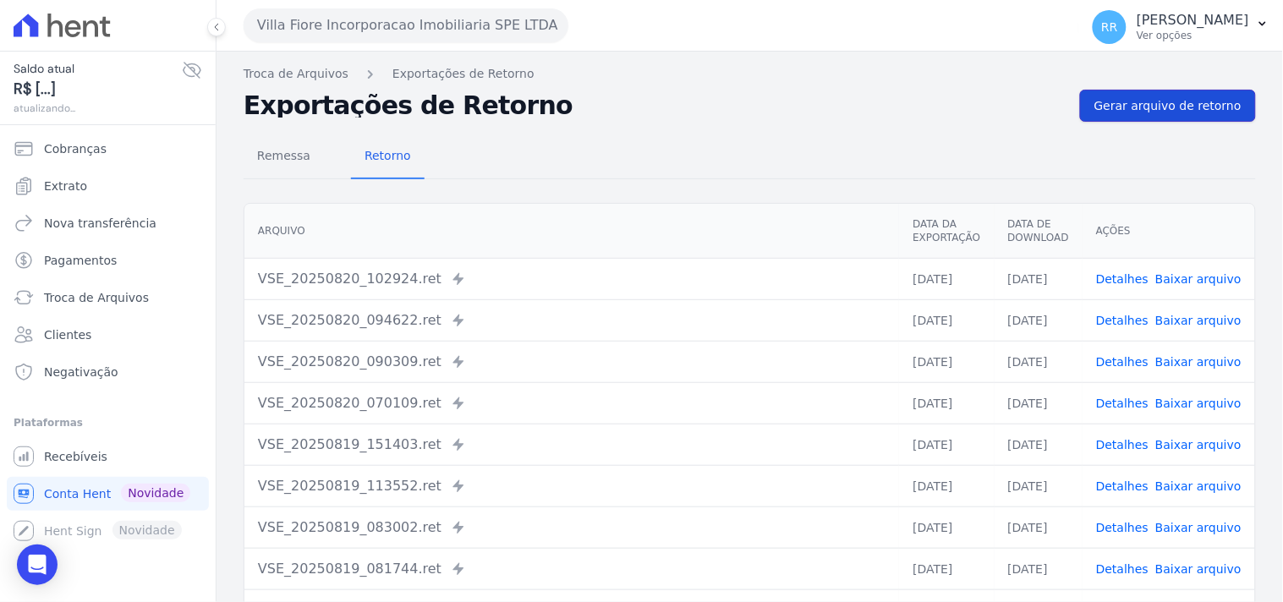
click at [970, 101] on span "Gerar arquivo de retorno" at bounding box center [1167, 105] width 147 height 17
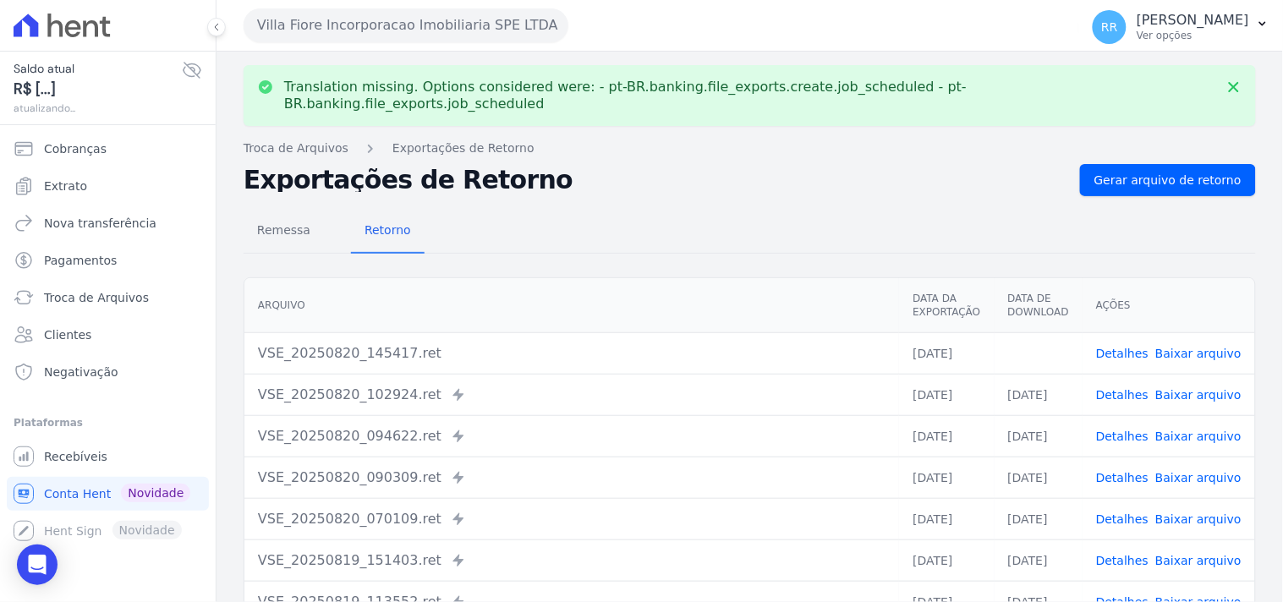
click at [970, 259] on td "Detalhes Baixar arquivo" at bounding box center [1168, 352] width 173 height 41
click at [970, 259] on link "Baixar arquivo" at bounding box center [1198, 354] width 86 height 14
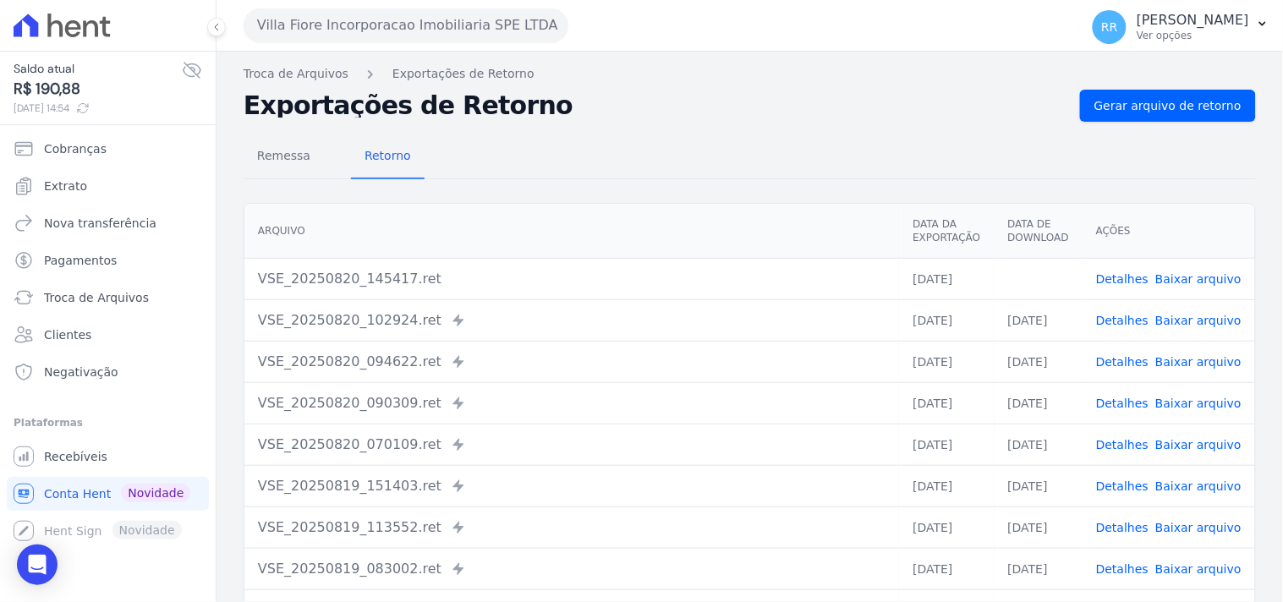
click at [785, 149] on div "Remessa Retorno" at bounding box center [750, 157] width 1012 height 44
click at [390, 32] on button "Villa Fiore Incorporacao Imobiliaria SPE LTDA" at bounding box center [406, 25] width 325 height 34
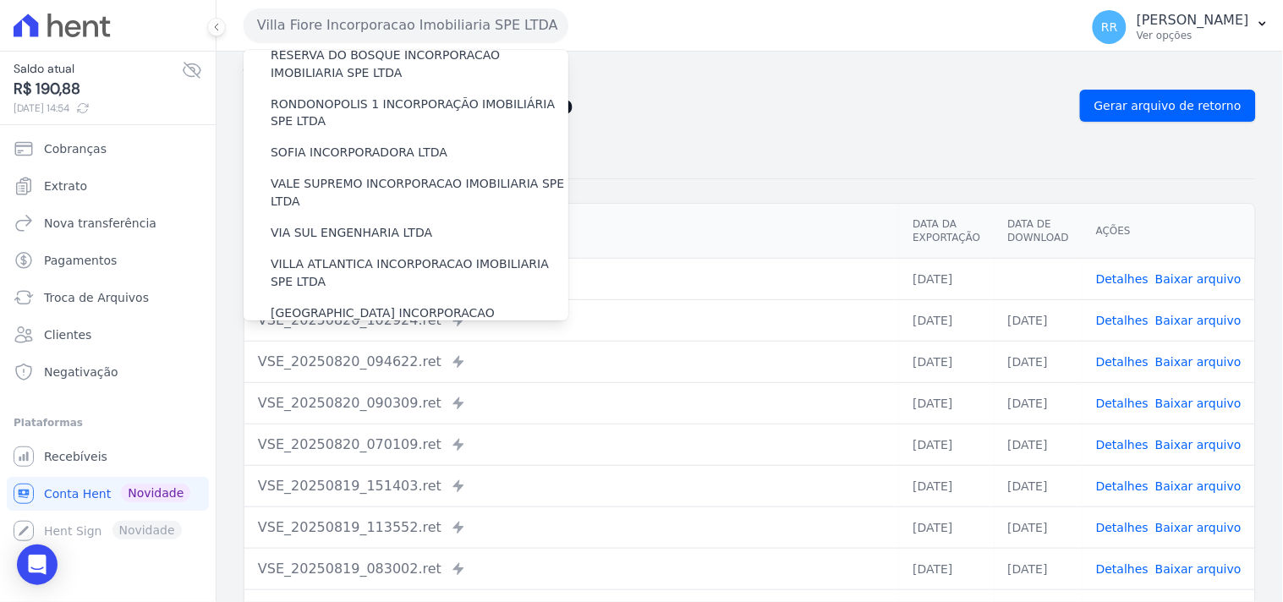
click at [344, 259] on label "VILLA TROPICAL INCORPORAÇÃO IMOBILIÁRIA SPE LTDA" at bounding box center [420, 372] width 298 height 36
click at [0, 0] on input "VILLA TROPICAL INCORPORAÇÃO IMOBILIÁRIA SPE LTDA" at bounding box center [0, 0] width 0 height 0
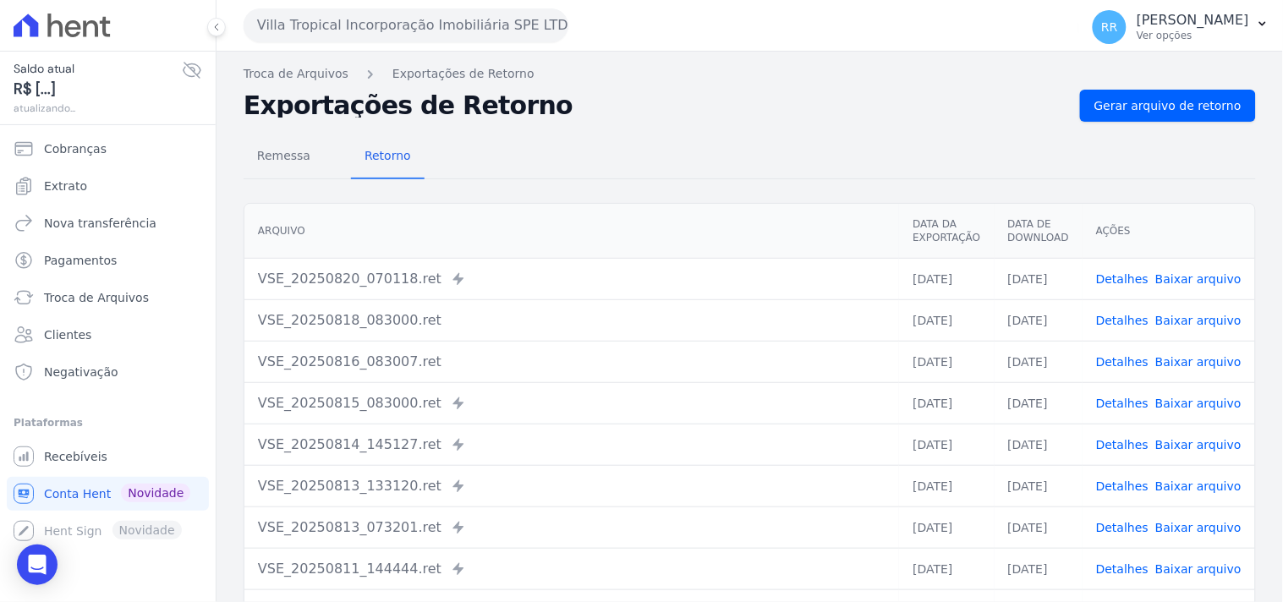
click at [970, 97] on div "Exportações de Retorno Gerar arquivo de retorno" at bounding box center [750, 106] width 1012 height 32
click at [970, 95] on link "Gerar arquivo de retorno" at bounding box center [1168, 106] width 176 height 32
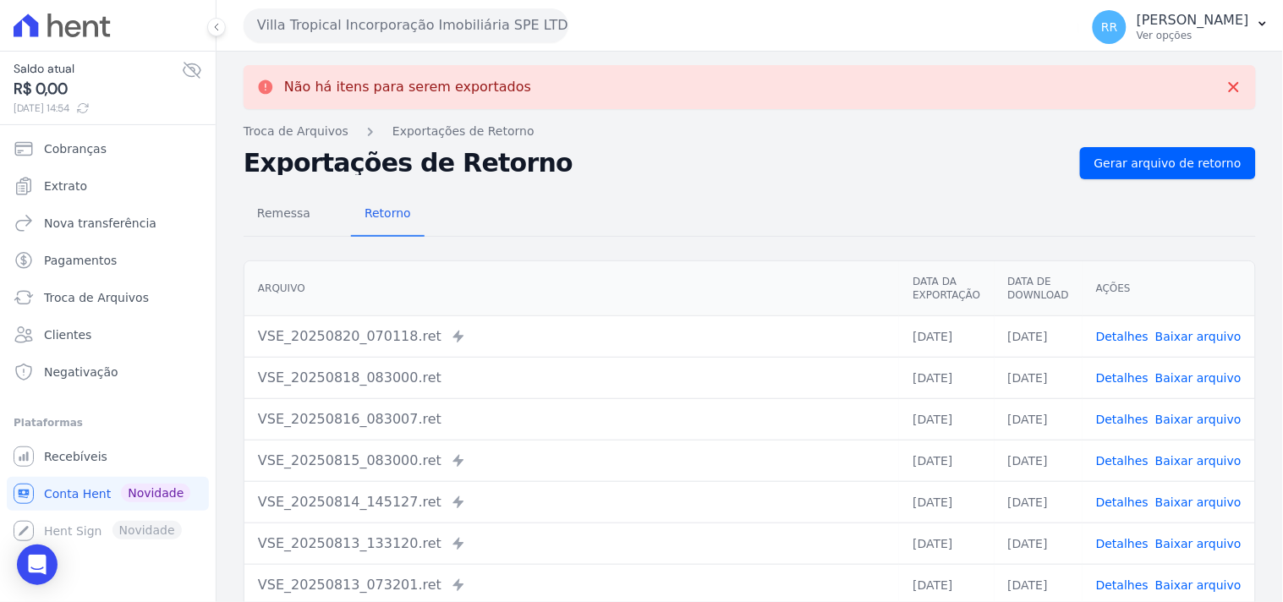
click at [484, 11] on button "Villa Tropical Incorporação Imobiliária SPE LTDA" at bounding box center [406, 25] width 325 height 34
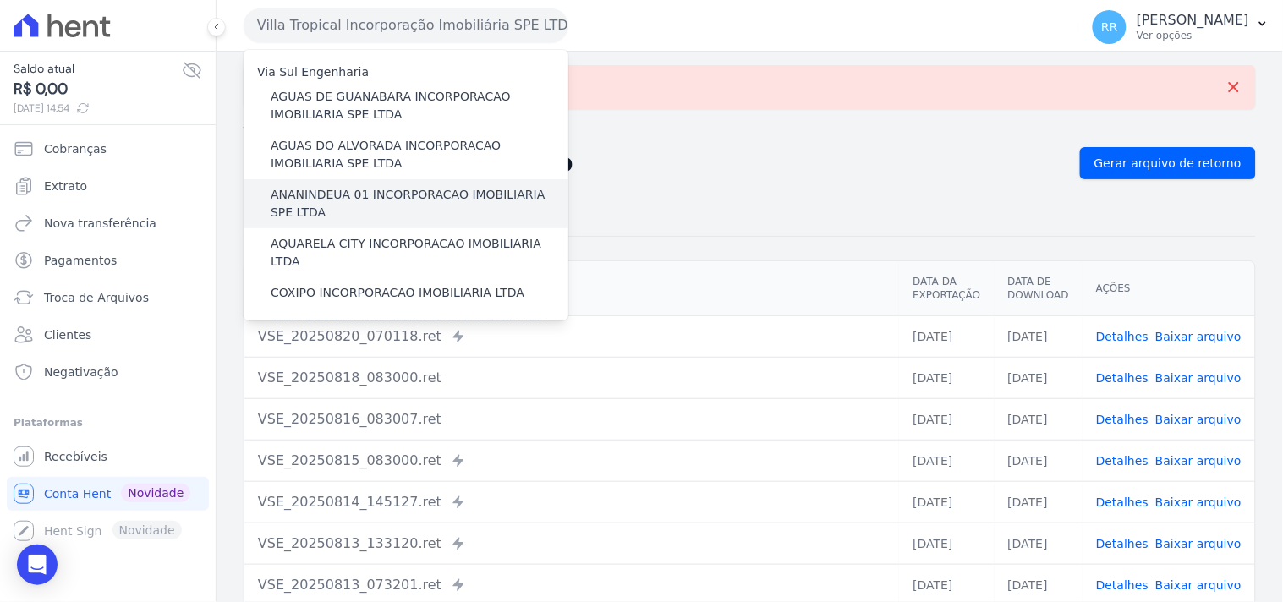
click at [424, 204] on label "ANANINDEUA 01 INCORPORACAO IMOBILIARIA SPE LTDA" at bounding box center [420, 204] width 298 height 36
click at [0, 0] on input "ANANINDEUA 01 INCORPORACAO IMOBILIARIA SPE LTDA" at bounding box center [0, 0] width 0 height 0
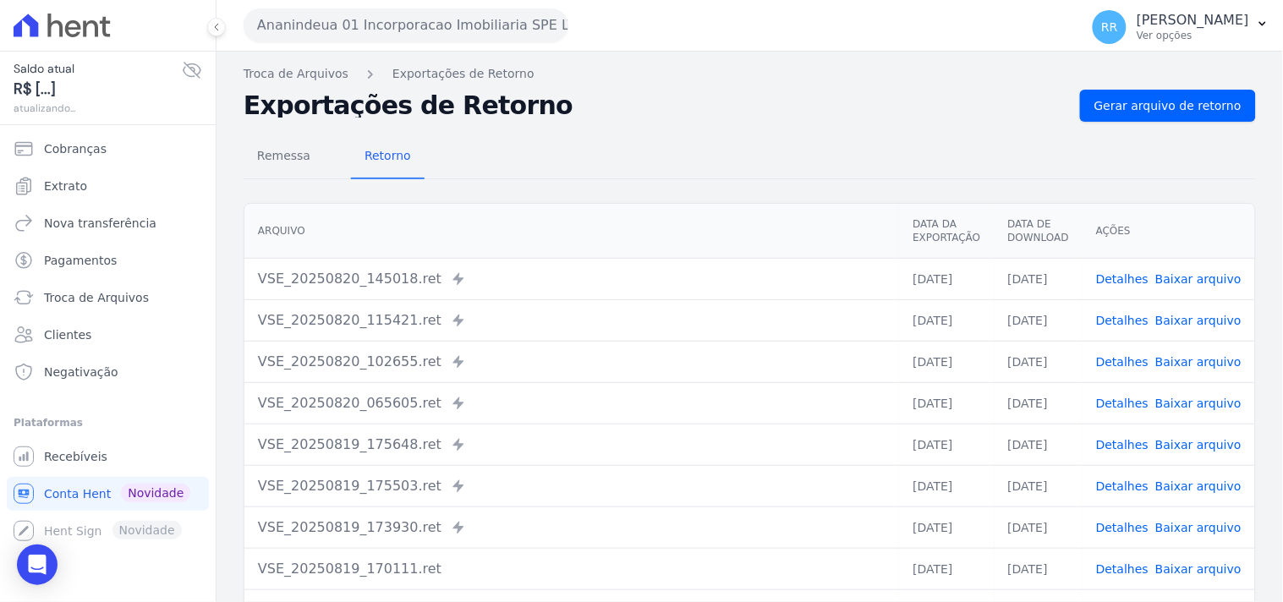
click at [970, 259] on link "Detalhes" at bounding box center [1122, 279] width 52 height 14
click at [970, 259] on link "Detalhes" at bounding box center [1122, 321] width 52 height 14
click at [970, 259] on link "Detalhes" at bounding box center [1122, 362] width 52 height 14
click at [304, 161] on span "Remessa" at bounding box center [284, 156] width 74 height 34
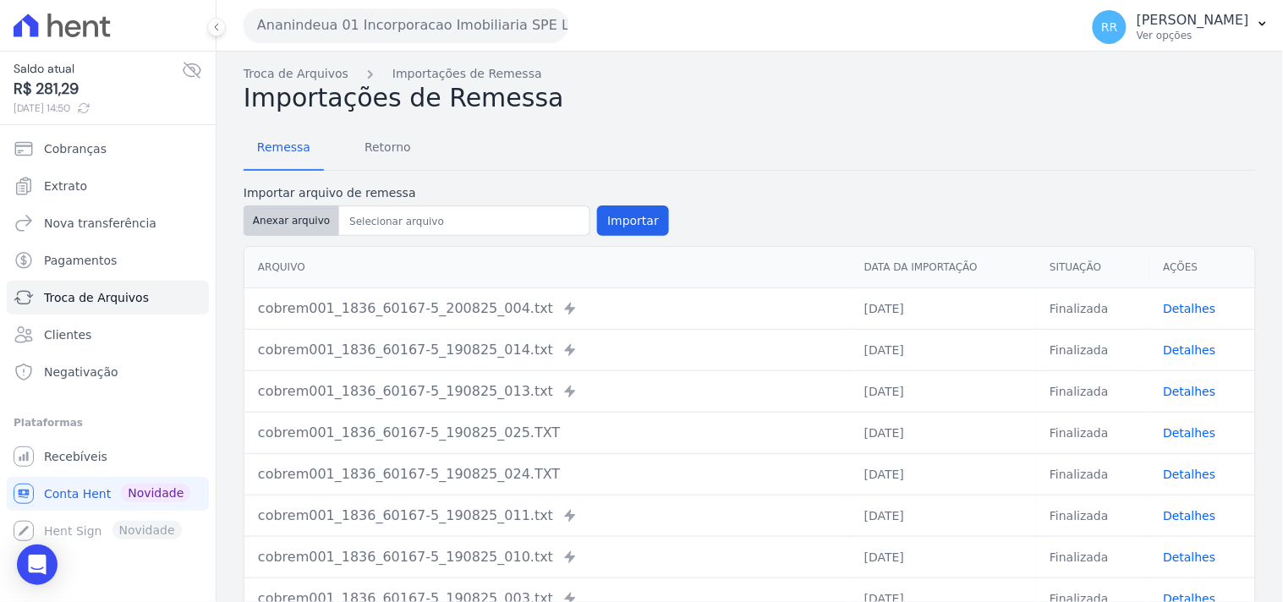
click at [284, 222] on button "Anexar arquivo" at bounding box center [292, 221] width 96 height 30
type input "cobrem001_1836_60167-5_200825_034.TXT"
click at [610, 216] on button "Importar" at bounding box center [633, 221] width 72 height 30
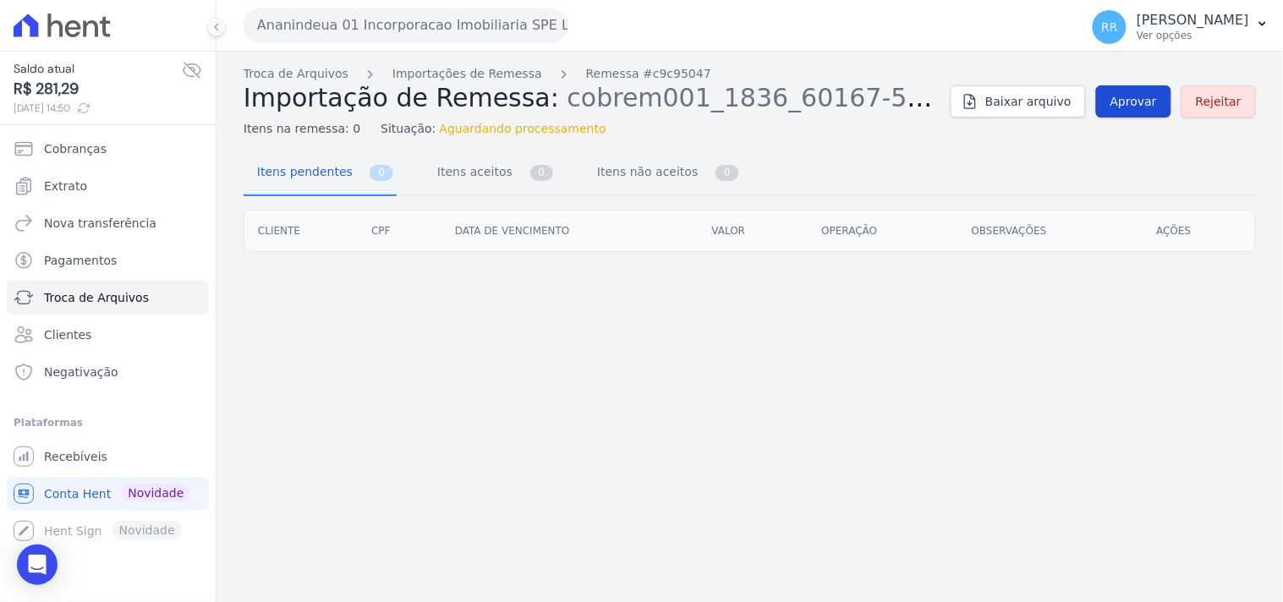
click at [970, 86] on link "Aprovar" at bounding box center [1133, 101] width 75 height 32
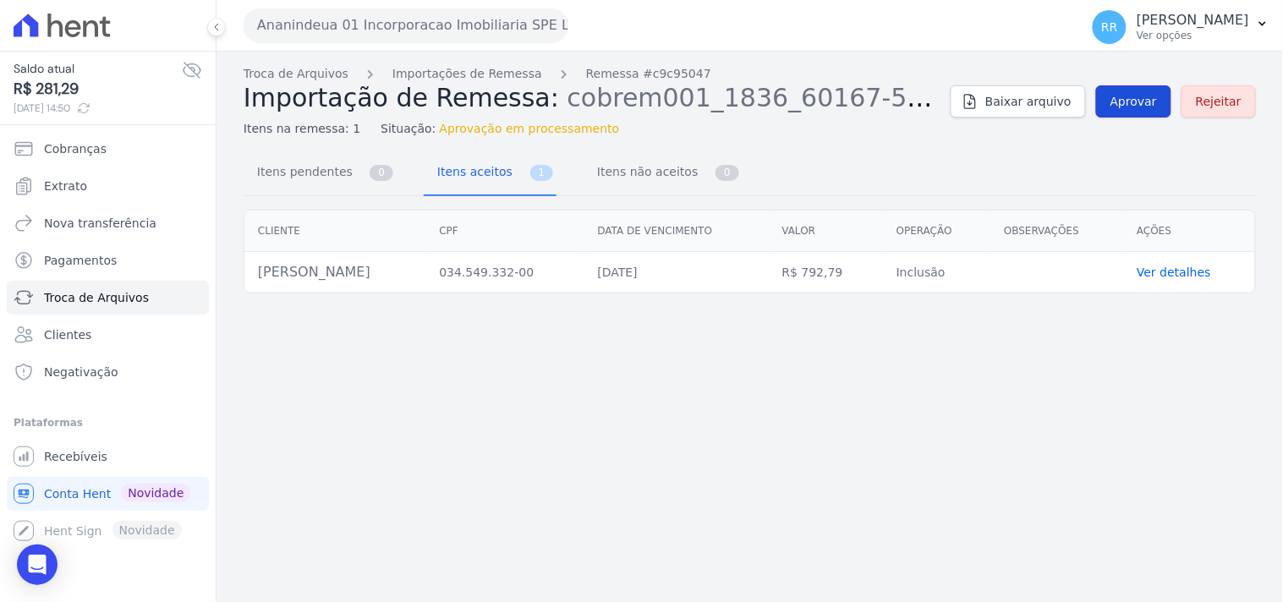
click at [970, 95] on span "Aprovar" at bounding box center [1133, 101] width 47 height 17
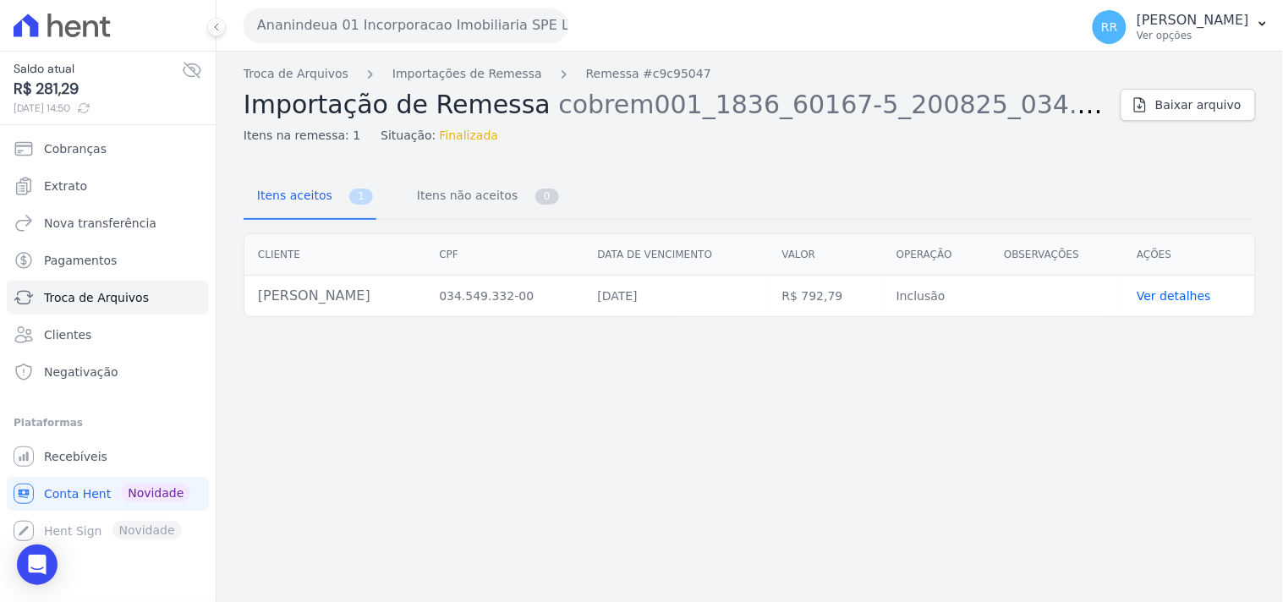
click at [381, 259] on div "Troca de Arquivos Importações de Remessa Remessa #c9c95047 Importação de Remess…" at bounding box center [749, 327] width 1066 height 551
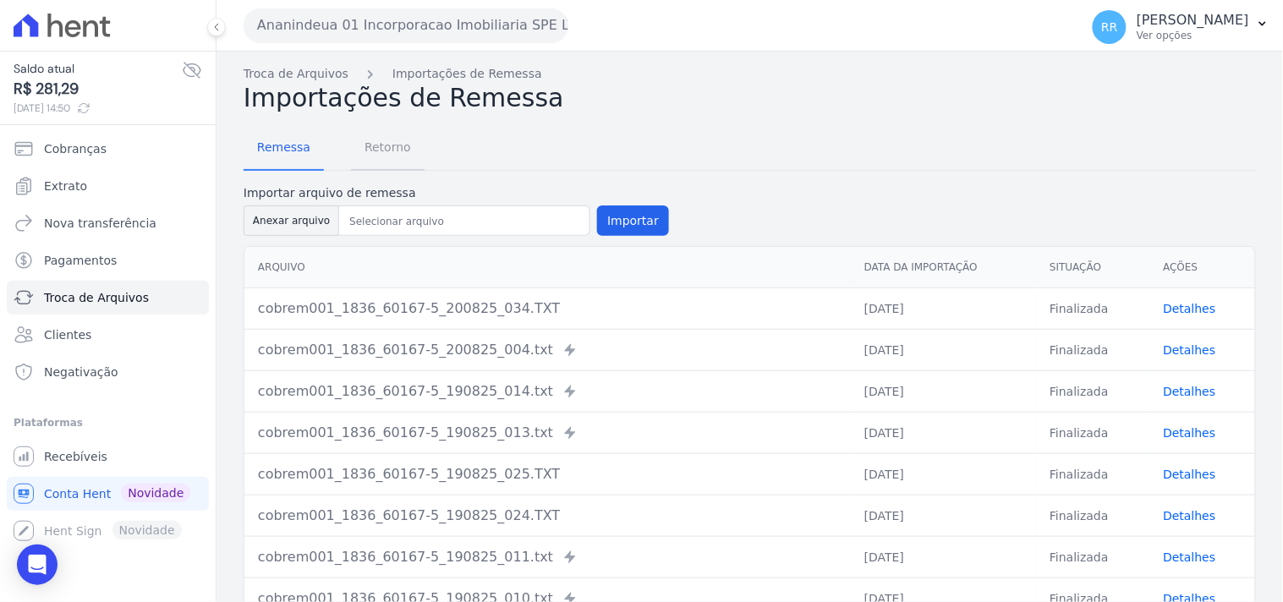
click at [386, 145] on span "Retorno" at bounding box center [387, 147] width 67 height 34
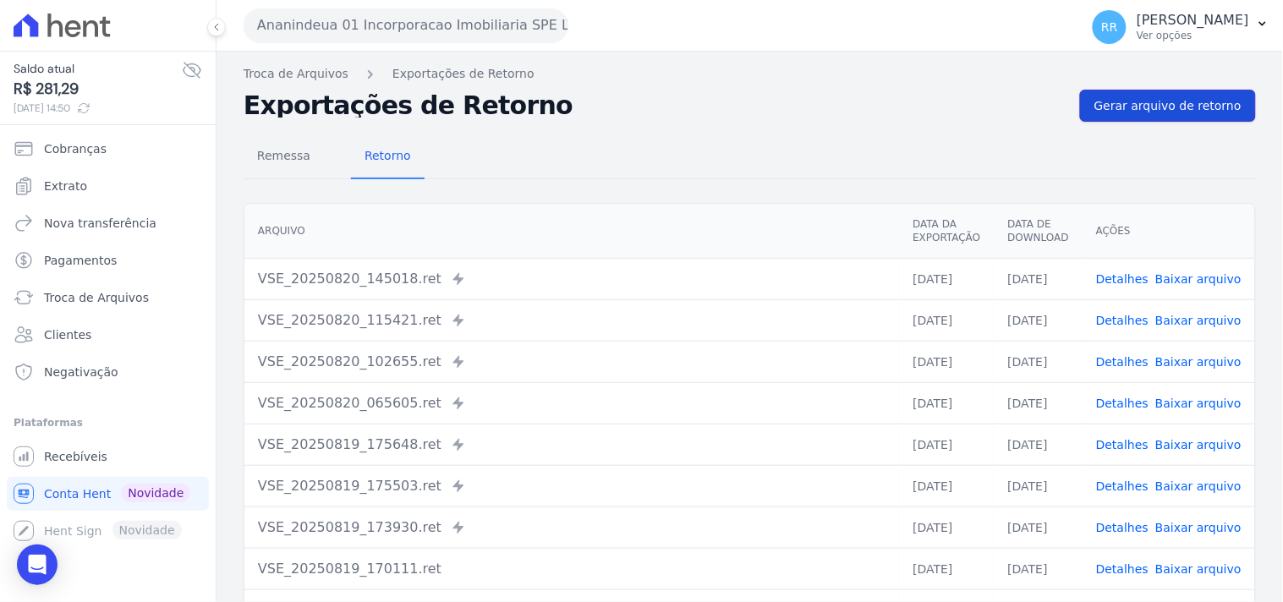
click at [970, 113] on span "Gerar arquivo de retorno" at bounding box center [1167, 105] width 147 height 17
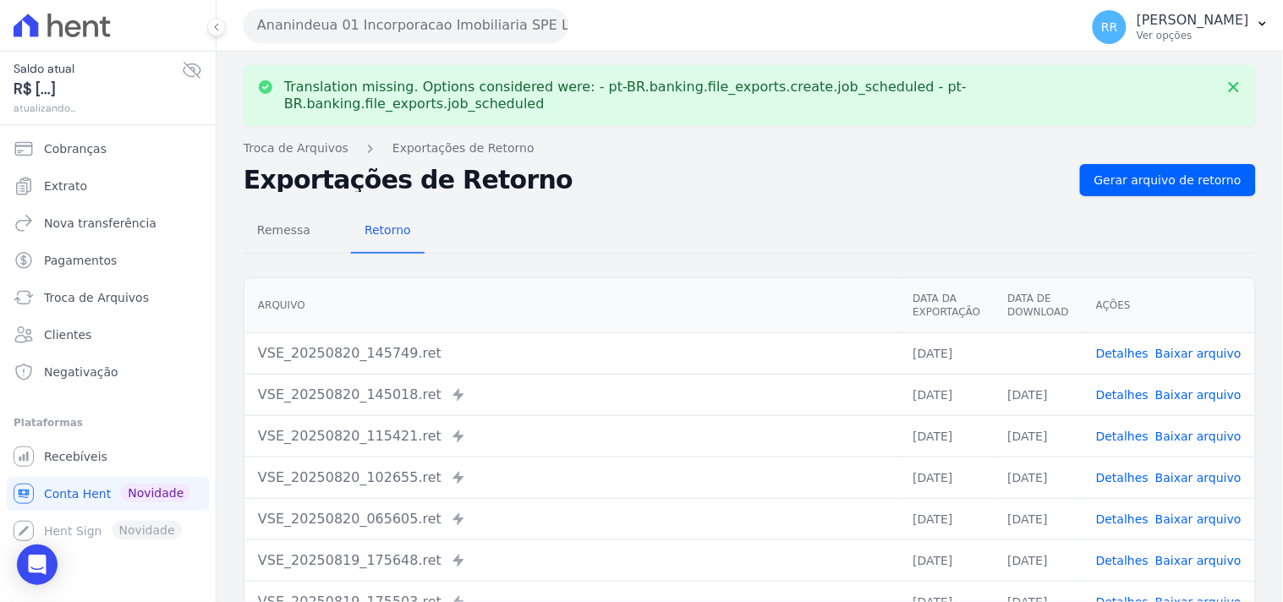
click at [970, 259] on link "Baixar arquivo" at bounding box center [1198, 354] width 86 height 14
